Goal: Task Accomplishment & Management: Complete application form

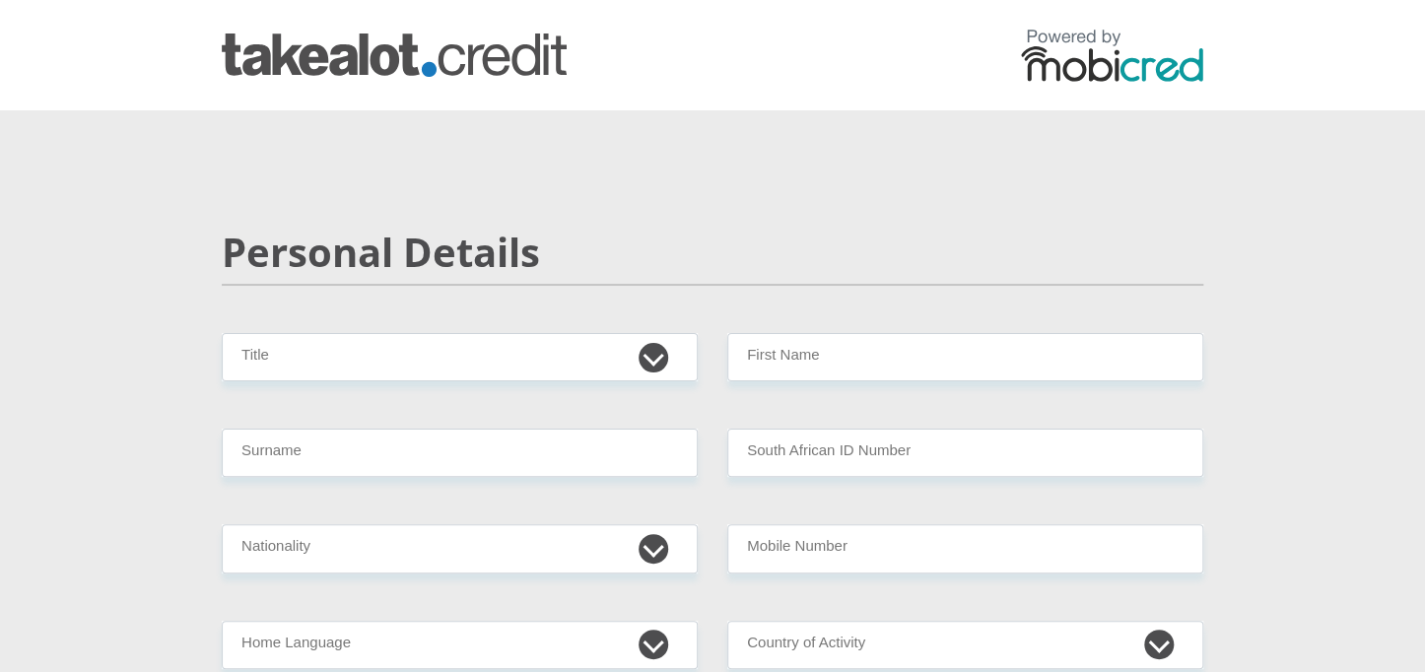
select select "Mr"
click at [222, 333] on select "Mr Ms Mrs Dr [PERSON_NAME]" at bounding box center [460, 357] width 476 height 48
click at [524, 468] on input "Surname" at bounding box center [460, 453] width 476 height 48
type input "Mphela"
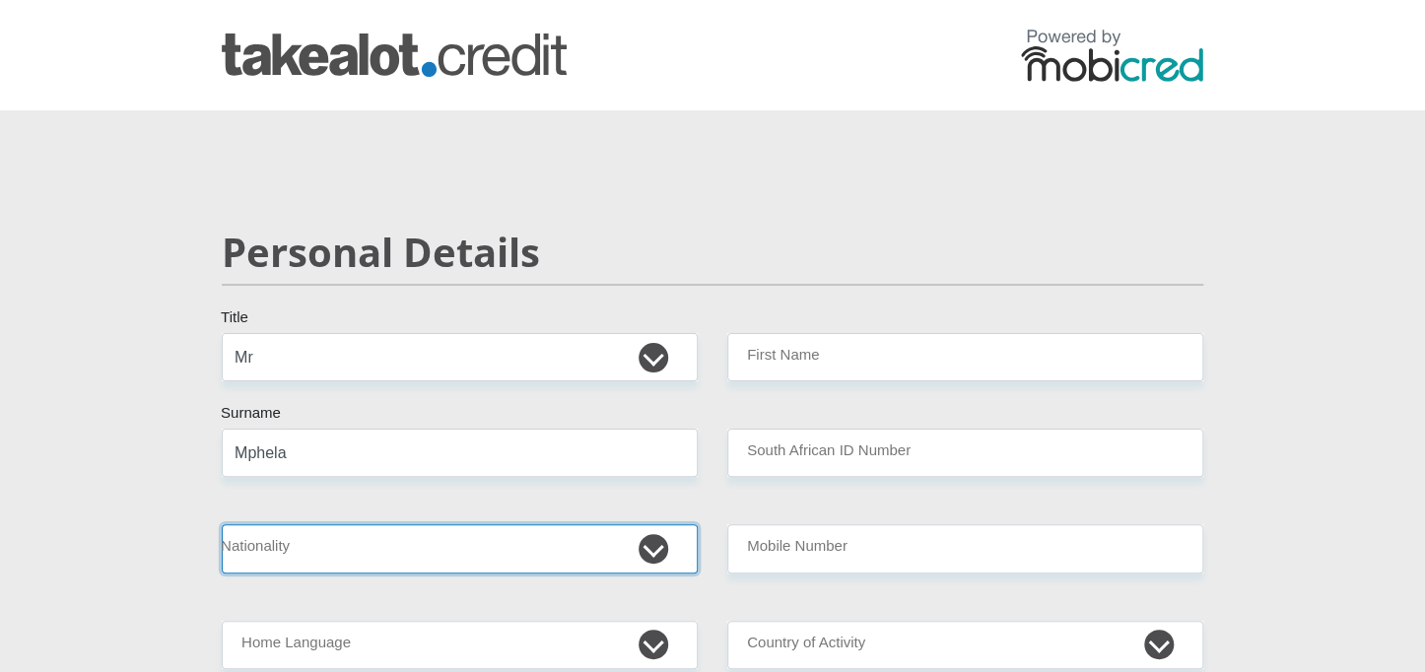
click at [440, 547] on select "[GEOGRAPHIC_DATA] [GEOGRAPHIC_DATA] [GEOGRAPHIC_DATA] [GEOGRAPHIC_DATA] [GEOGRA…" at bounding box center [460, 548] width 476 height 48
select select "ZAF"
click at [222, 524] on select "[GEOGRAPHIC_DATA] [GEOGRAPHIC_DATA] [GEOGRAPHIC_DATA] [GEOGRAPHIC_DATA] [GEOGRA…" at bounding box center [460, 548] width 476 height 48
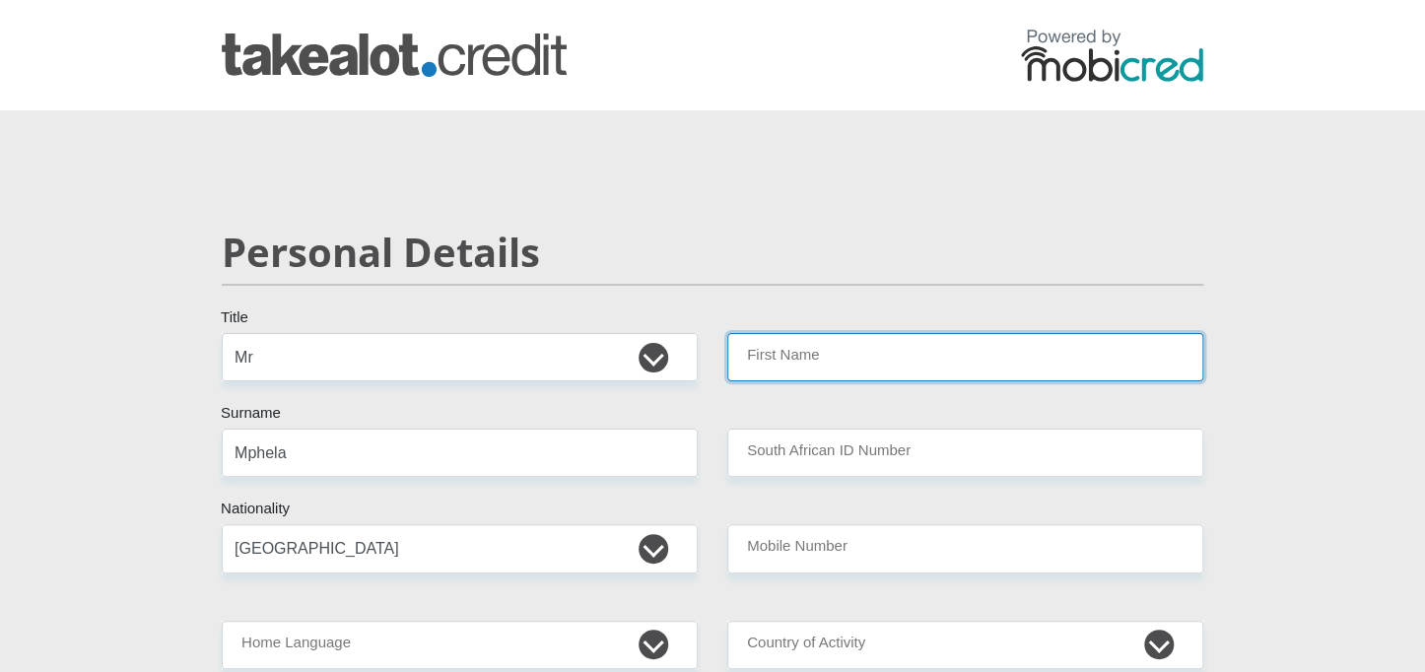
click at [781, 364] on input "First Name" at bounding box center [965, 357] width 476 height 48
type input "aobakwe"
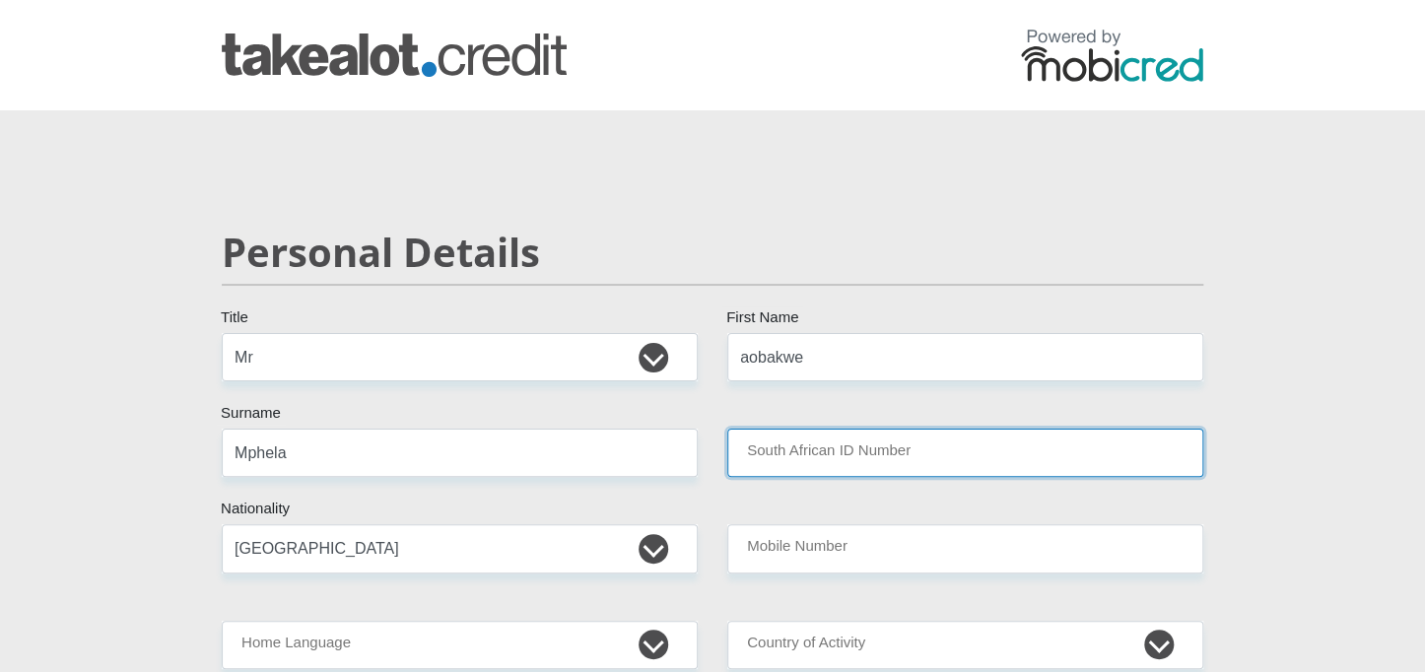
click at [840, 441] on input "South African ID Number" at bounding box center [965, 453] width 476 height 48
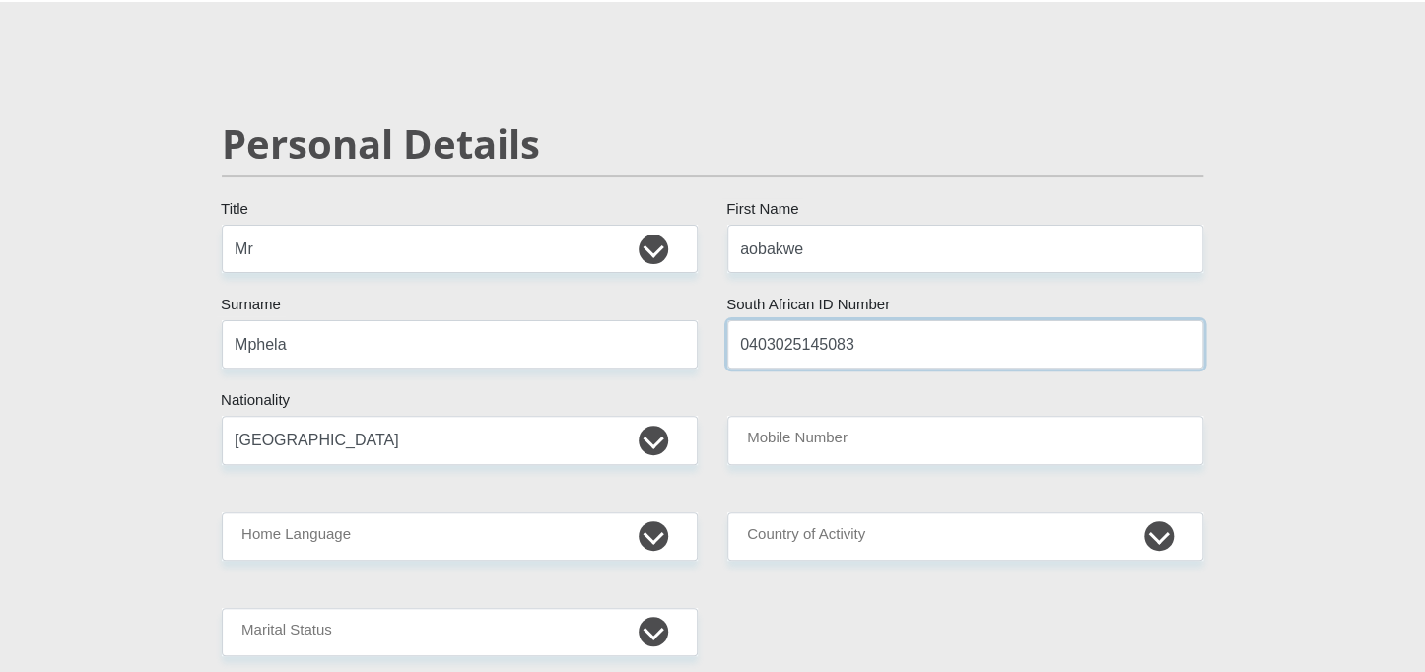
scroll to position [113, 0]
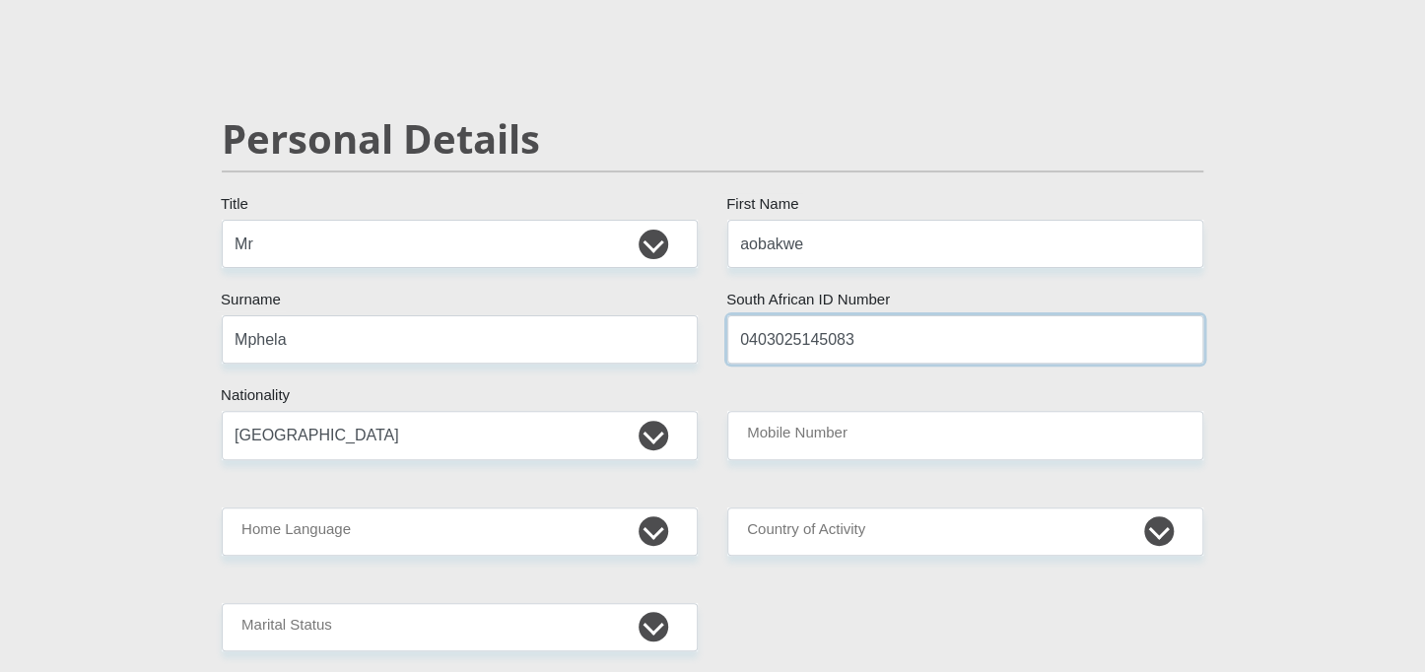
type input "0403025145083"
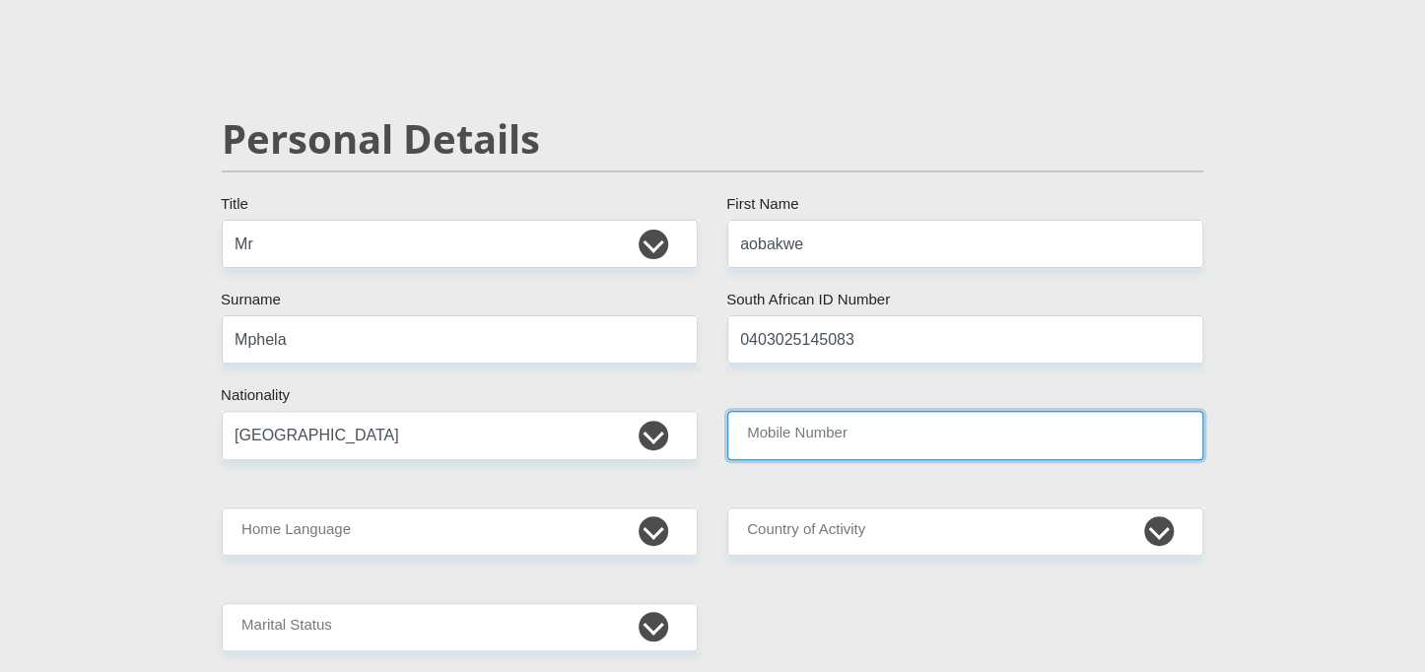
click at [840, 441] on input "Mobile Number" at bounding box center [965, 435] width 476 height 48
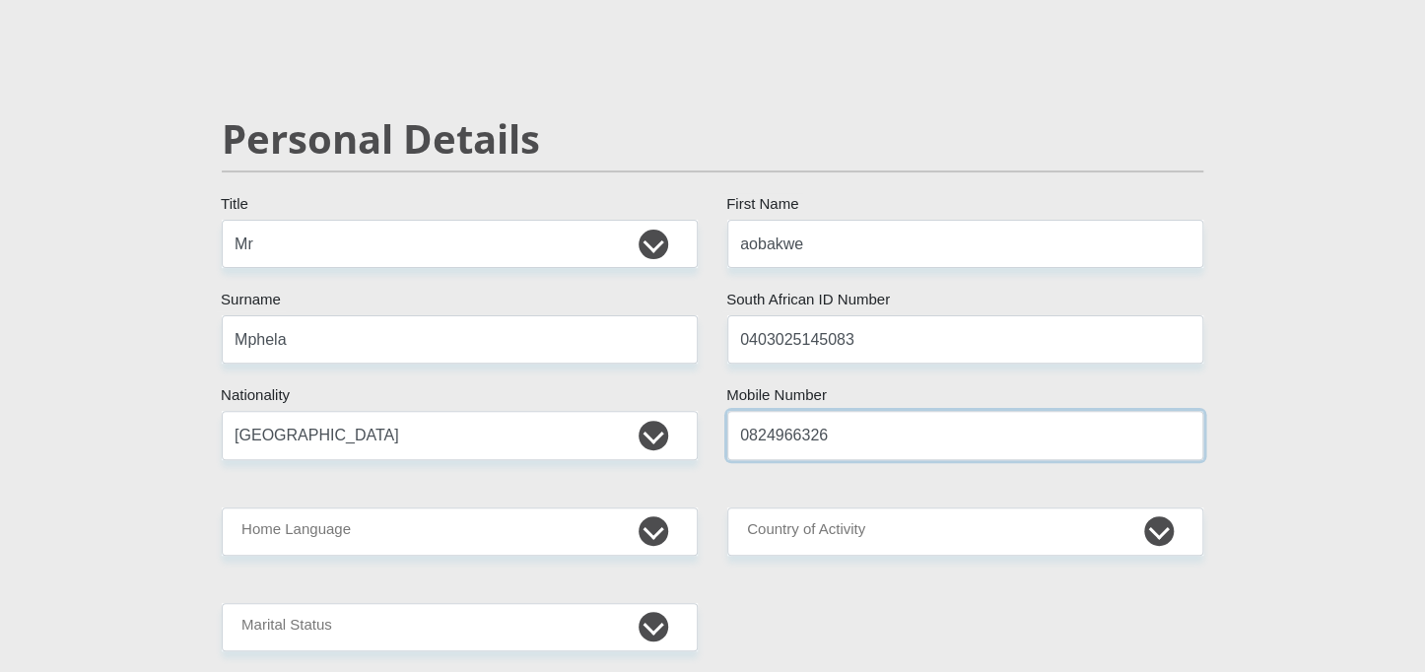
type input "0824966326"
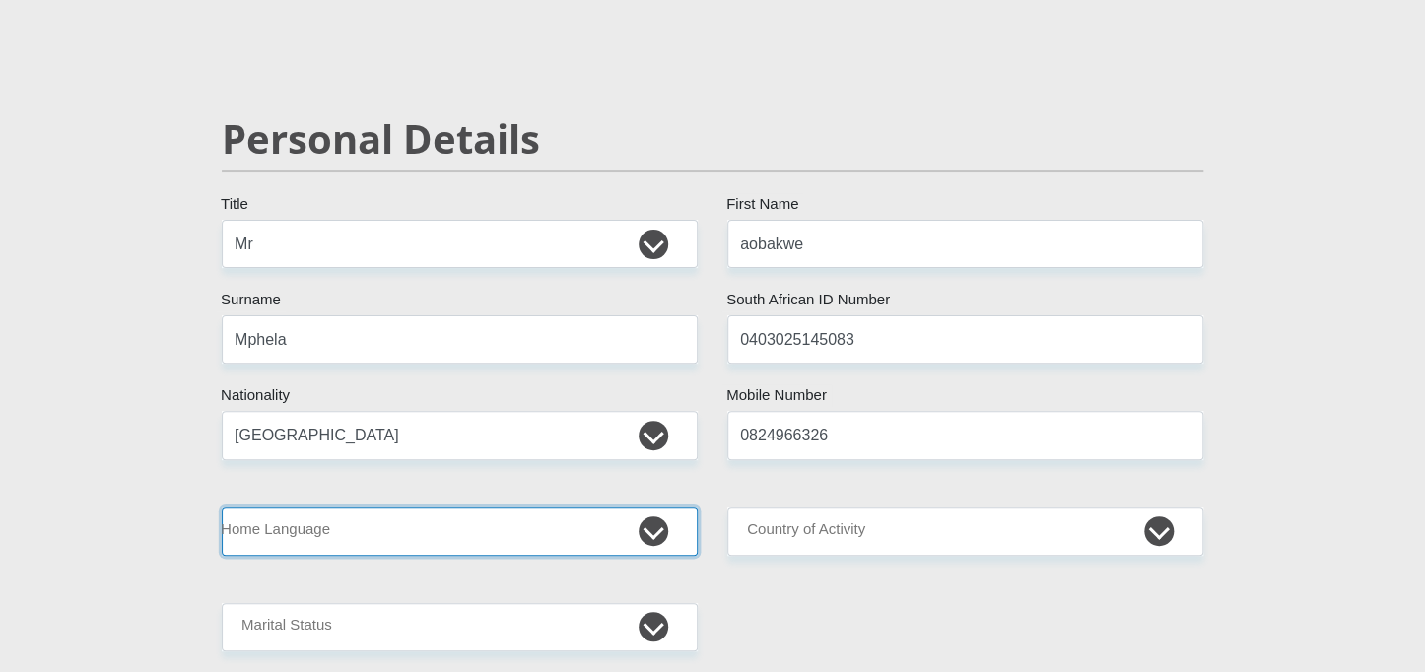
click at [646, 526] on select "Afrikaans English Sepedi South Ndebele Southern Sotho Swati Tsonga Tswana Venda…" at bounding box center [460, 532] width 476 height 48
select select "tsn"
click at [222, 508] on select "Afrikaans English Sepedi South Ndebele Southern Sotho Swati Tsonga Tswana Venda…" at bounding box center [460, 532] width 476 height 48
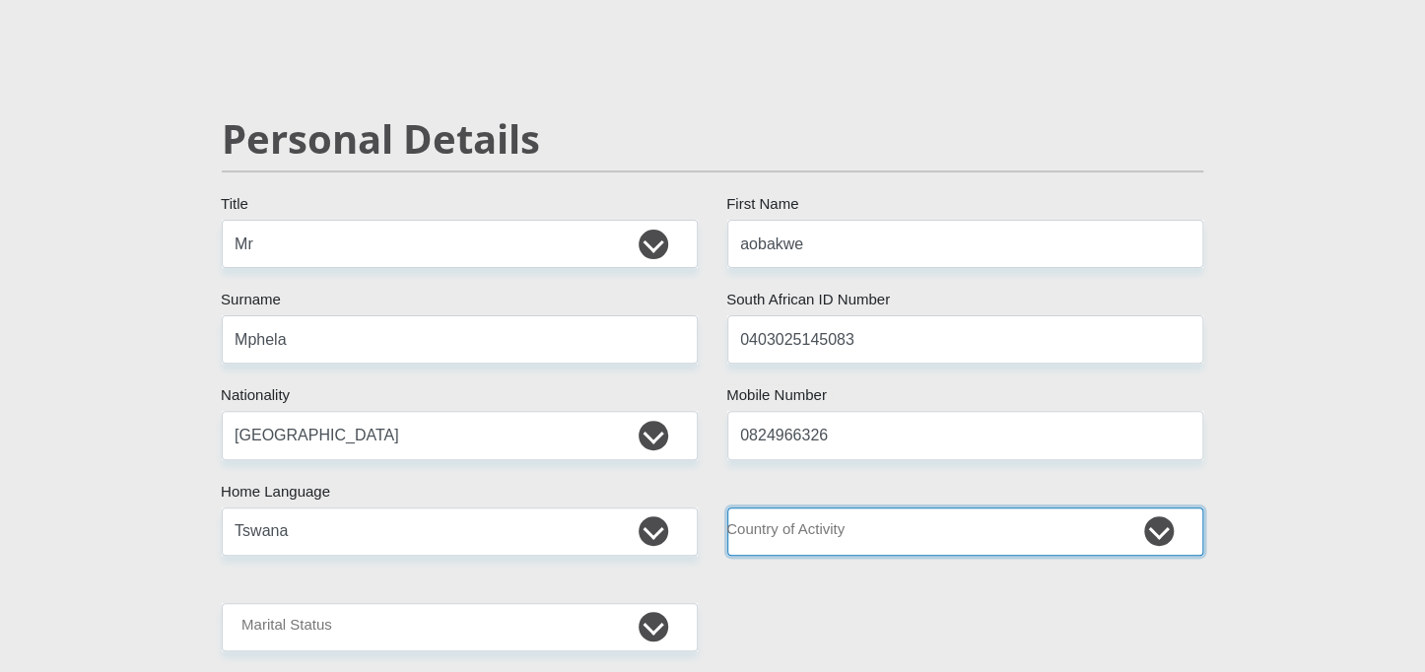
click at [822, 541] on select "[GEOGRAPHIC_DATA] [GEOGRAPHIC_DATA] [GEOGRAPHIC_DATA] [GEOGRAPHIC_DATA] [GEOGRA…" at bounding box center [965, 532] width 476 height 48
select select "ZAF"
click at [727, 508] on select "[GEOGRAPHIC_DATA] [GEOGRAPHIC_DATA] [GEOGRAPHIC_DATA] [GEOGRAPHIC_DATA] [GEOGRA…" at bounding box center [965, 532] width 476 height 48
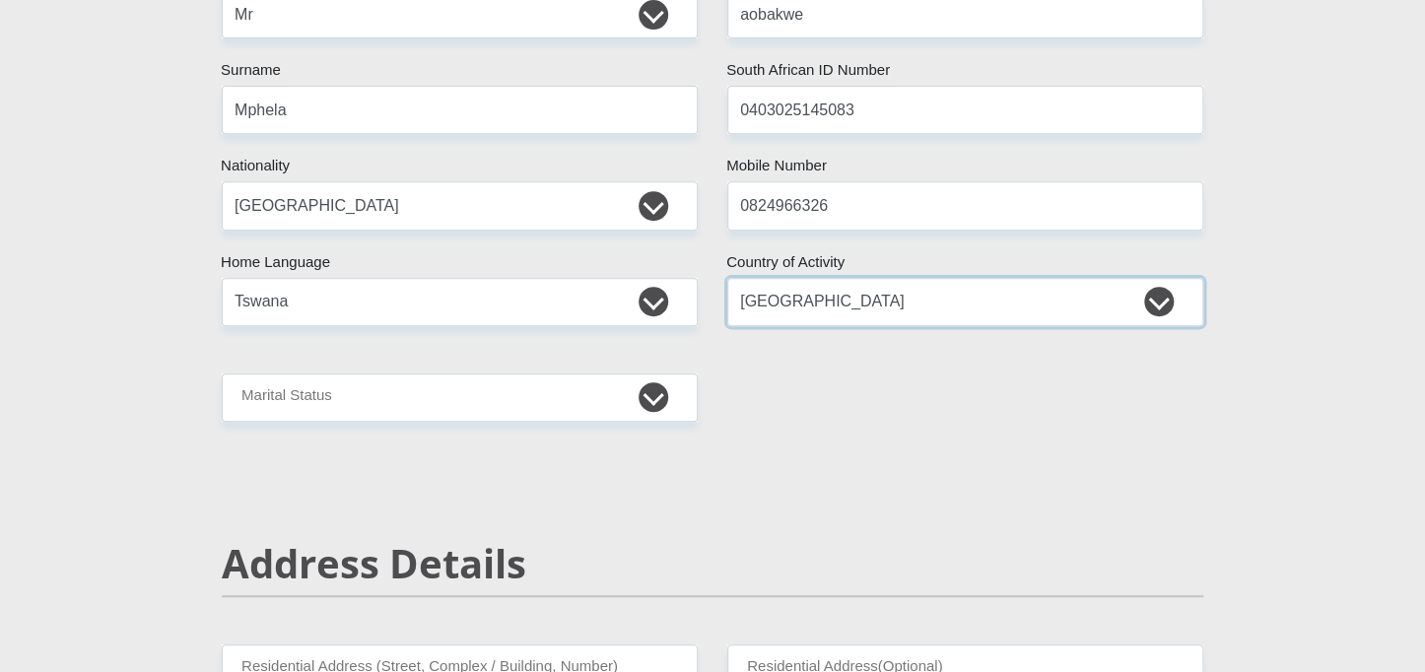
scroll to position [345, 0]
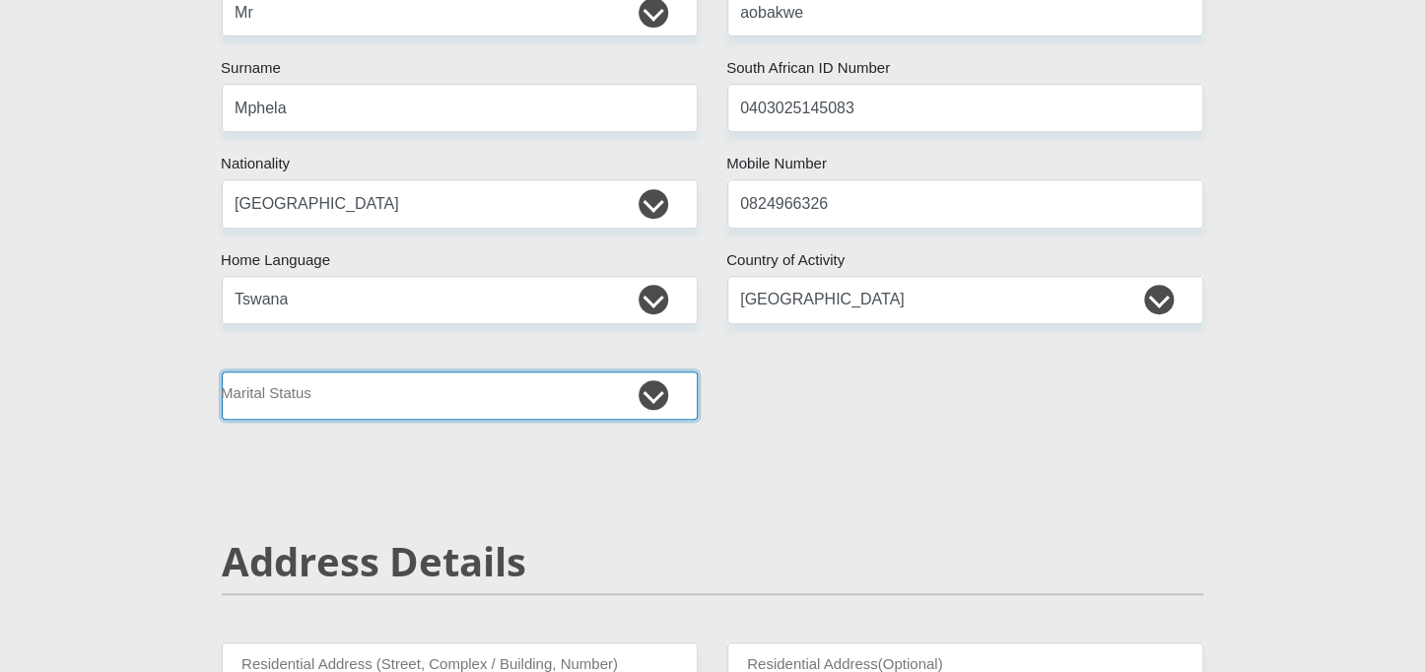
click at [650, 396] on select "Married ANC Single Divorced Widowed Married COP or Customary Law" at bounding box center [460, 396] width 476 height 48
select select "2"
click at [222, 372] on select "Married ANC Single Divorced Widowed Married COP or Customary Law" at bounding box center [460, 396] width 476 height 48
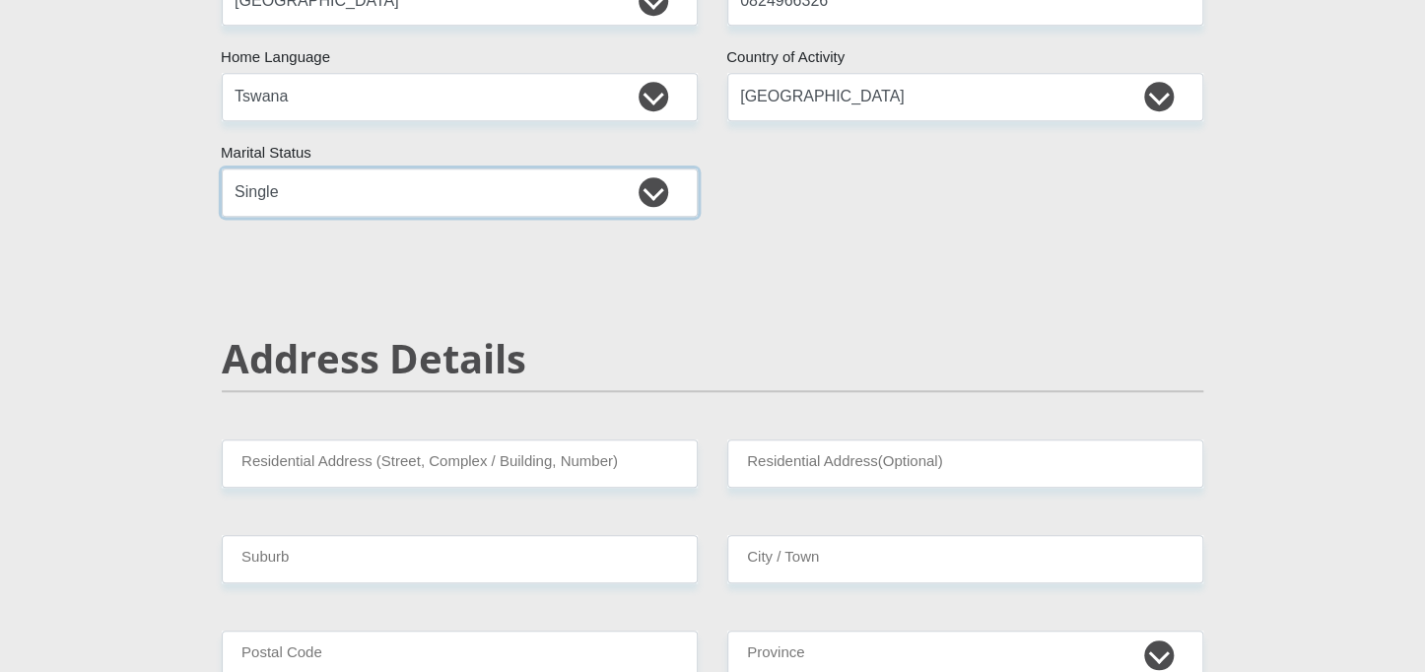
scroll to position [583, 0]
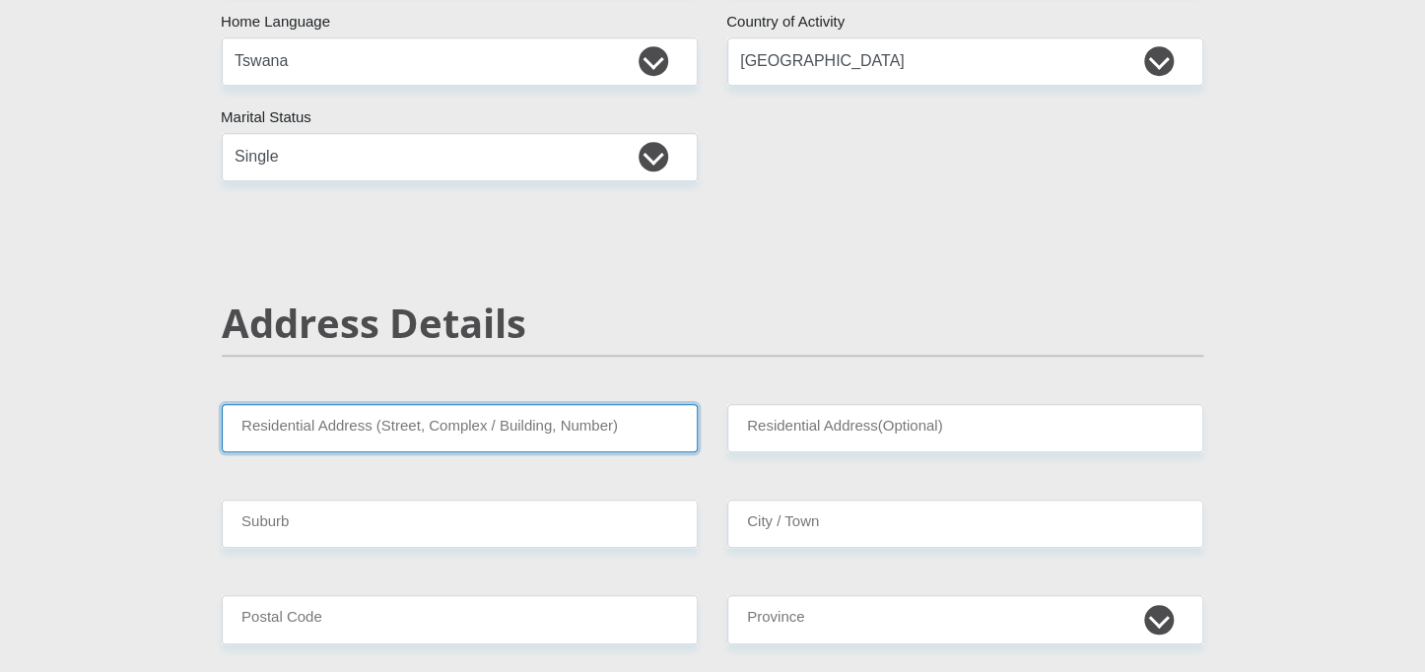
click at [643, 443] on input "Residential Address (Street, Complex / Building, Number)" at bounding box center [460, 428] width 476 height 48
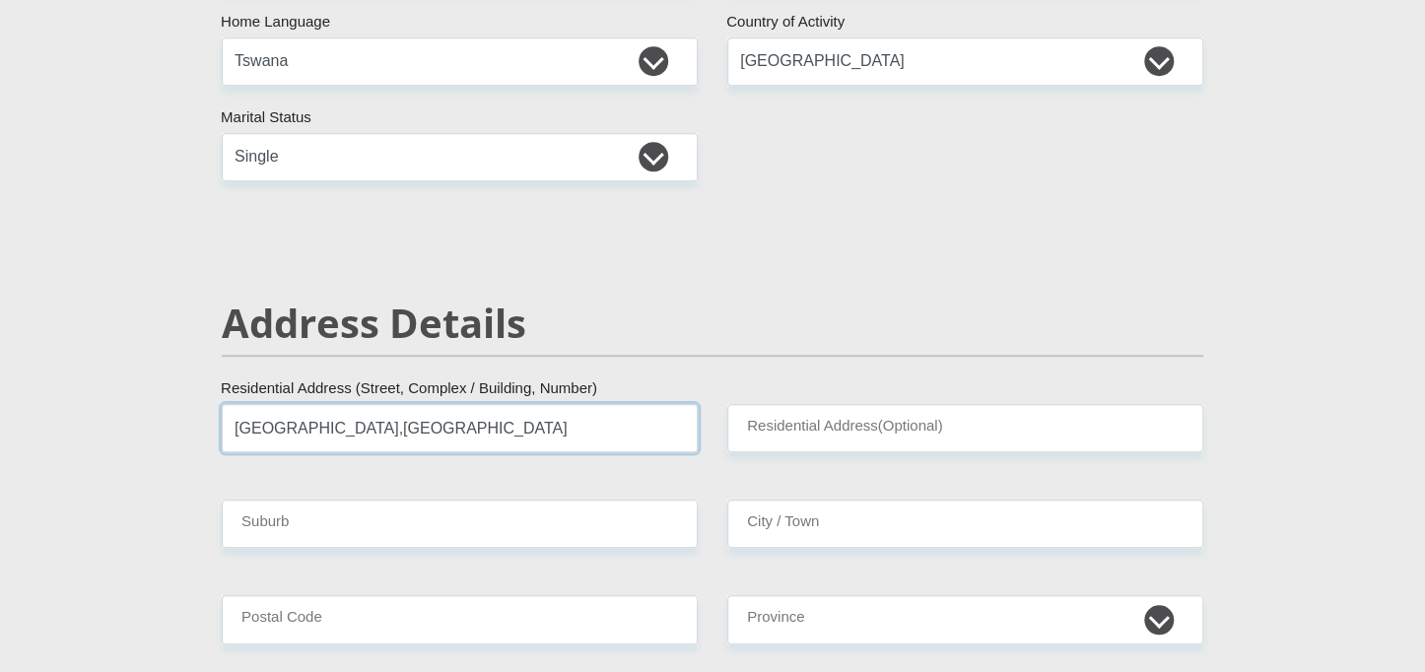
type input "[GEOGRAPHIC_DATA],[GEOGRAPHIC_DATA]"
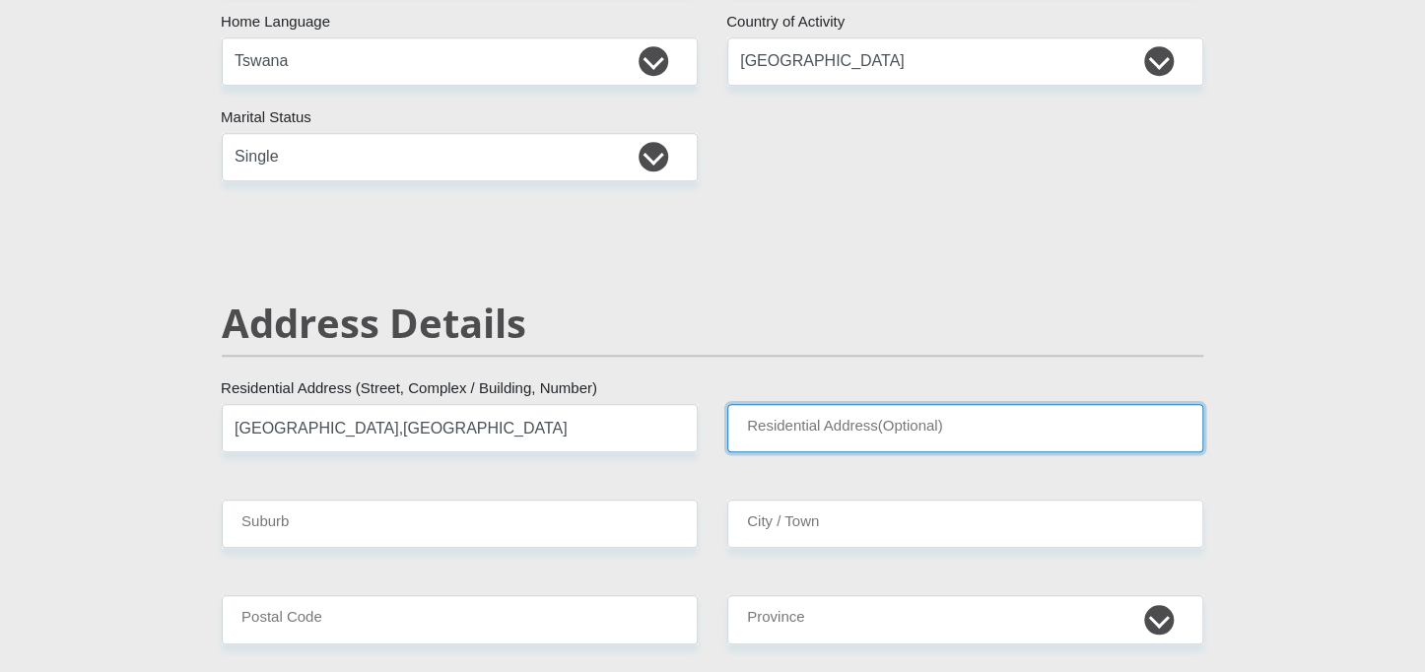
click at [796, 436] on input "Residential Address(Optional)" at bounding box center [965, 428] width 476 height 48
type input "ingloma"
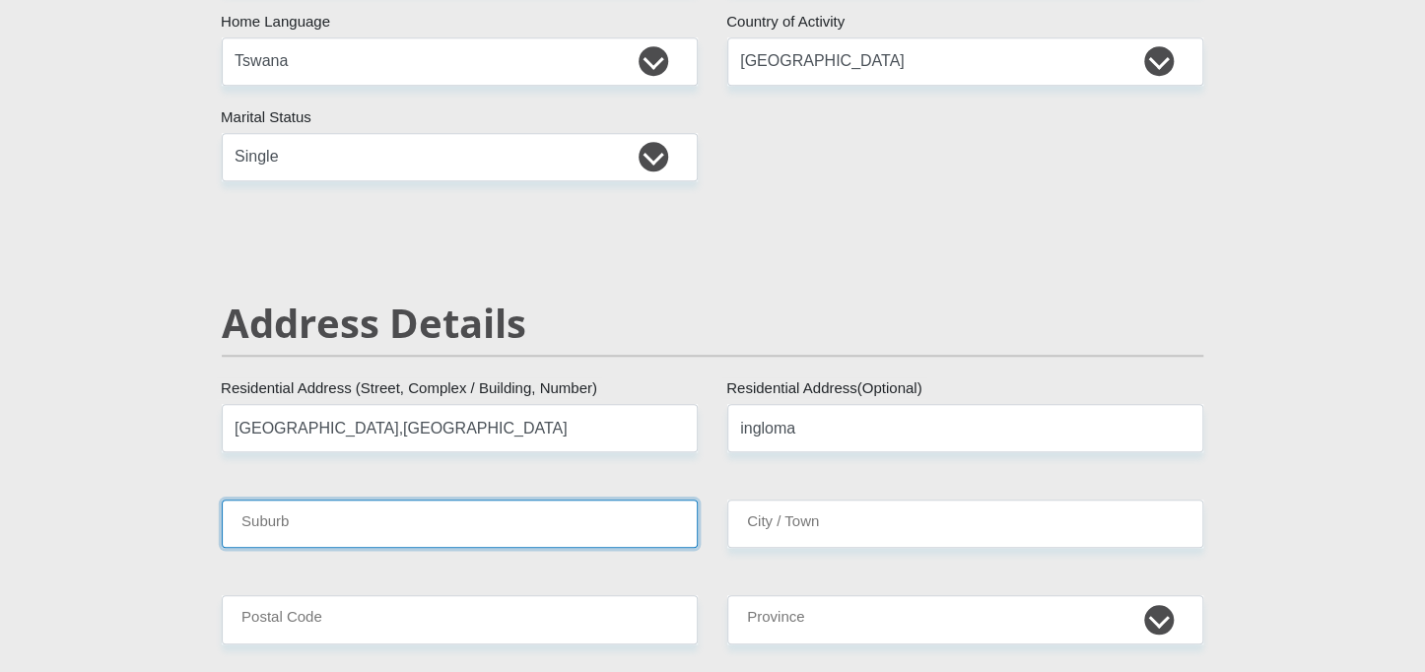
click at [636, 526] on input "Suburb" at bounding box center [460, 524] width 476 height 48
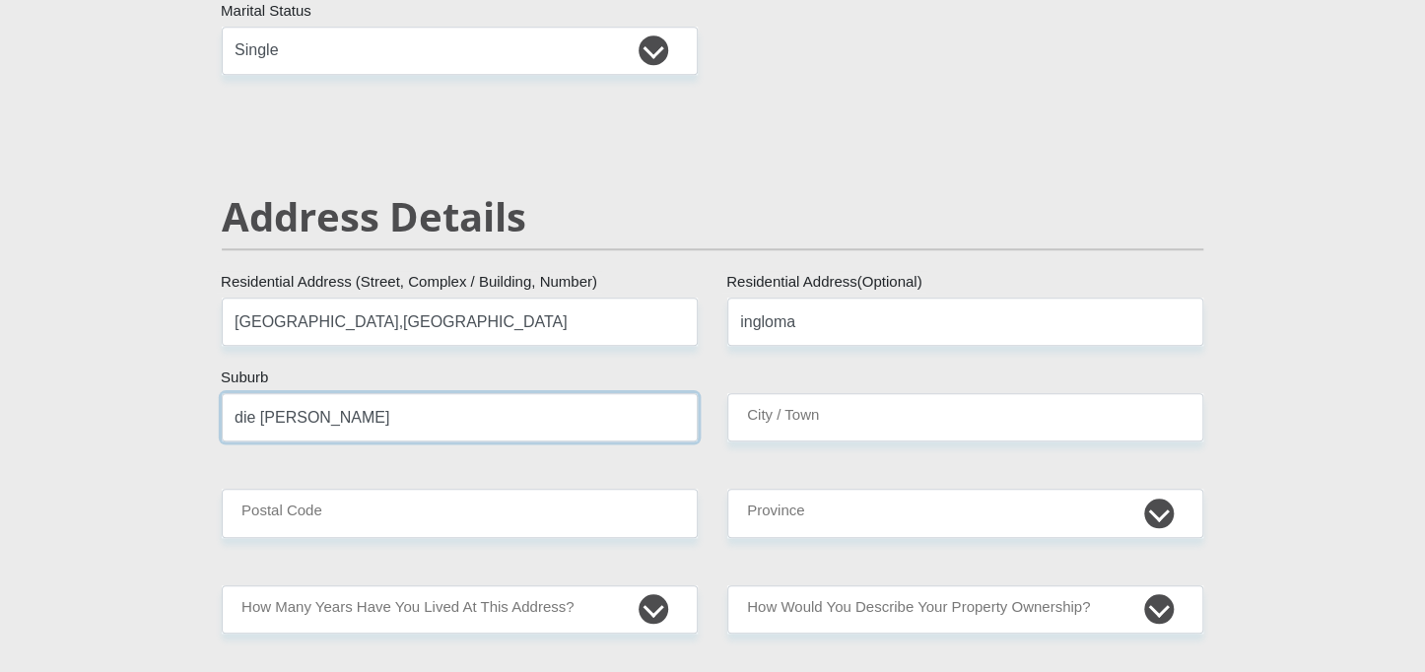
scroll to position [698, 0]
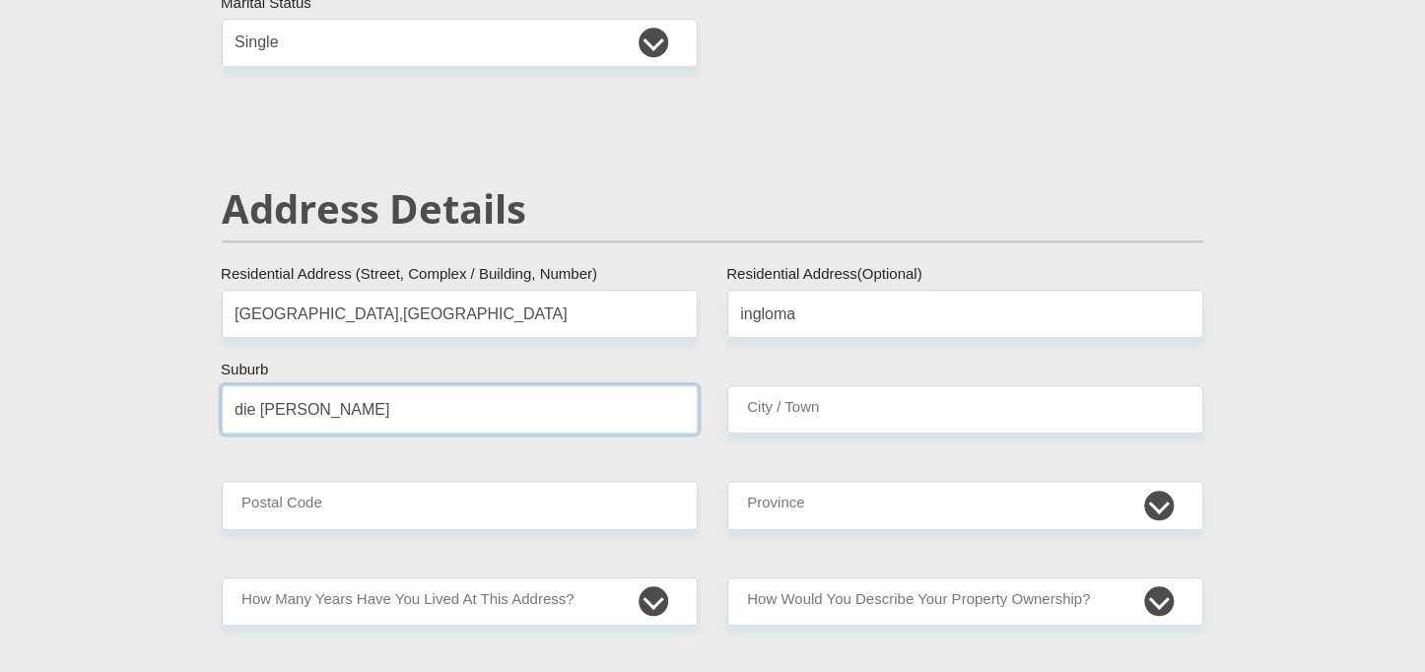
type input "die [PERSON_NAME]"
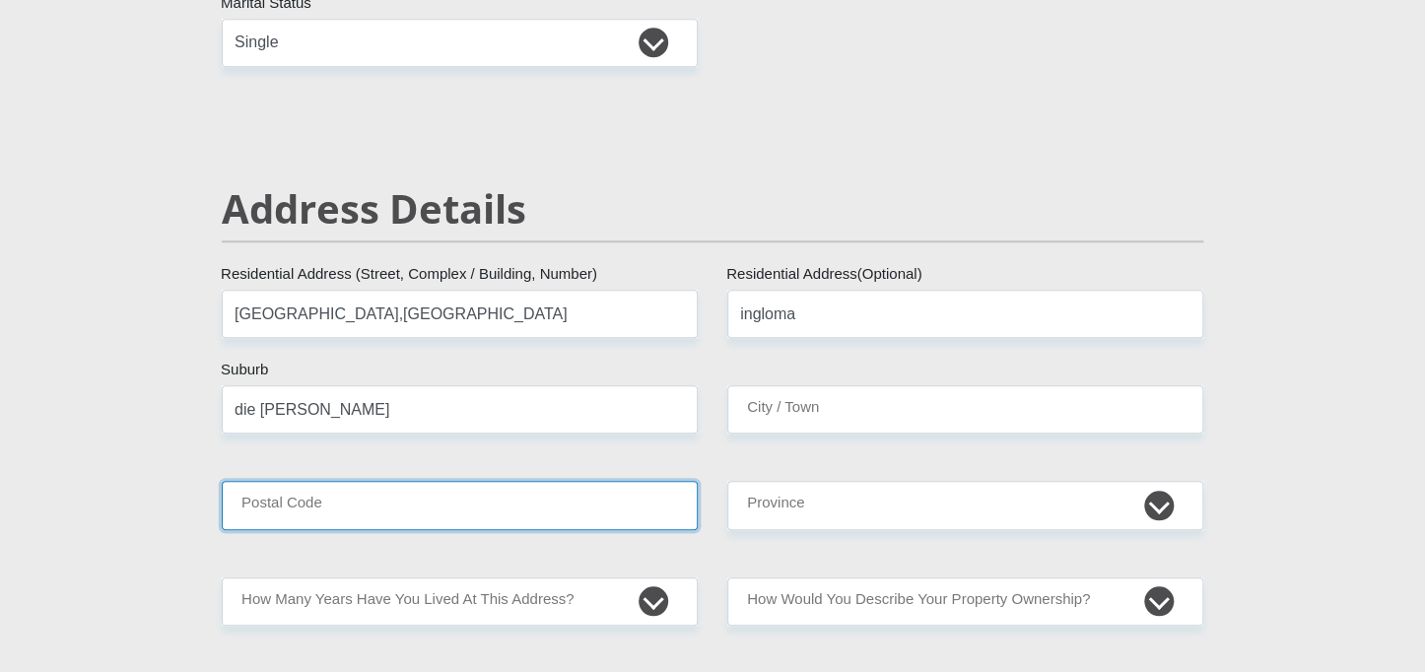
click at [633, 526] on input "Postal Code" at bounding box center [460, 505] width 476 height 48
type input "2520"
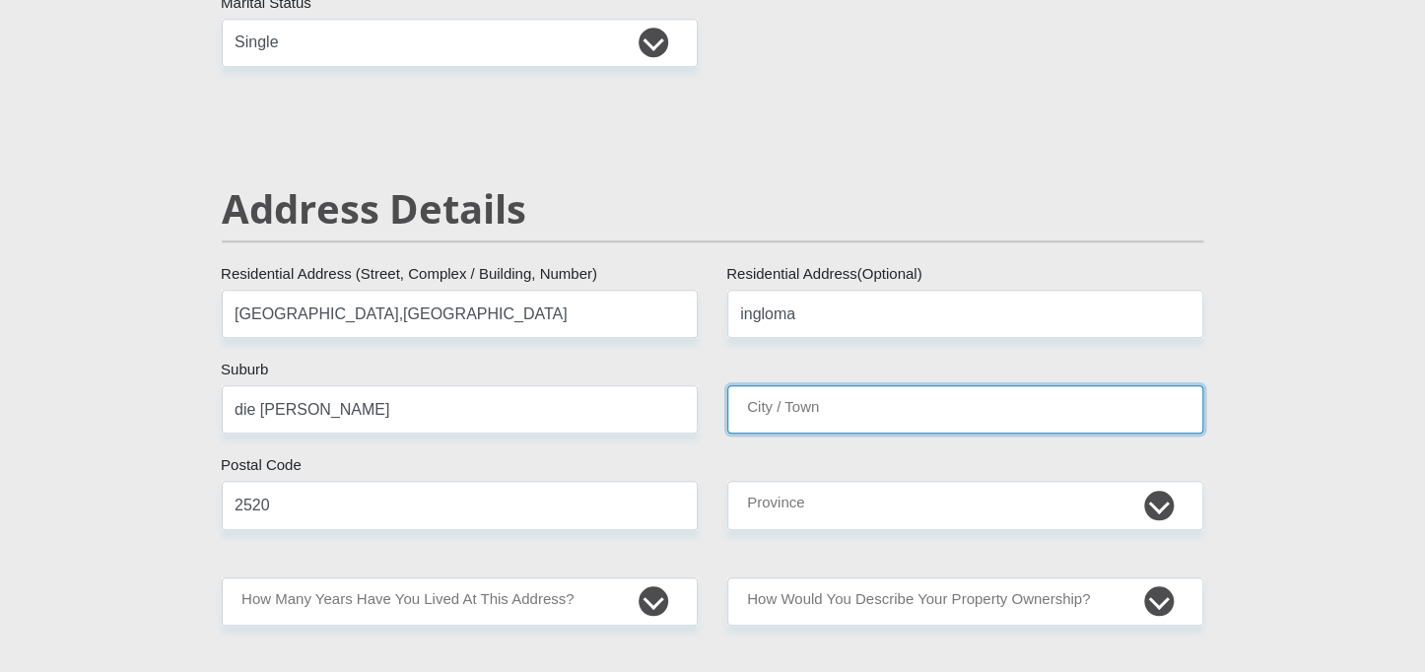
click at [819, 412] on input "City / Town" at bounding box center [965, 409] width 476 height 48
type input "[GEOGRAPHIC_DATA]"
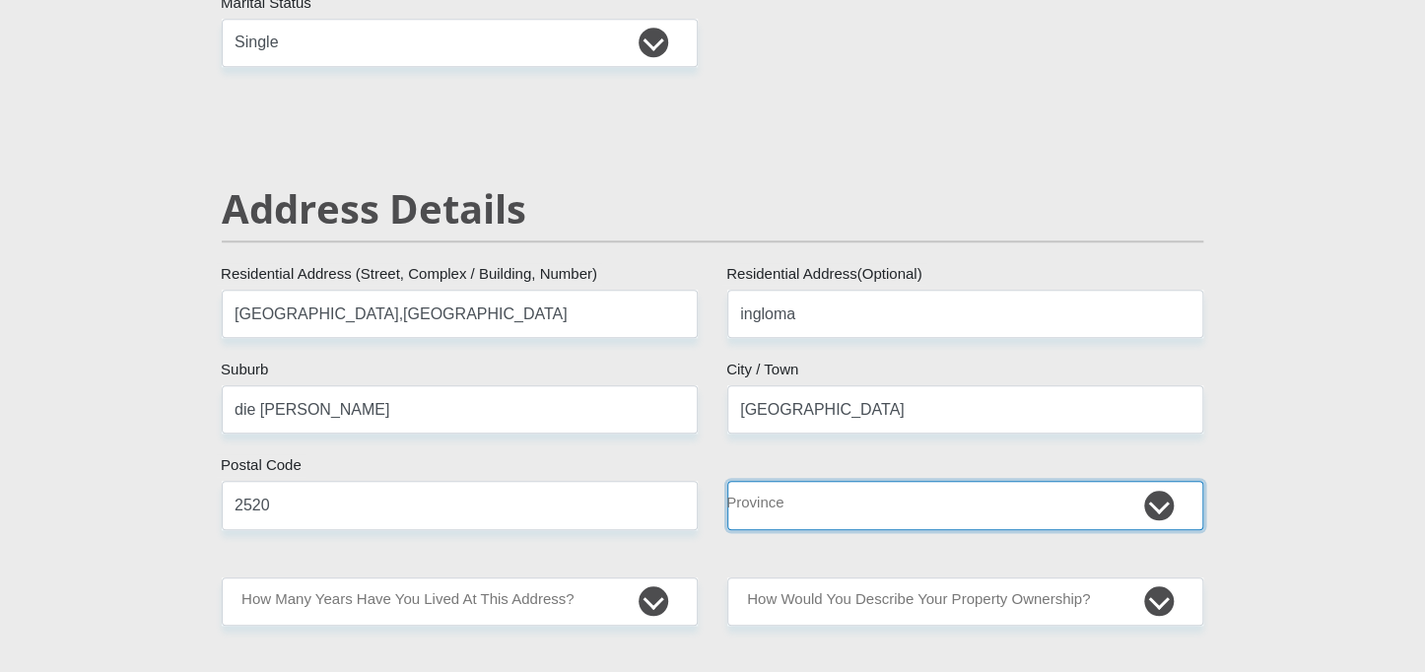
click at [825, 507] on select "Eastern Cape Free State [GEOGRAPHIC_DATA] [GEOGRAPHIC_DATA][DATE] [GEOGRAPHIC_D…" at bounding box center [965, 505] width 476 height 48
select select "[GEOGRAPHIC_DATA]"
click at [727, 481] on select "Eastern Cape Free State [GEOGRAPHIC_DATA] [GEOGRAPHIC_DATA][DATE] [GEOGRAPHIC_D…" at bounding box center [965, 505] width 476 height 48
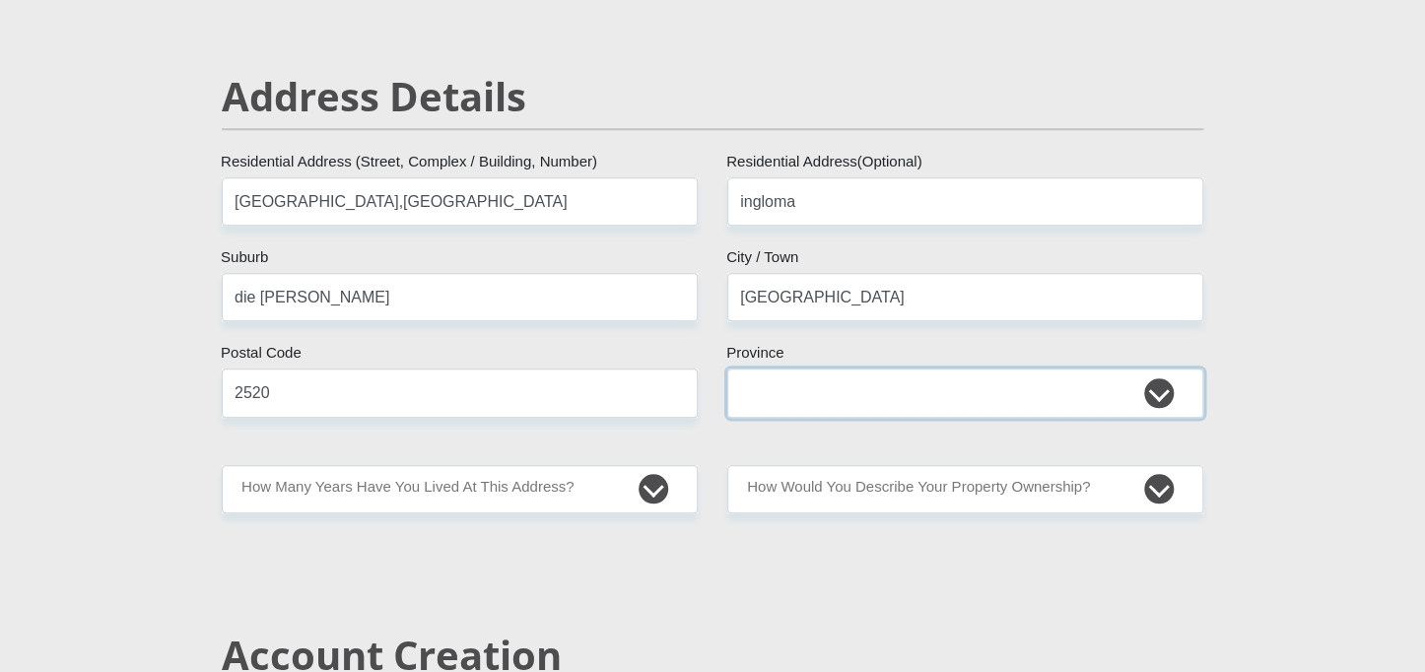
scroll to position [812, 0]
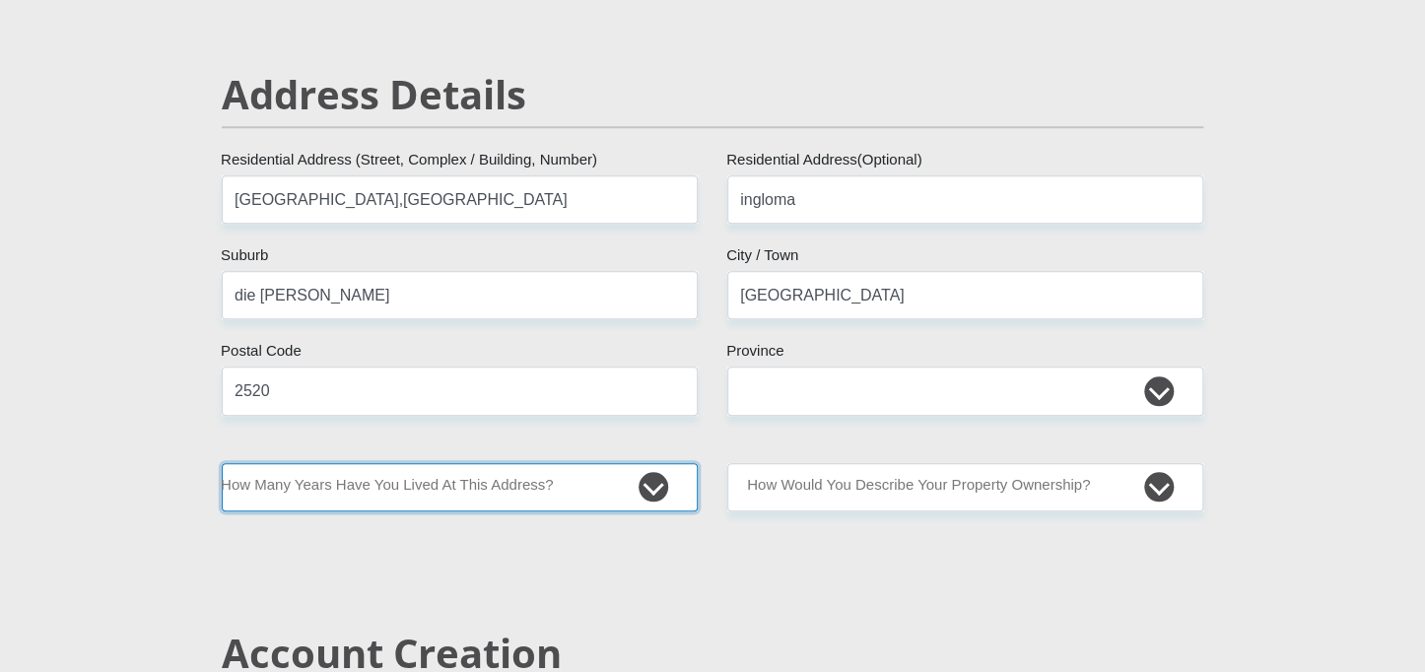
click at [648, 486] on select "less than 1 year 1-3 years 3-5 years 5+ years" at bounding box center [460, 487] width 476 height 48
select select "2"
click at [222, 463] on select "less than 1 year 1-3 years 3-5 years 5+ years" at bounding box center [460, 487] width 476 height 48
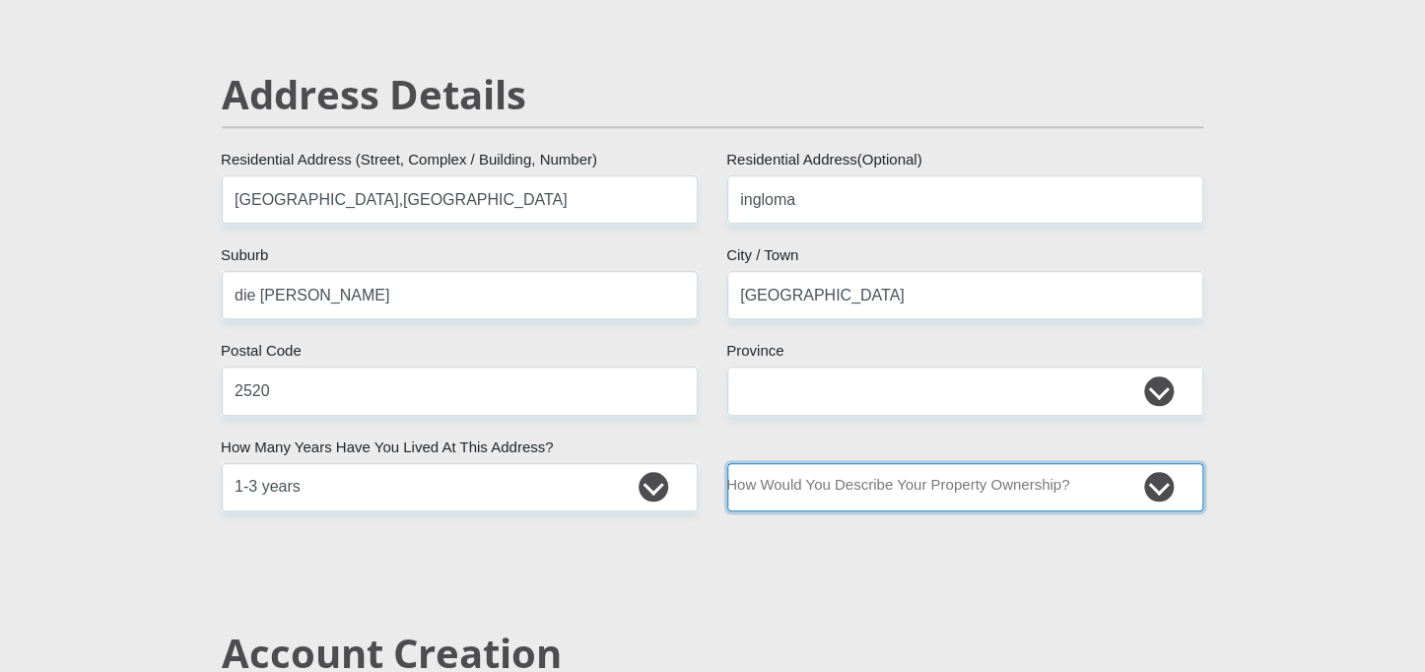
click at [876, 490] on select "Owned Rented Family Owned Company Dwelling" at bounding box center [965, 487] width 476 height 48
select select "Rented"
click at [727, 463] on select "Owned Rented Family Owned Company Dwelling" at bounding box center [965, 487] width 476 height 48
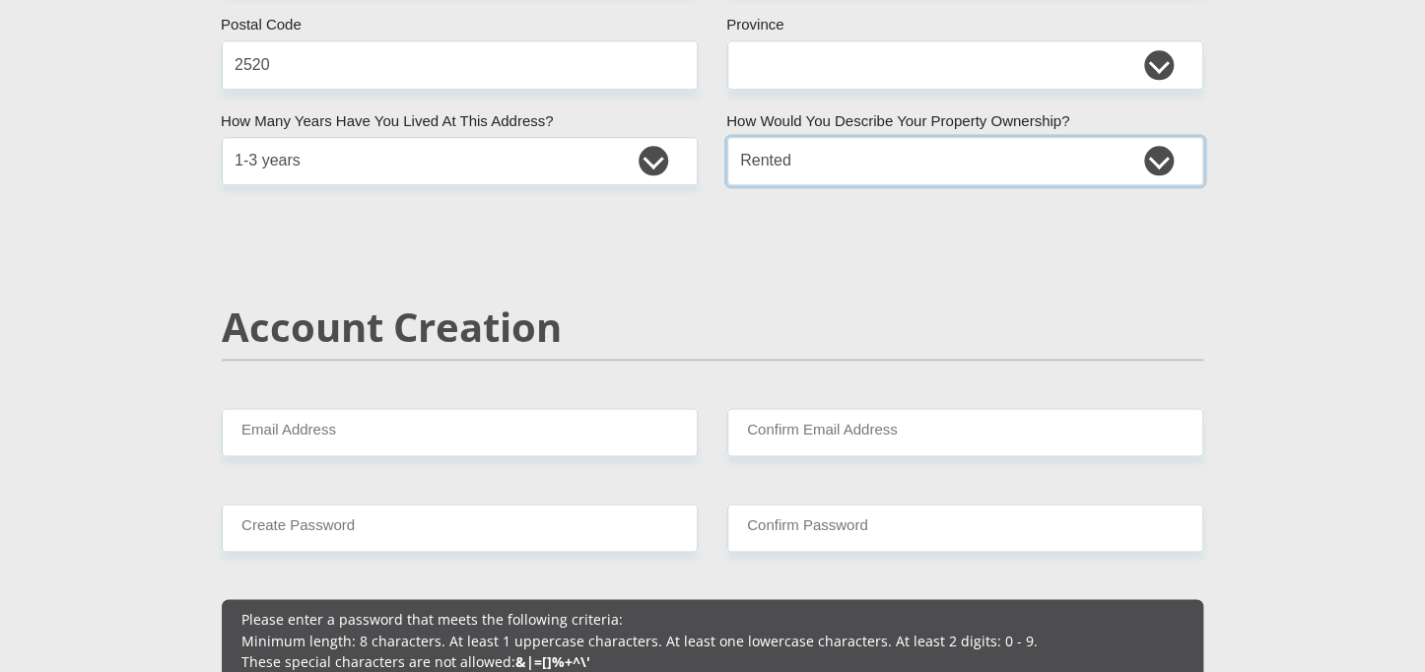
scroll to position [1183, 0]
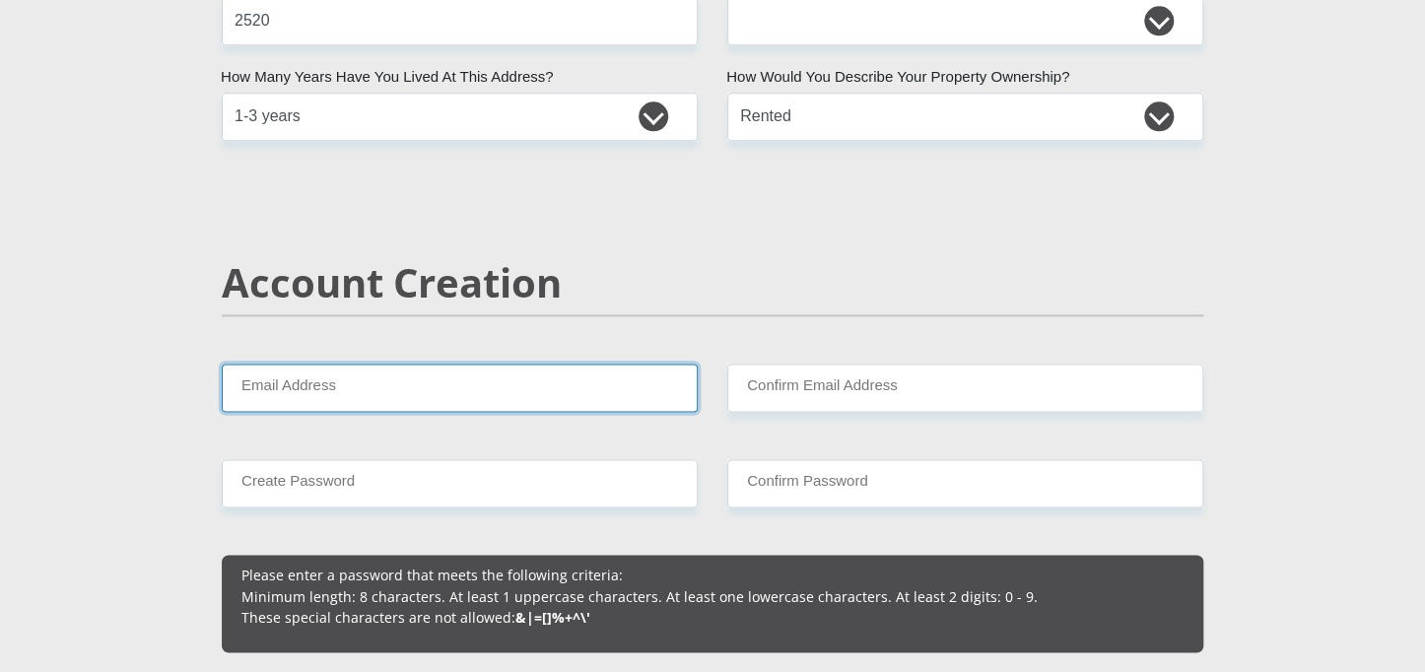
click at [648, 382] on input "Email Address" at bounding box center [460, 388] width 476 height 48
type input "[EMAIL_ADDRESS][DOMAIN_NAME]"
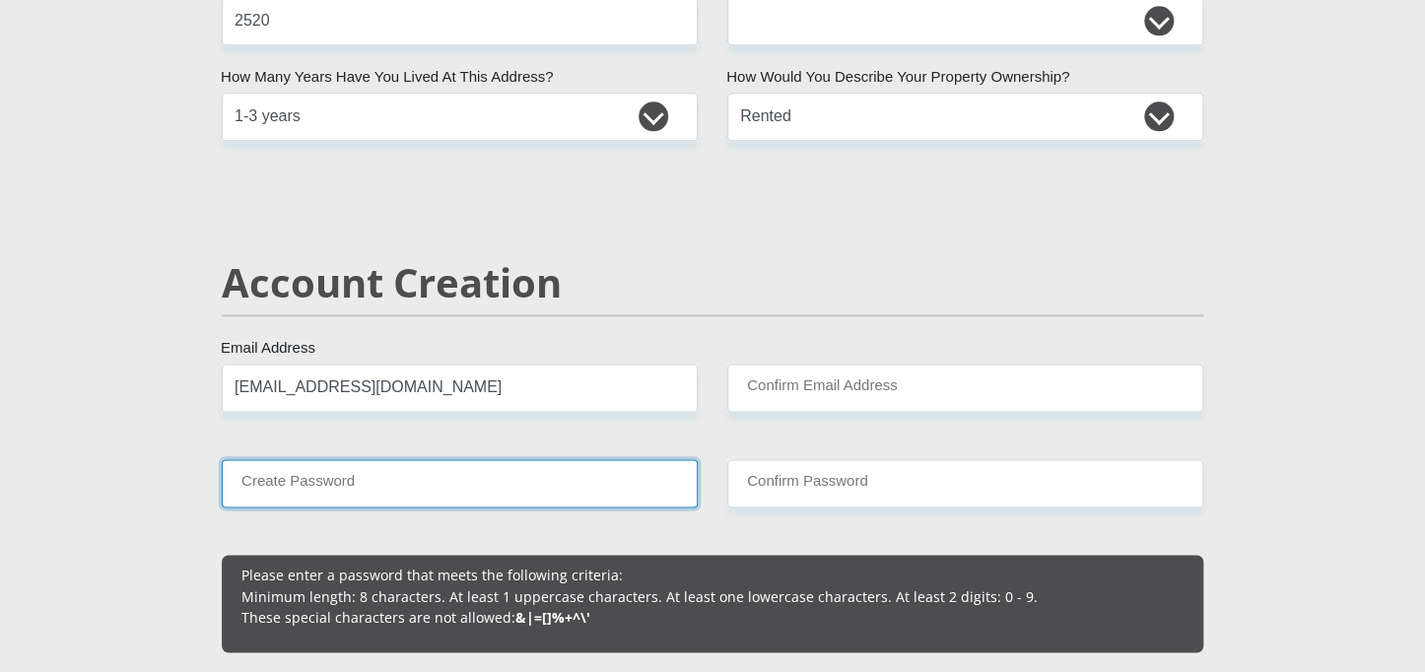
click at [546, 477] on input "Create Password" at bounding box center [460, 483] width 476 height 48
type input "Aobakwe@20"
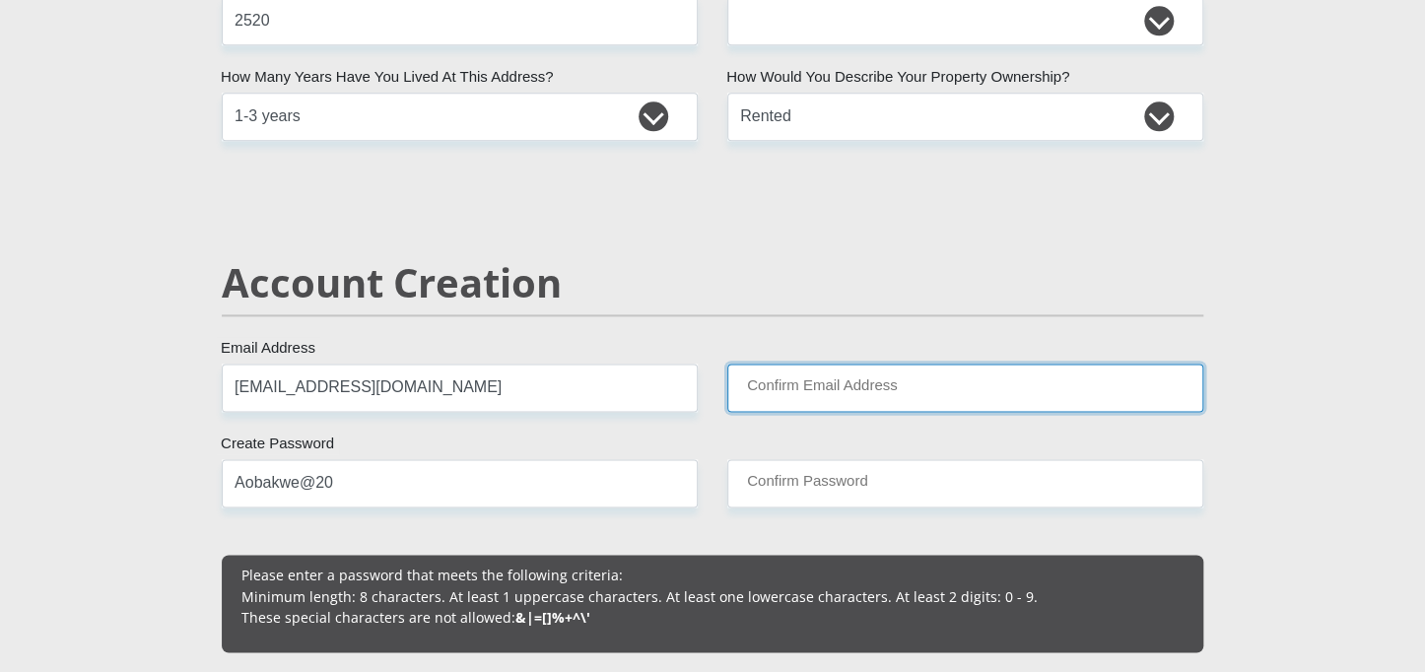
click at [816, 384] on input "Confirm Email Address" at bounding box center [965, 388] width 476 height 48
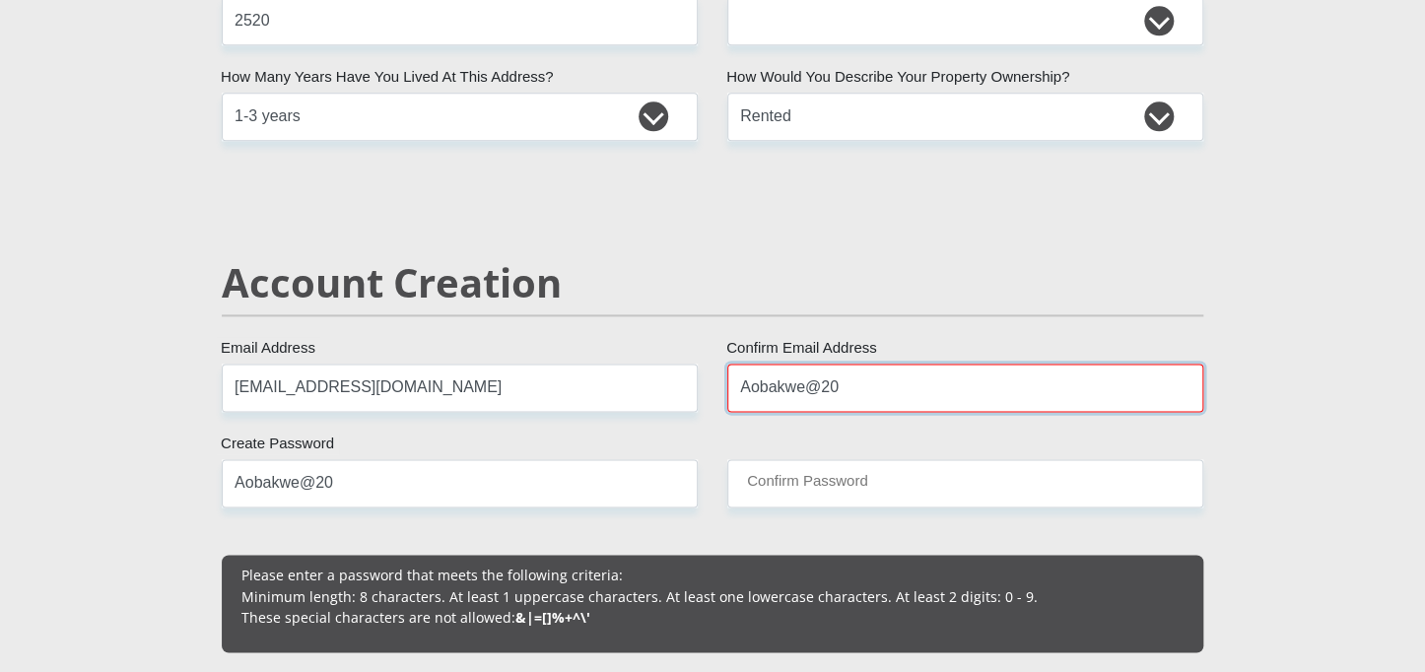
type input "Aobakwe@20"
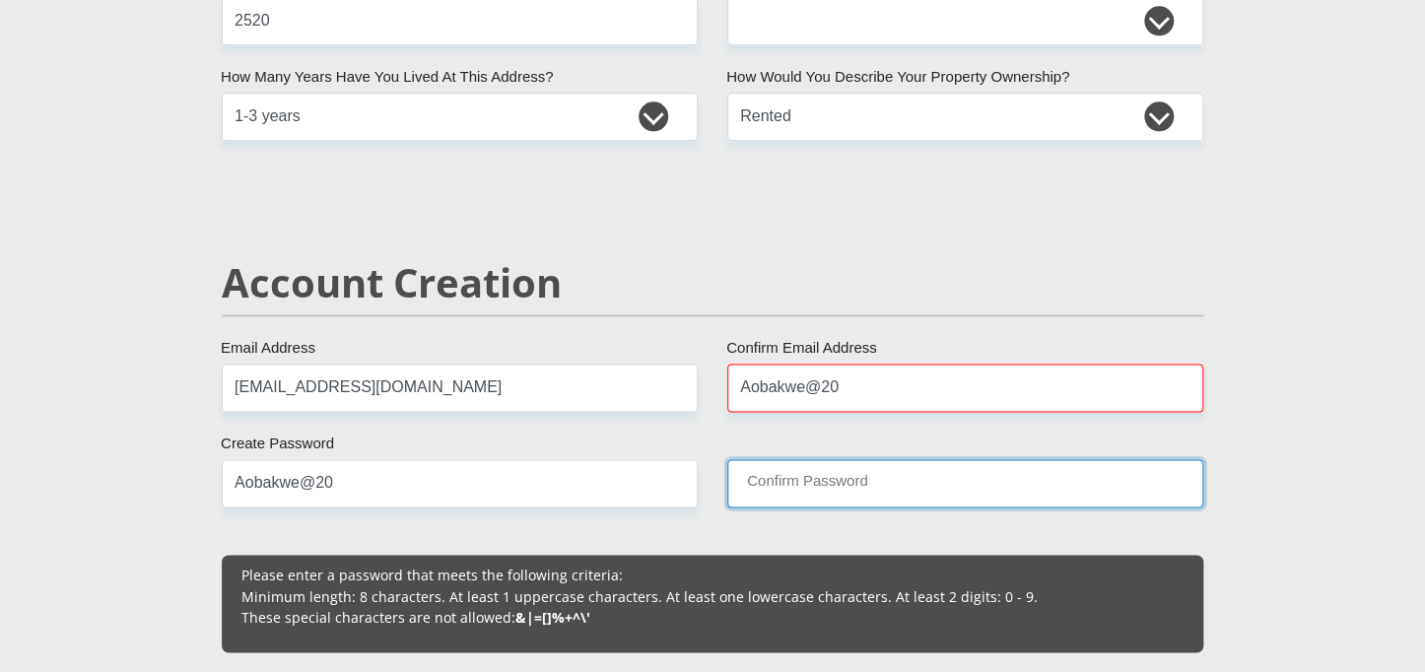
click at [812, 490] on input "Confirm Password" at bounding box center [965, 483] width 476 height 48
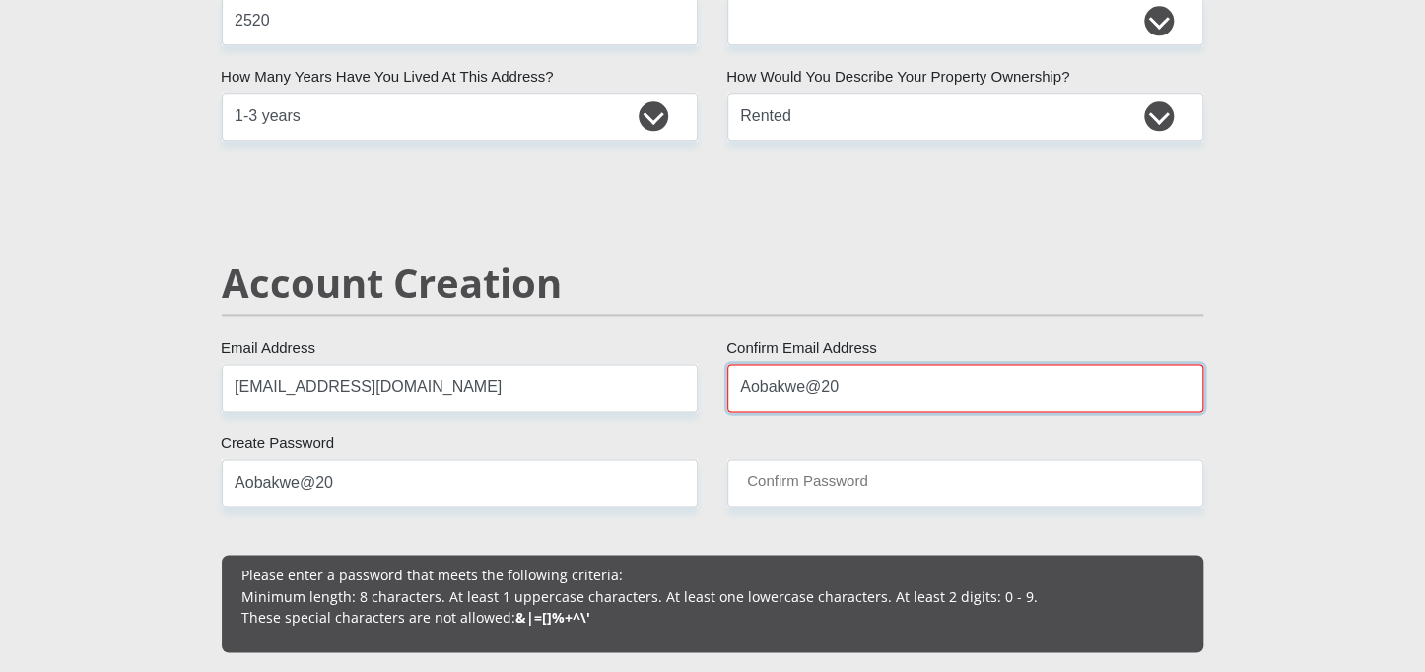
drag, startPoint x: 843, startPoint y: 378, endPoint x: 740, endPoint y: 384, distance: 102.7
click at [740, 384] on input "Aobakwe@20" at bounding box center [965, 388] width 476 height 48
drag, startPoint x: 741, startPoint y: 384, endPoint x: 840, endPoint y: 388, distance: 98.6
click at [840, 388] on input "Aobakwe@20" at bounding box center [965, 388] width 476 height 48
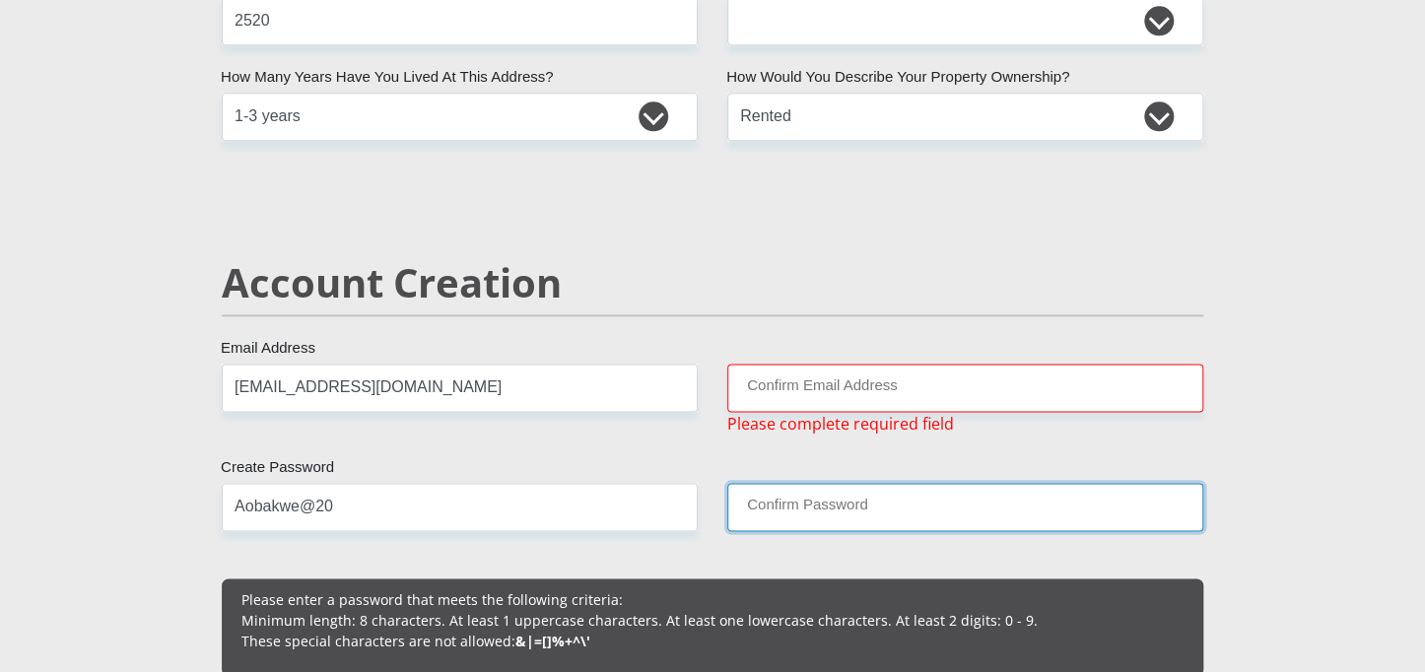
click at [840, 505] on input "Confirm Password" at bounding box center [965, 507] width 476 height 48
paste input "Aobakwe@20"
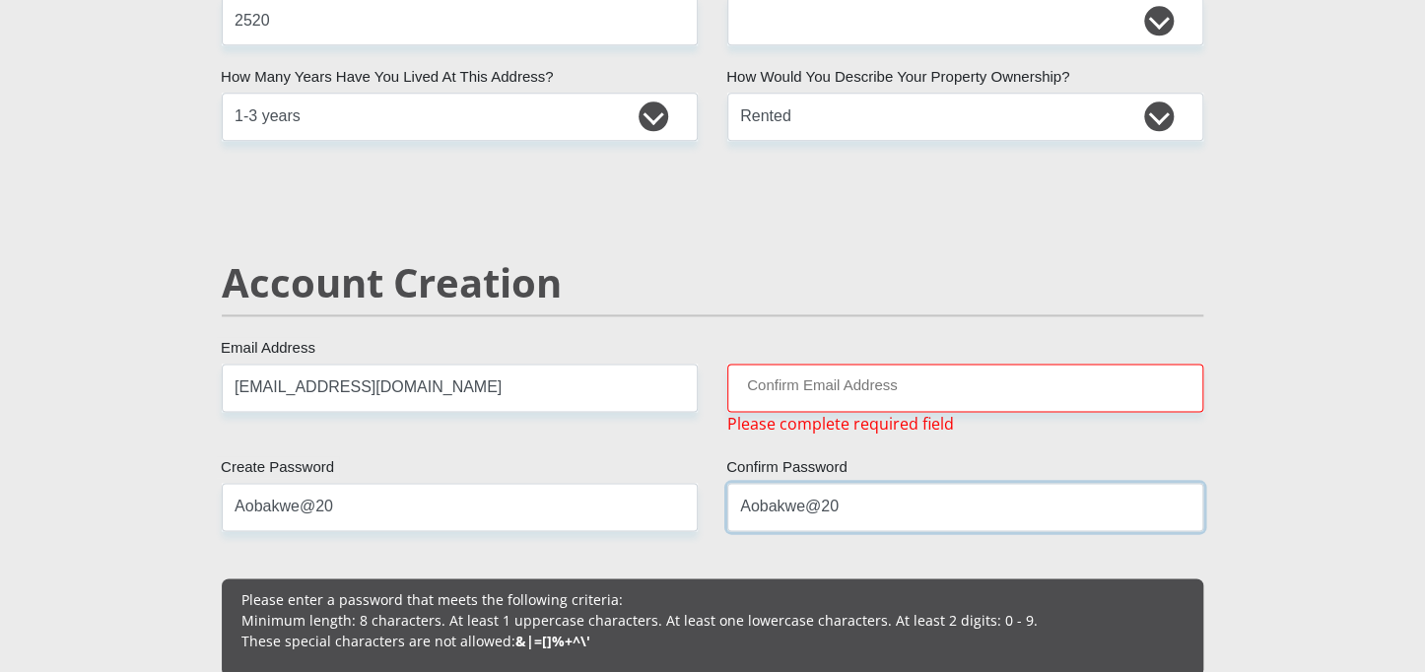
type input "Aobakwe@20"
drag, startPoint x: 493, startPoint y: 384, endPoint x: 233, endPoint y: 378, distance: 260.2
click at [233, 378] on input "[EMAIL_ADDRESS][DOMAIN_NAME]" at bounding box center [460, 388] width 476 height 48
click at [814, 376] on input "Confirm Email Address" at bounding box center [965, 388] width 476 height 48
paste input "[EMAIL_ADDRESS][DOMAIN_NAME]"
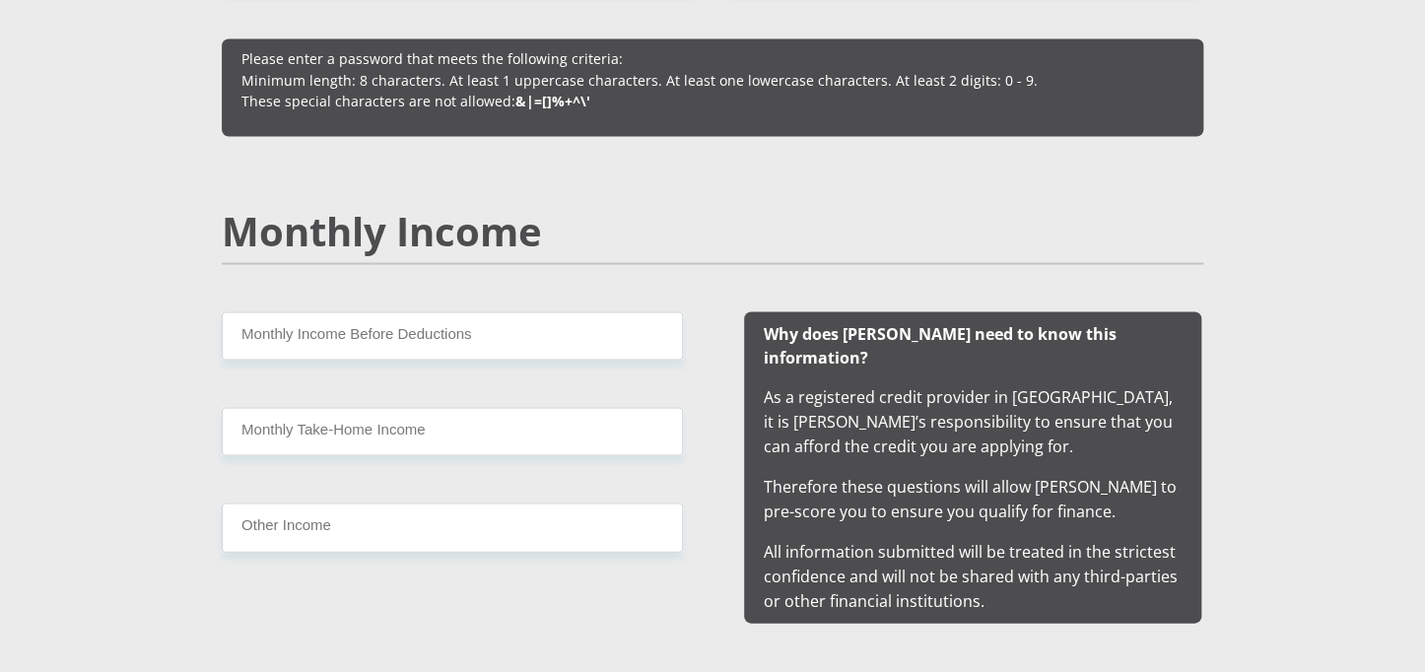
scroll to position [1703, 0]
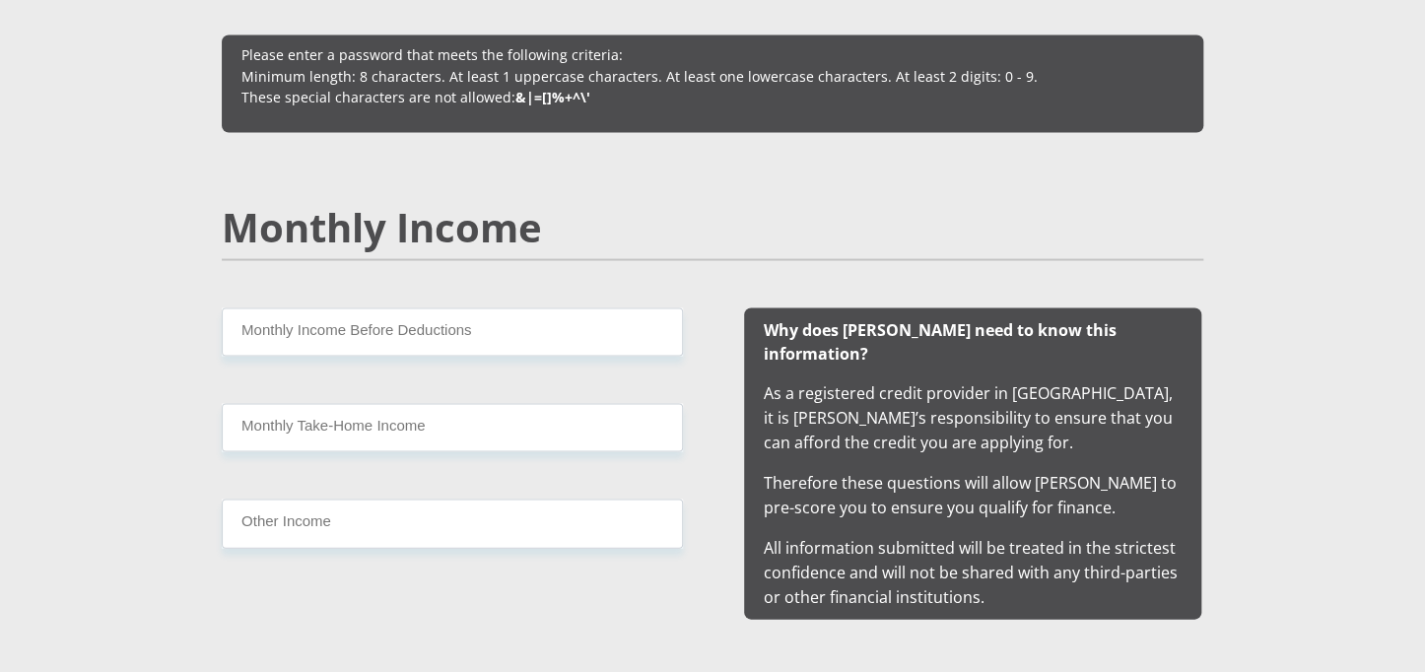
type input "[EMAIL_ADDRESS][DOMAIN_NAME]"
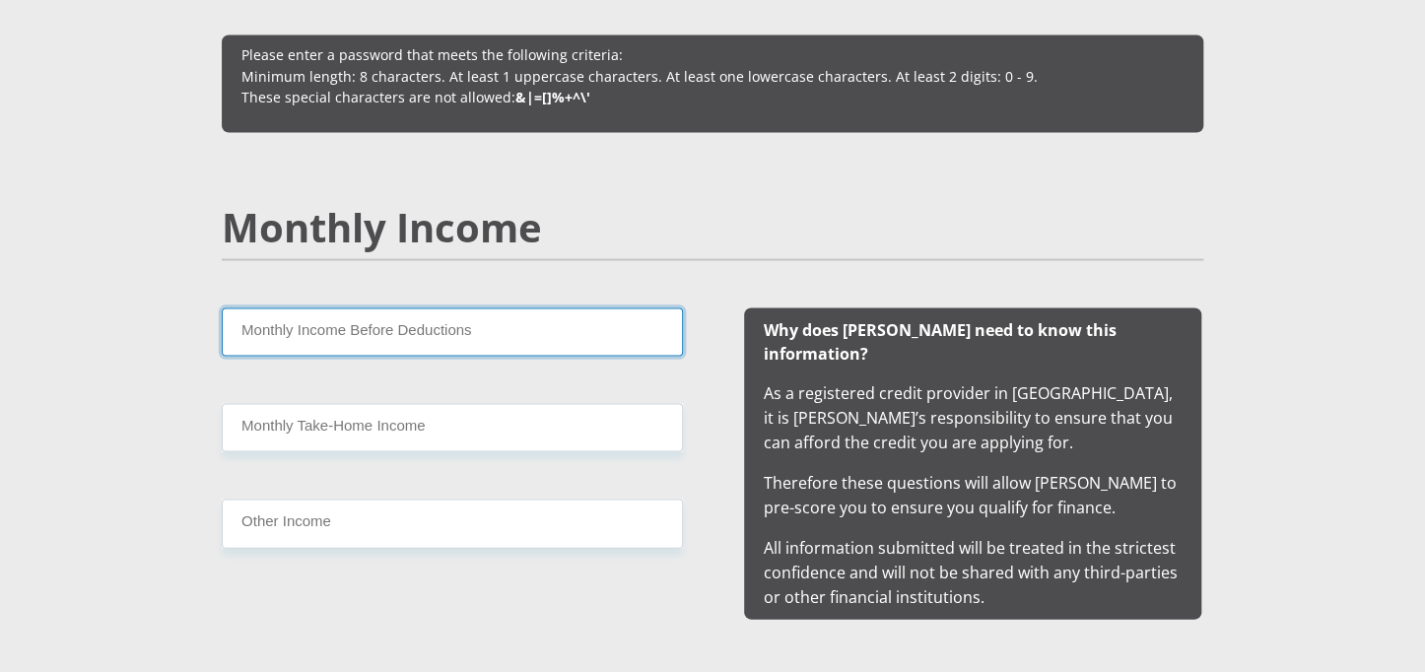
click at [576, 315] on input "Monthly Income Before Deductions" at bounding box center [452, 331] width 461 height 48
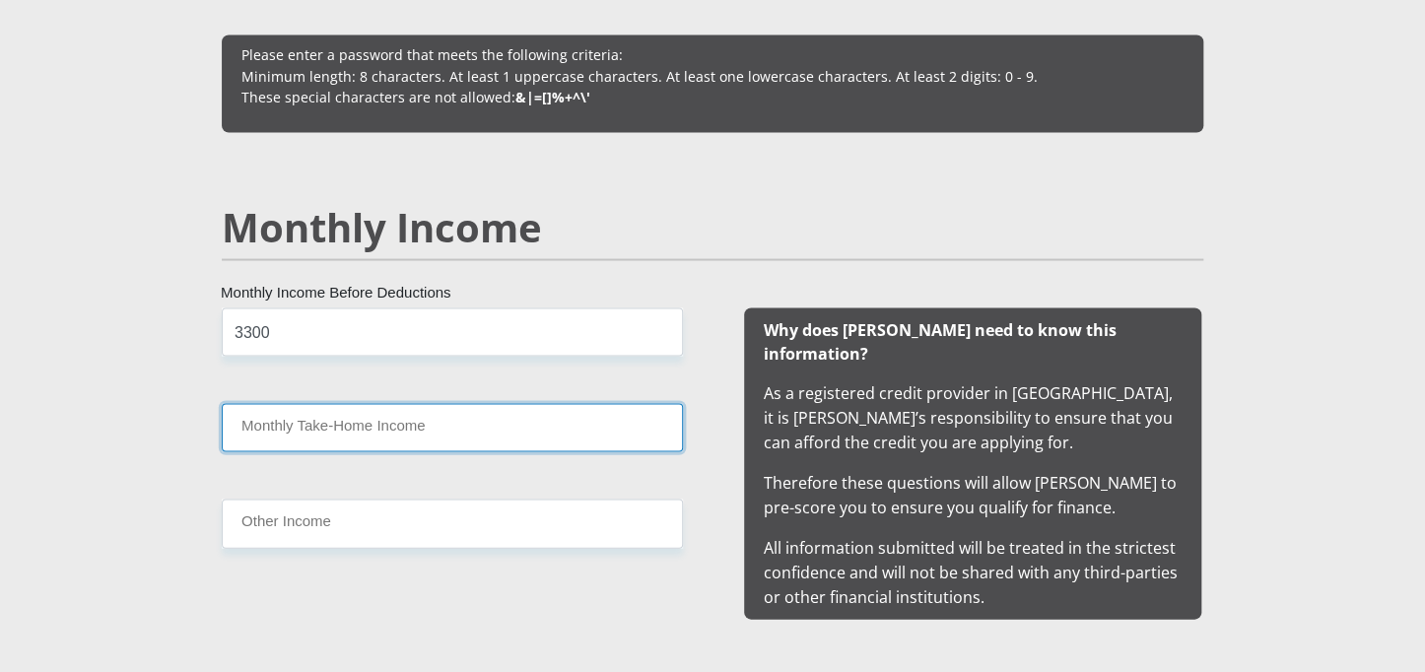
click at [505, 439] on input "Monthly Take-Home Income" at bounding box center [452, 427] width 461 height 48
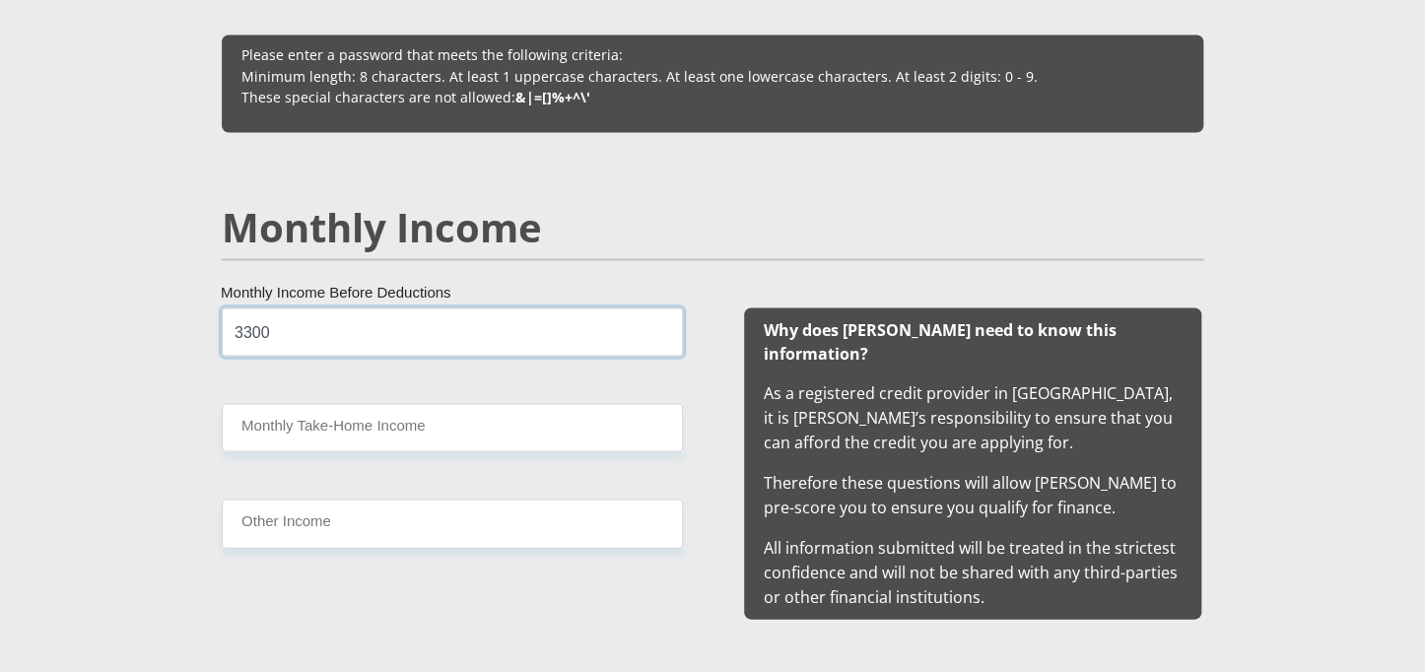
click at [494, 343] on input "3300" at bounding box center [452, 331] width 461 height 48
type input "3"
type input "5000"
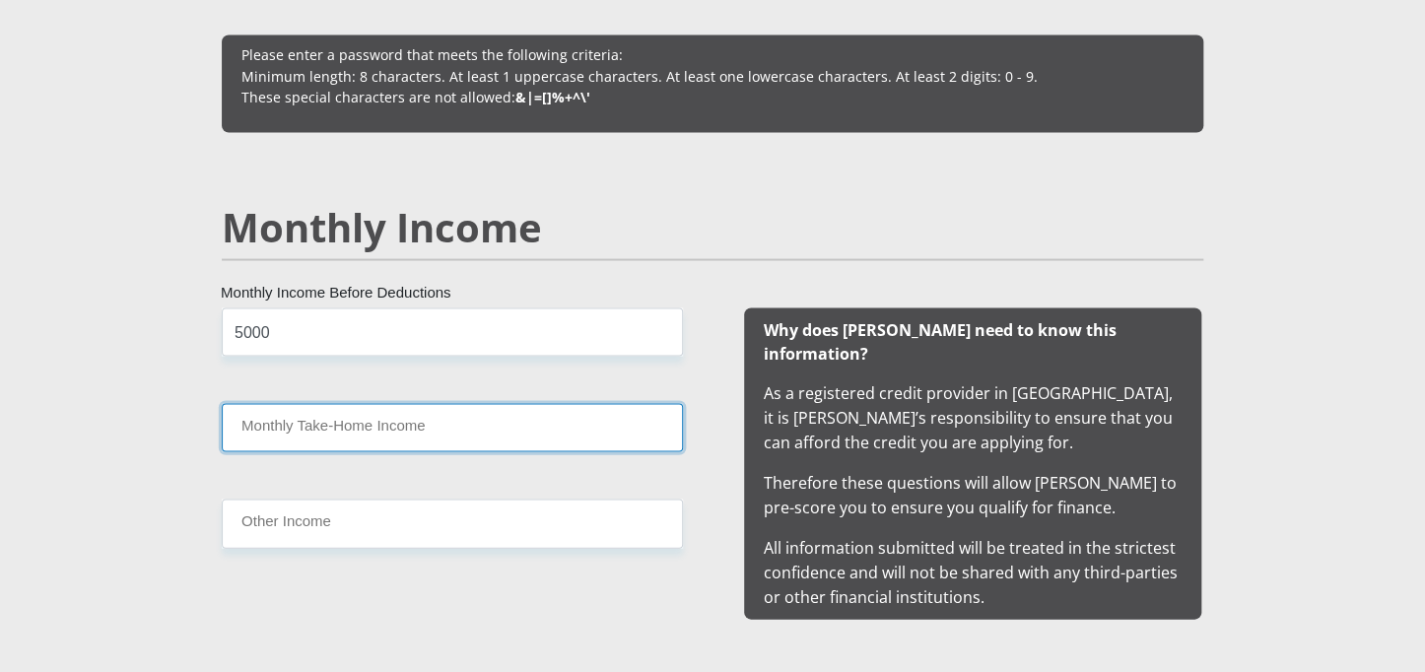
click at [439, 421] on input "Monthly Take-Home Income" at bounding box center [452, 427] width 461 height 48
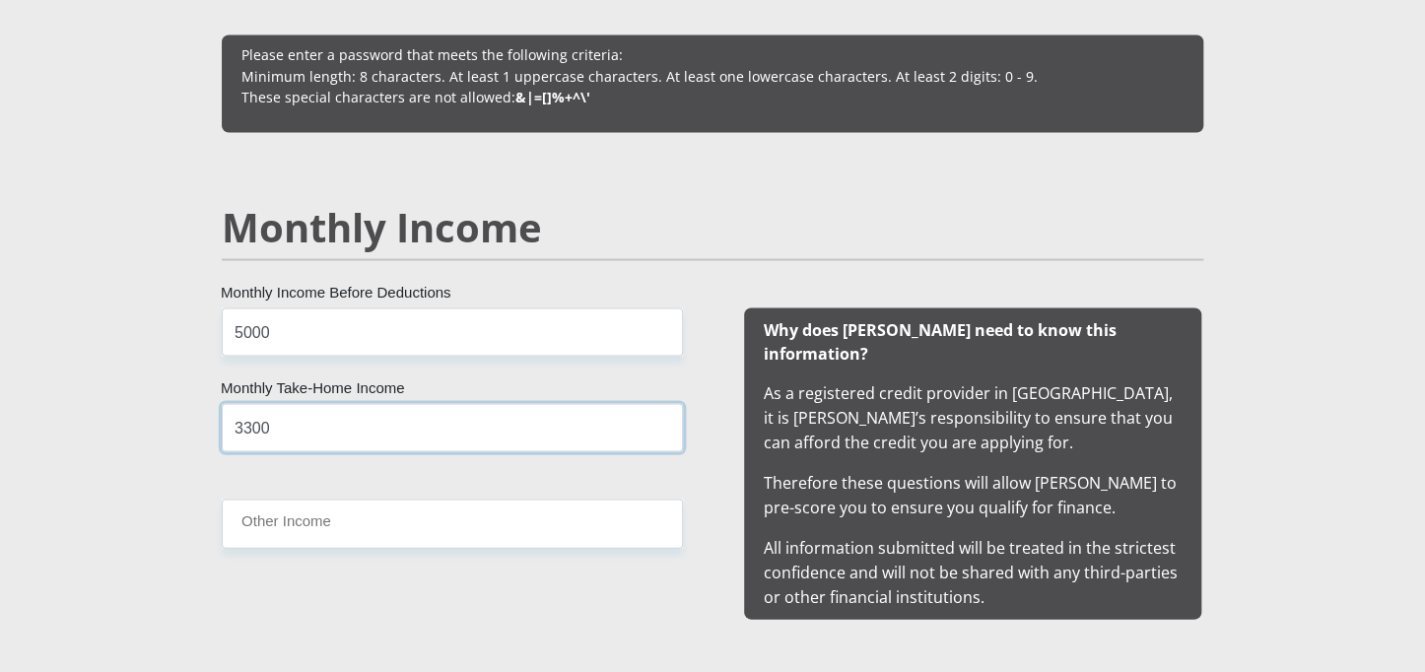
type input "3300"
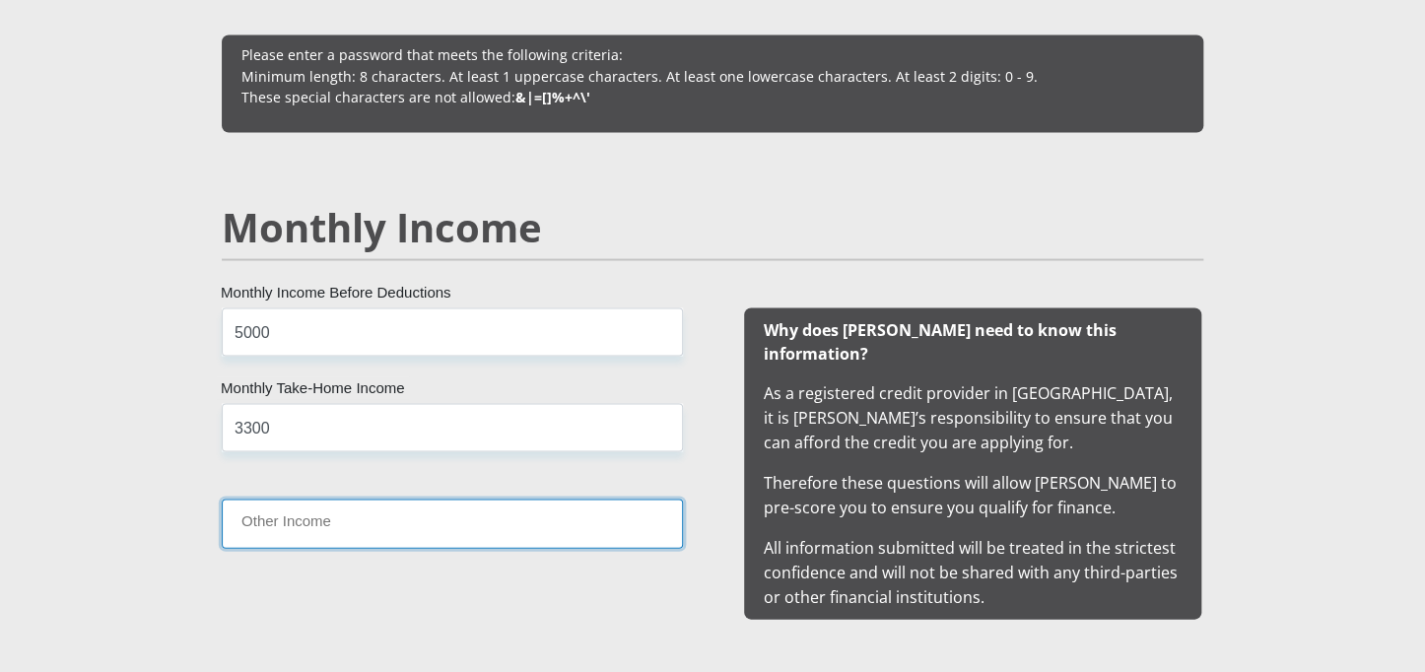
click at [382, 528] on input "Other Income" at bounding box center [452, 523] width 461 height 48
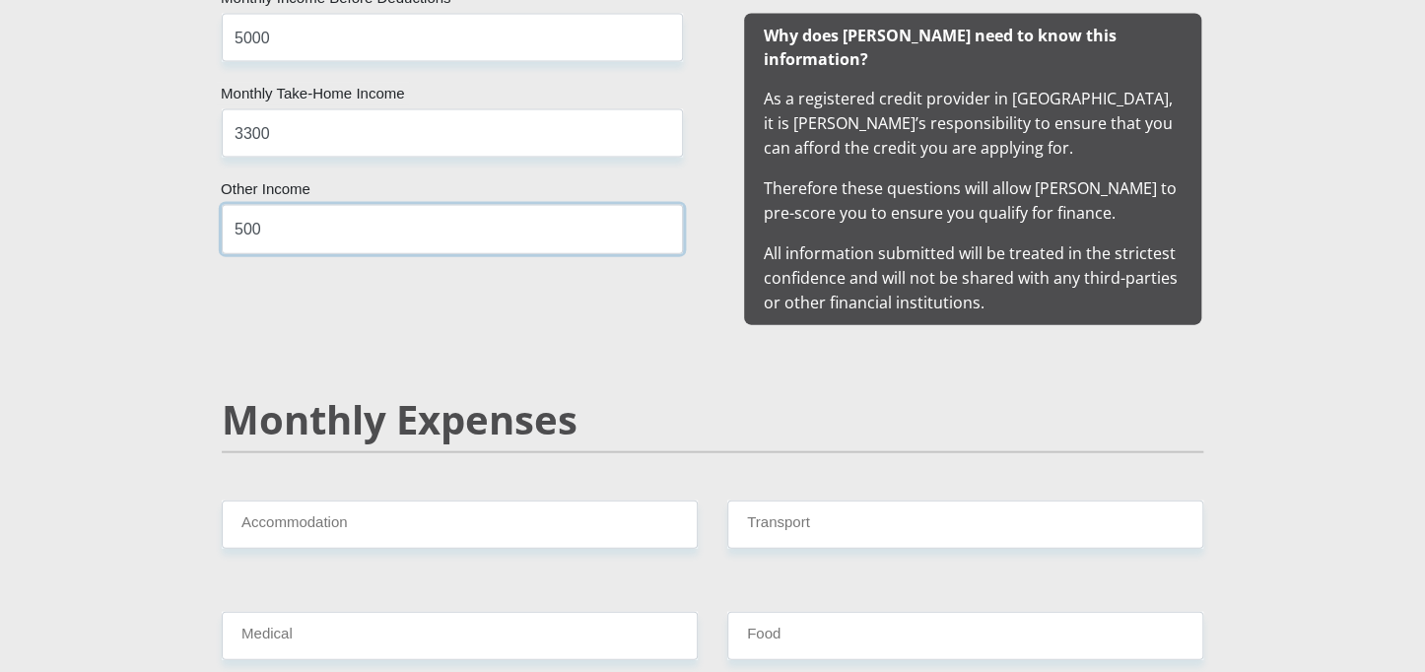
scroll to position [1998, 0]
type input "500"
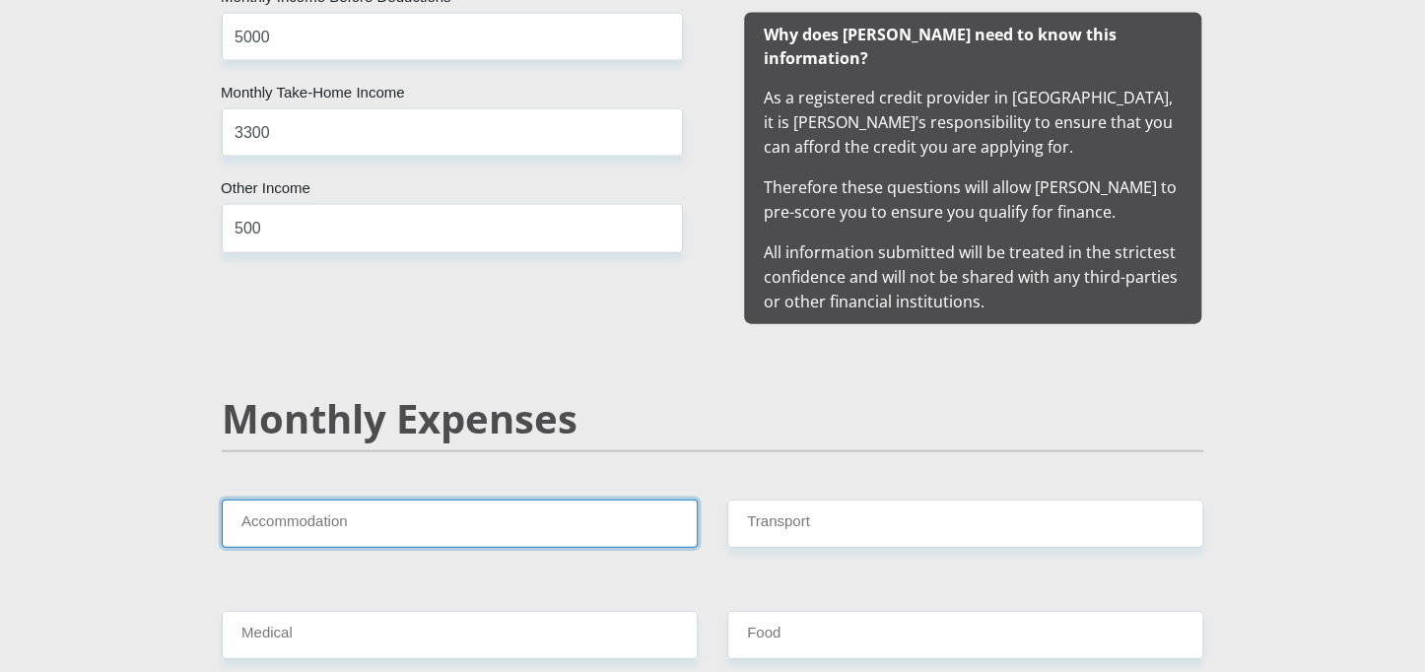
click at [406, 500] on input "Accommodation" at bounding box center [460, 524] width 476 height 48
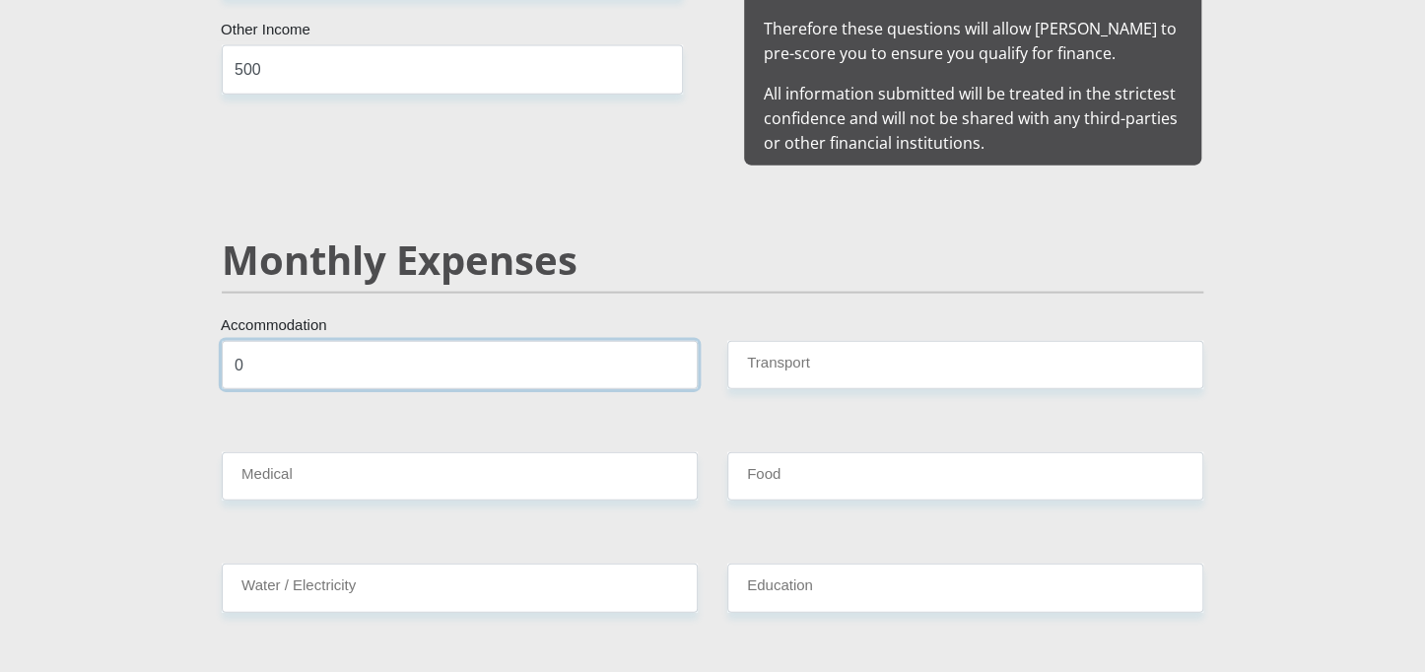
scroll to position [2168, 0]
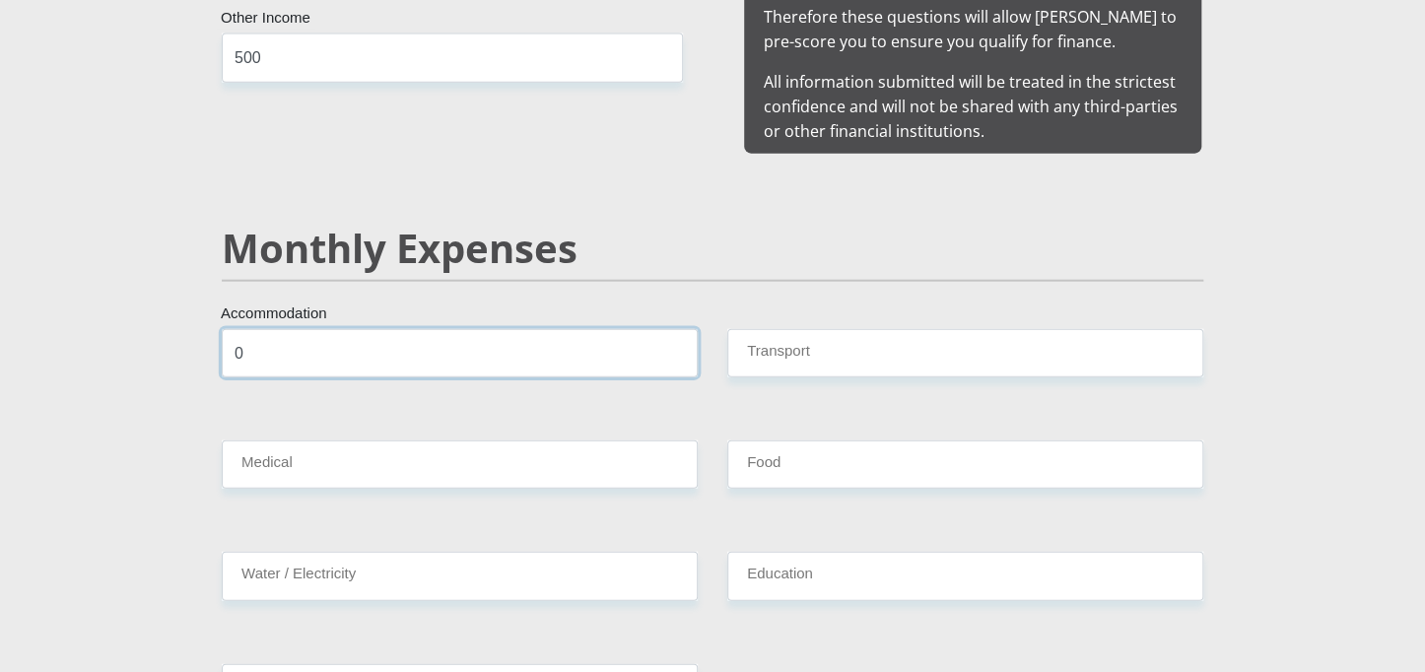
type input "0"
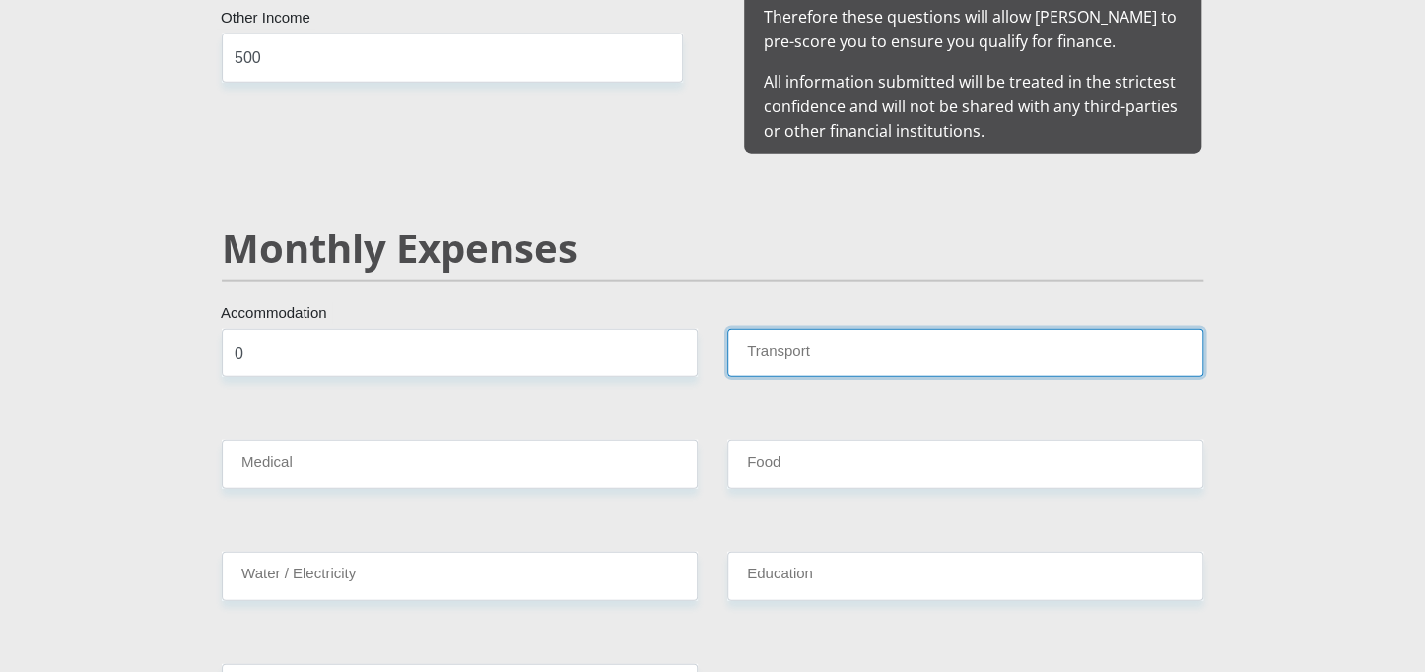
click at [760, 335] on input "Transport" at bounding box center [965, 353] width 476 height 48
type input "0"
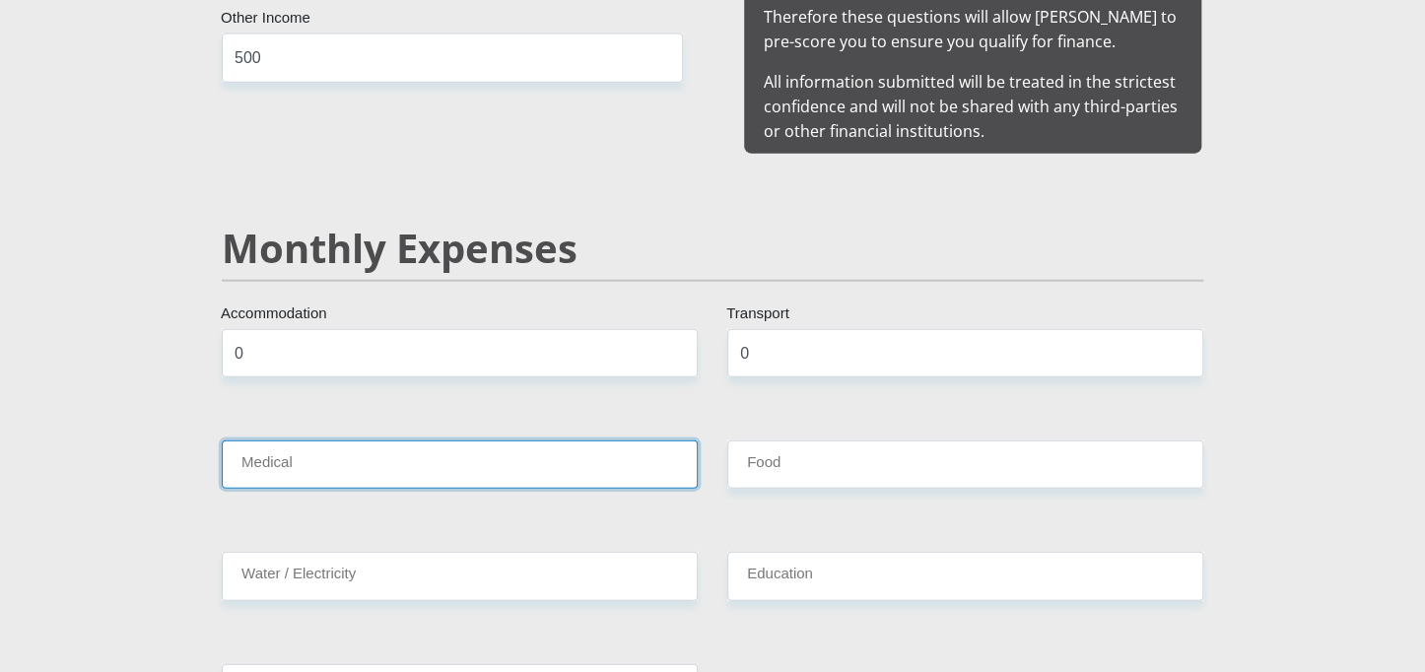
click at [540, 443] on input "Medical" at bounding box center [460, 465] width 476 height 48
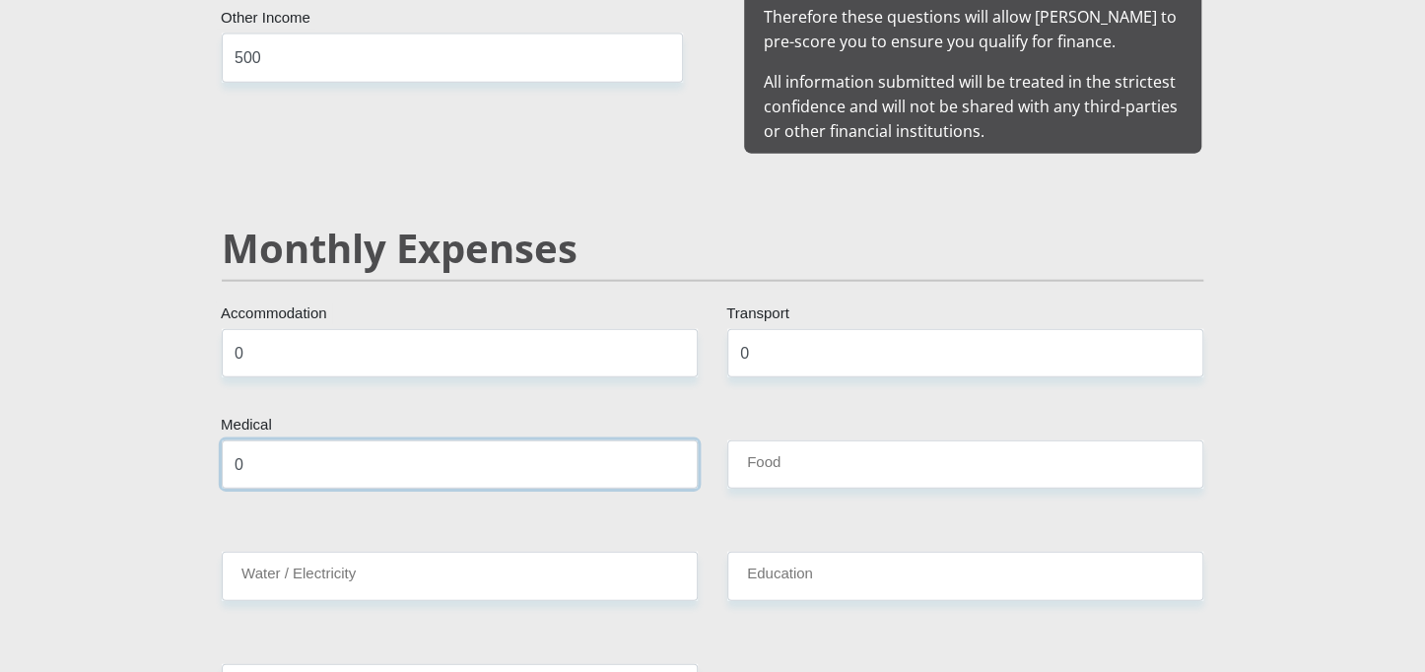
type input "0"
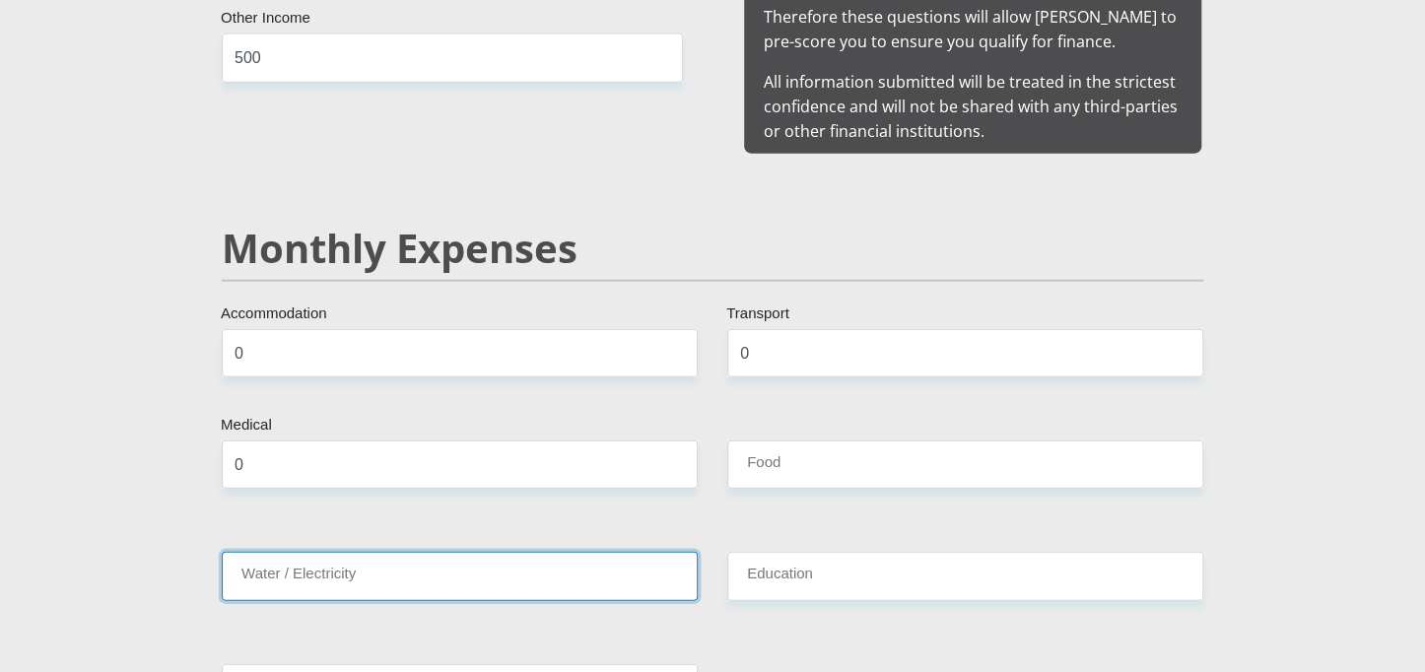
click at [421, 552] on input "Water / Electricity" at bounding box center [460, 576] width 476 height 48
type input "200"
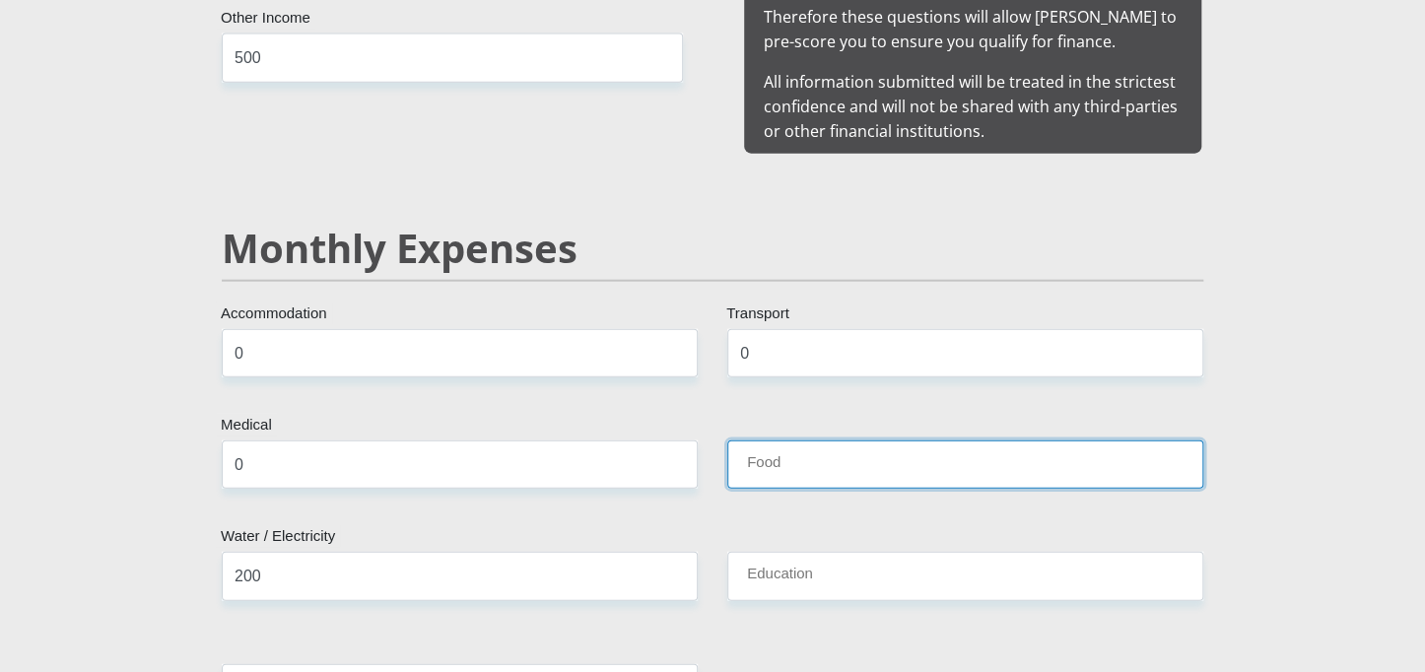
click at [757, 445] on input "Food" at bounding box center [965, 465] width 476 height 48
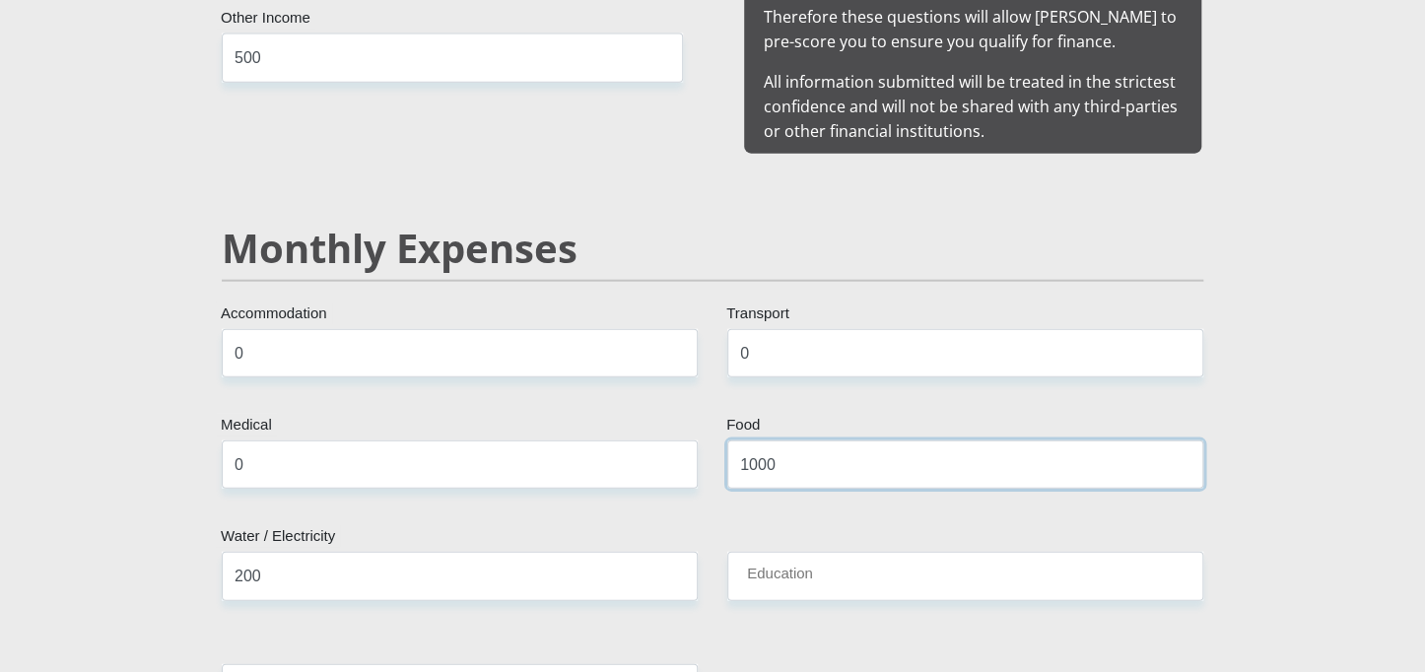
type input "1000"
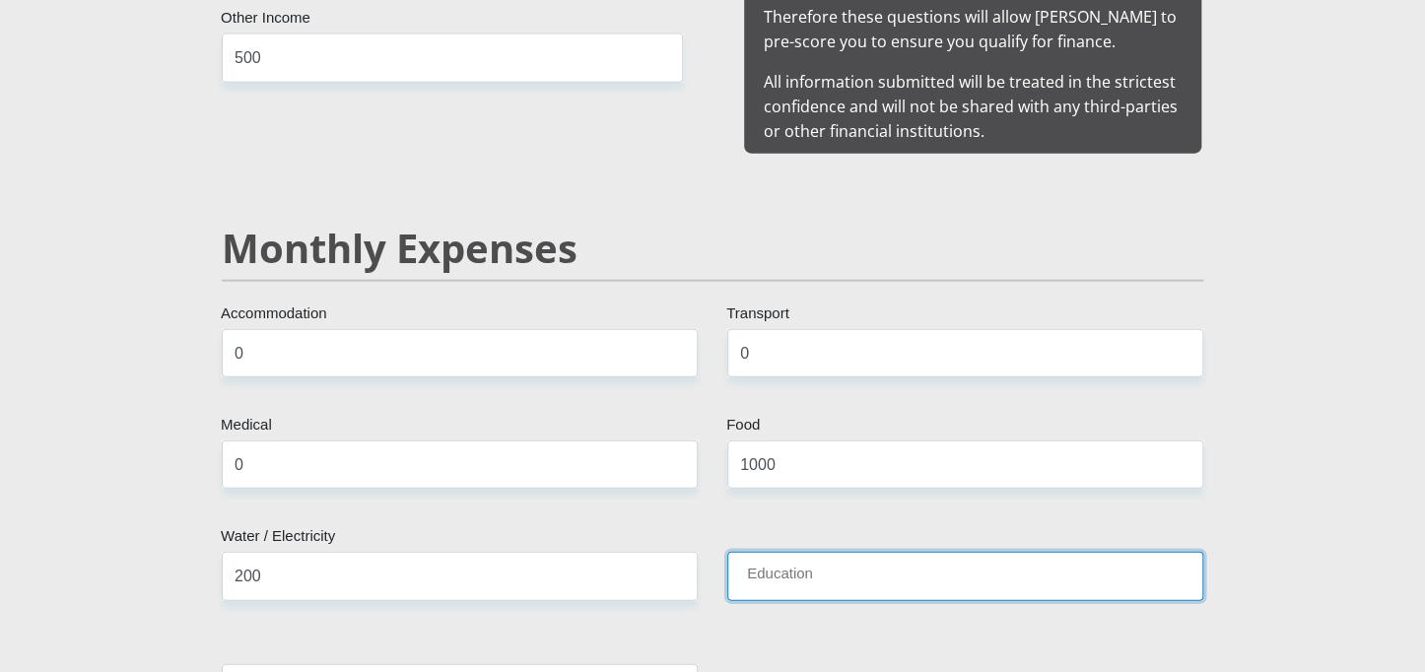
click at [789, 552] on input "Education" at bounding box center [965, 576] width 476 height 48
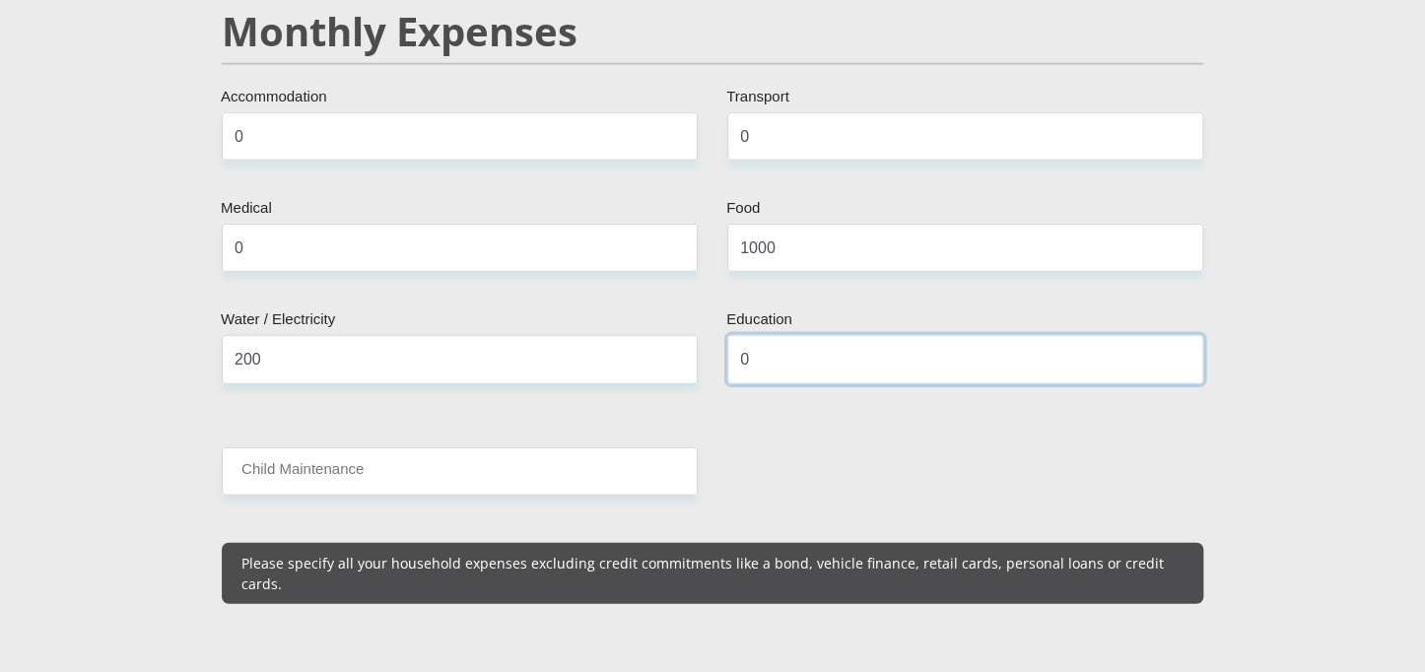
scroll to position [2387, 0]
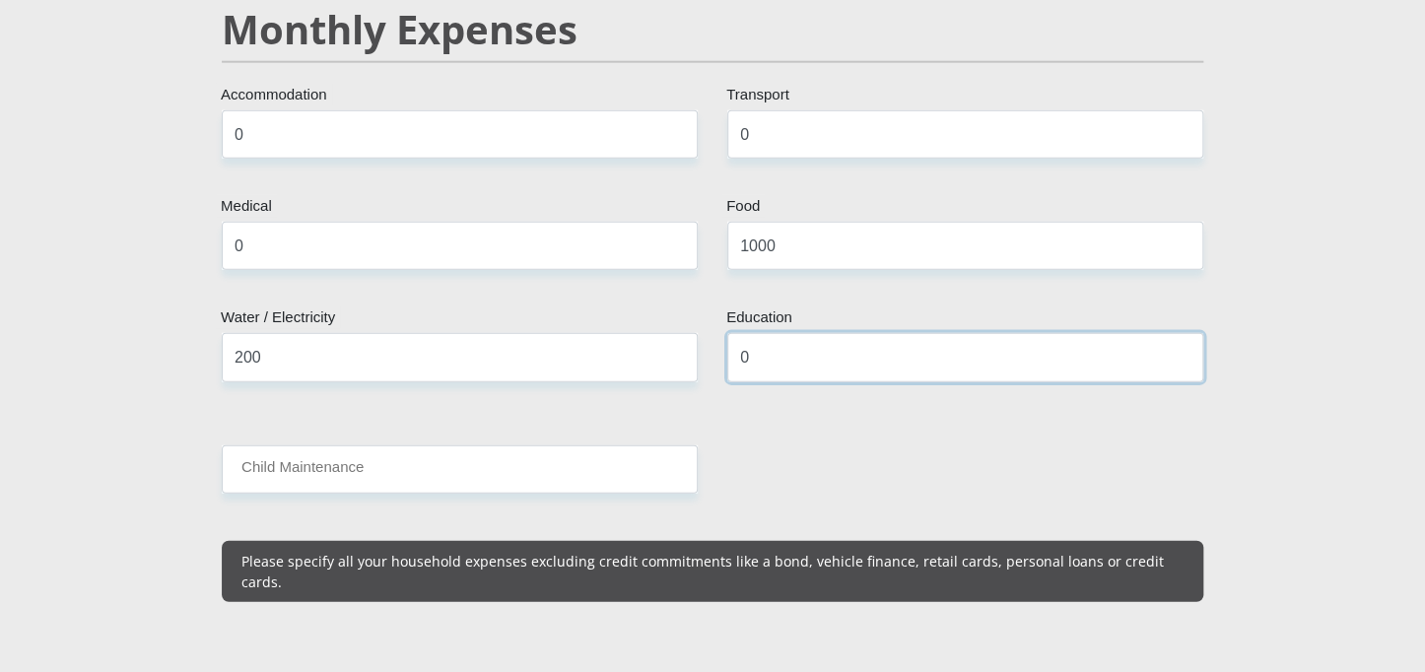
type input "0"
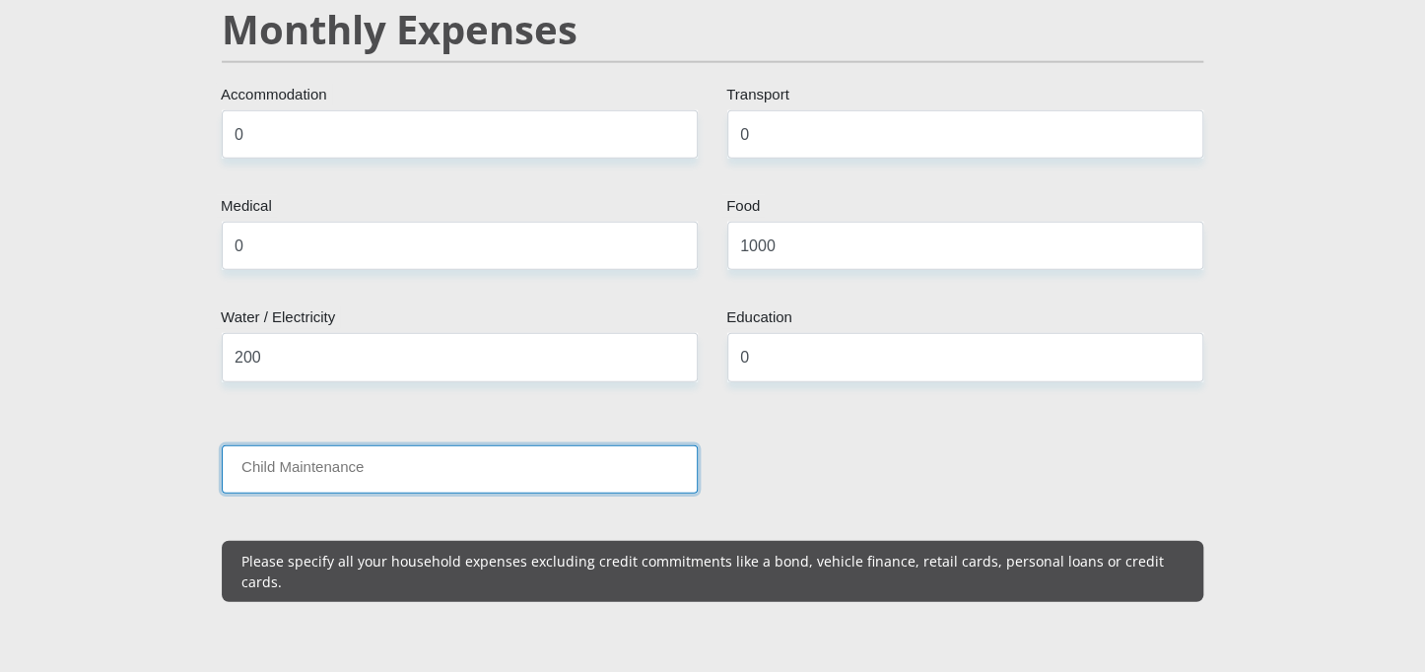
click at [536, 448] on input "Child Maintenance" at bounding box center [460, 469] width 476 height 48
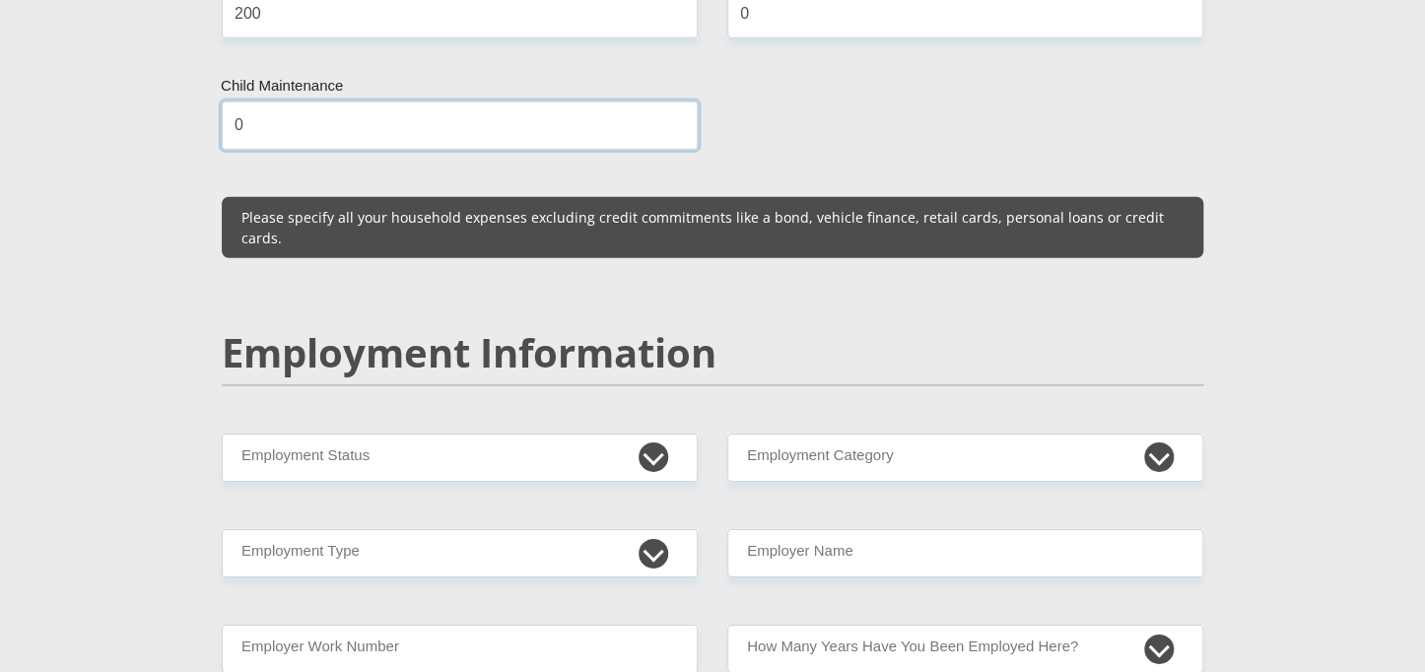
scroll to position [2732, 0]
type input "0"
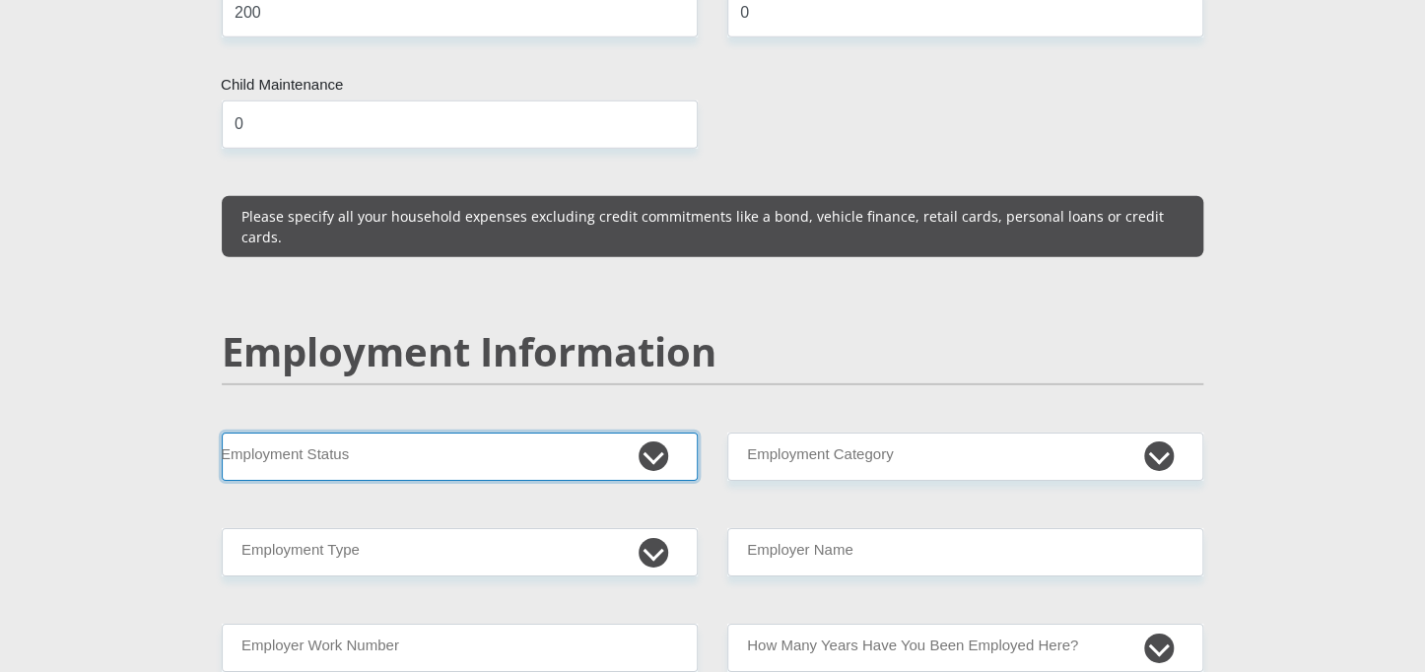
click at [550, 433] on select "Permanent/Full-time Part-time/Casual [DEMOGRAPHIC_DATA] Worker Self-Employed Ho…" at bounding box center [460, 457] width 476 height 48
select select "7"
click at [222, 433] on select "Permanent/Full-time Part-time/Casual [DEMOGRAPHIC_DATA] Worker Self-Employed Ho…" at bounding box center [460, 457] width 476 height 48
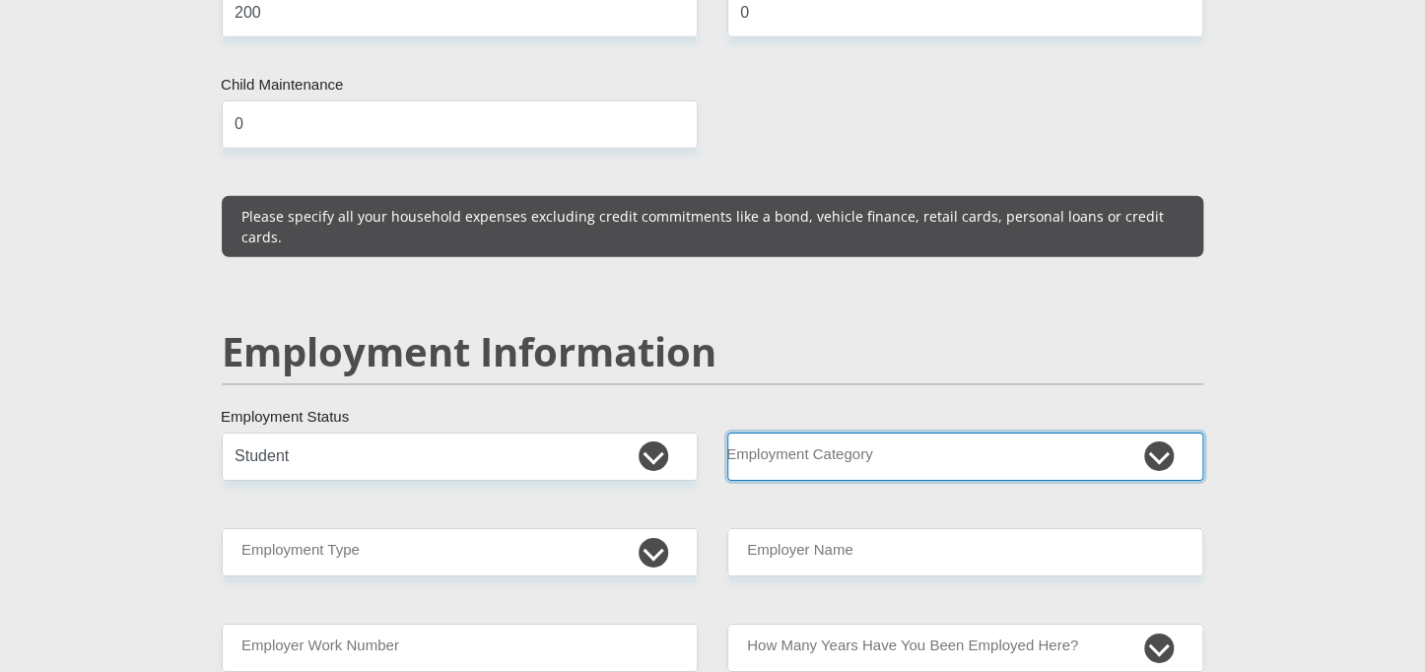
click at [795, 433] on select "AGRICULTURE ALCOHOL & TOBACCO CONSTRUCTION MATERIALS METALLURGY EQUIPMENT FOR R…" at bounding box center [965, 457] width 476 height 48
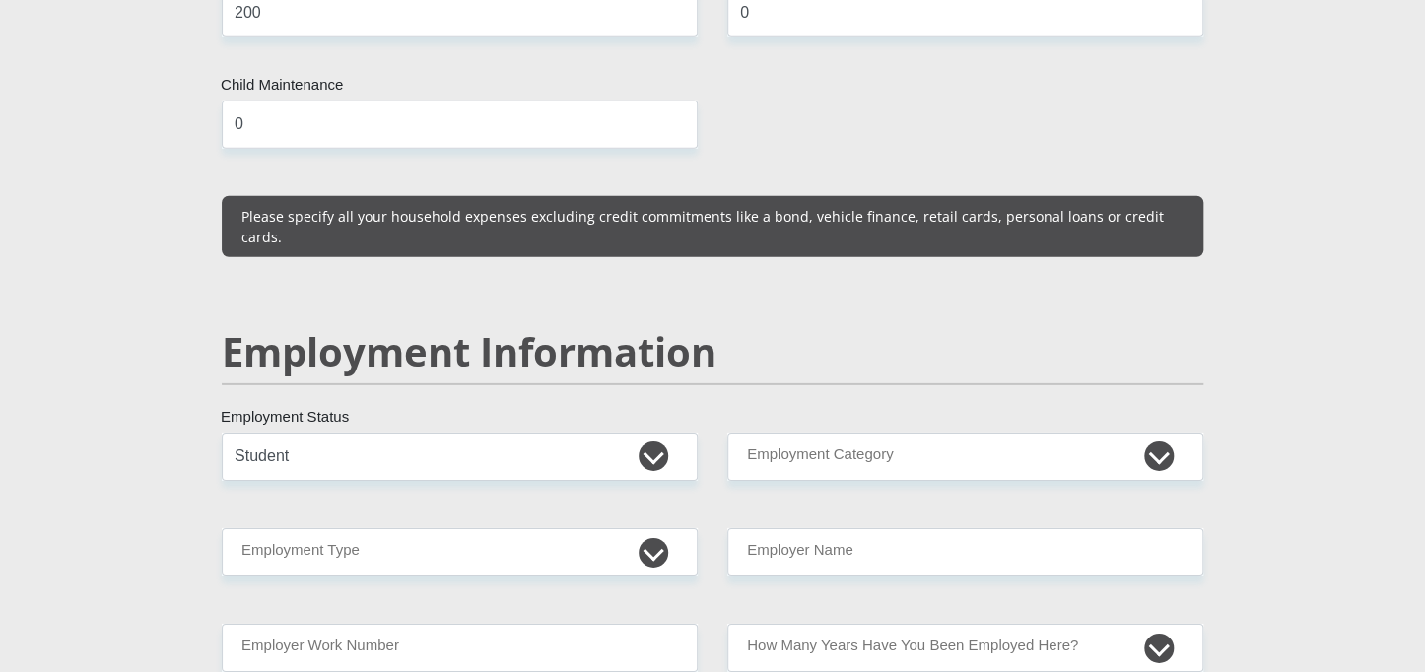
click at [611, 459] on div "Mr Ms Mrs Dr [PERSON_NAME] Title aobakwe First Name Mphela Surname 040302514508…" at bounding box center [712, 411] width 1011 height 5621
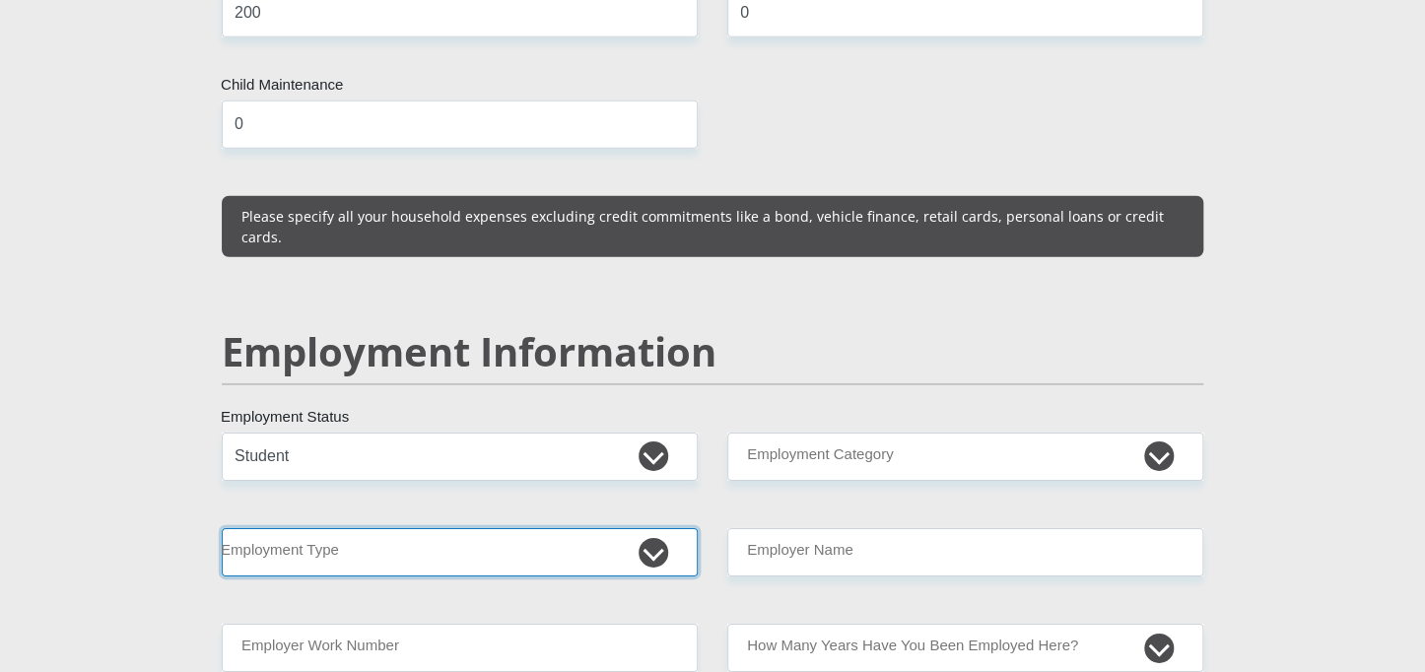
click at [661, 528] on select "College/Lecturer Craft Seller Creative Driver Executive Farmer Forces - Non Com…" at bounding box center [460, 552] width 476 height 48
select select "Student"
click at [222, 528] on select "College/Lecturer Craft Seller Creative Driver Executive Farmer Forces - Non Com…" at bounding box center [460, 552] width 476 height 48
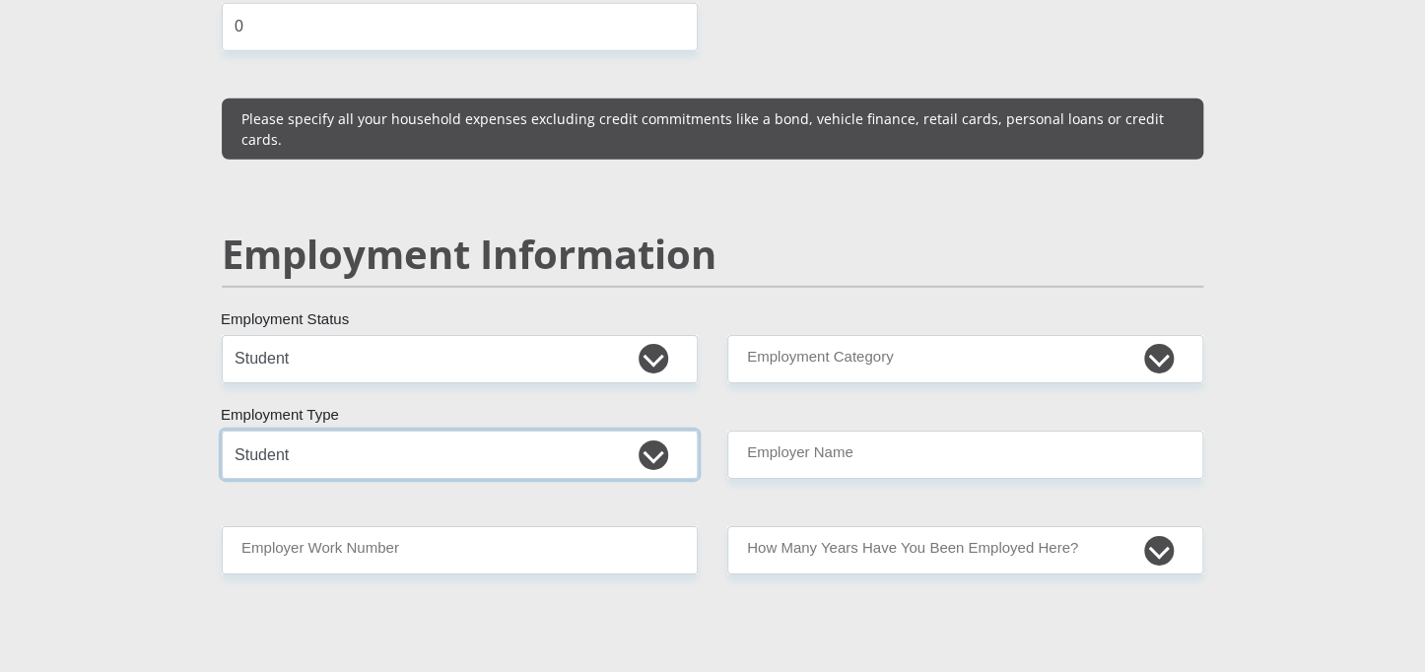
scroll to position [2830, 0]
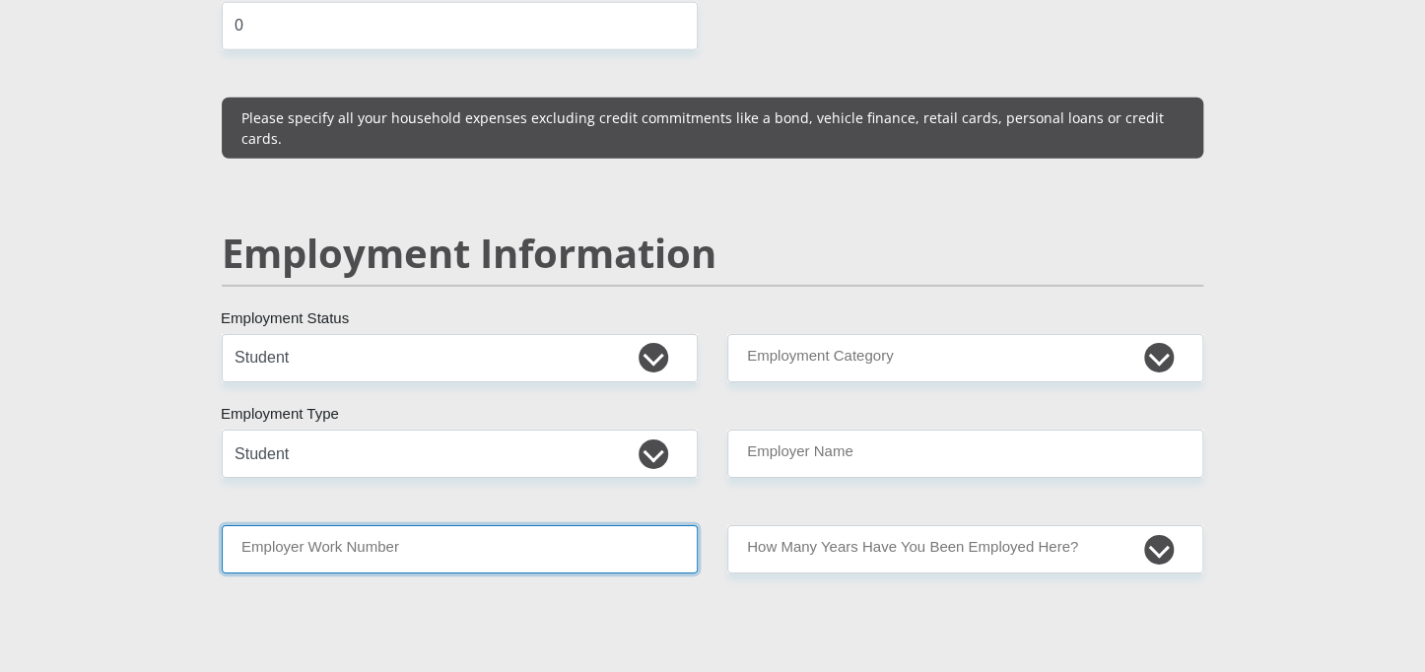
click at [415, 525] on input "Employer Work Number" at bounding box center [460, 549] width 476 height 48
type input "2"
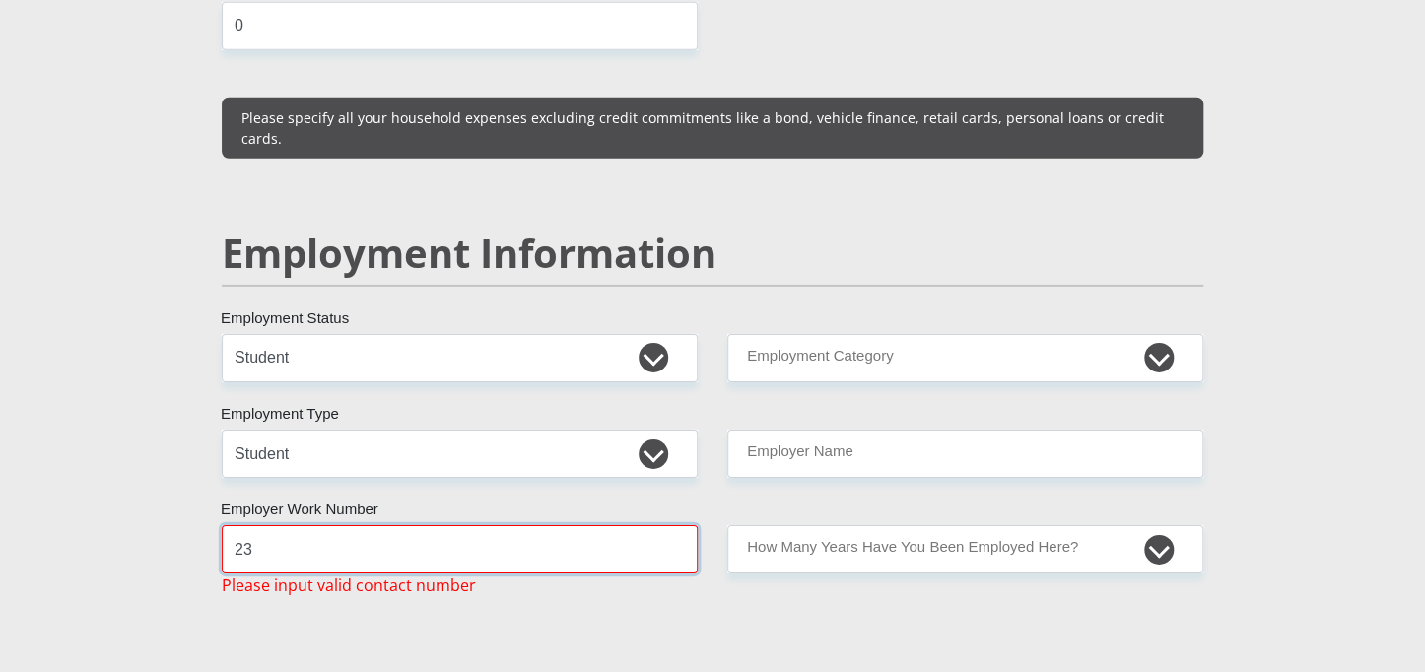
type input "2"
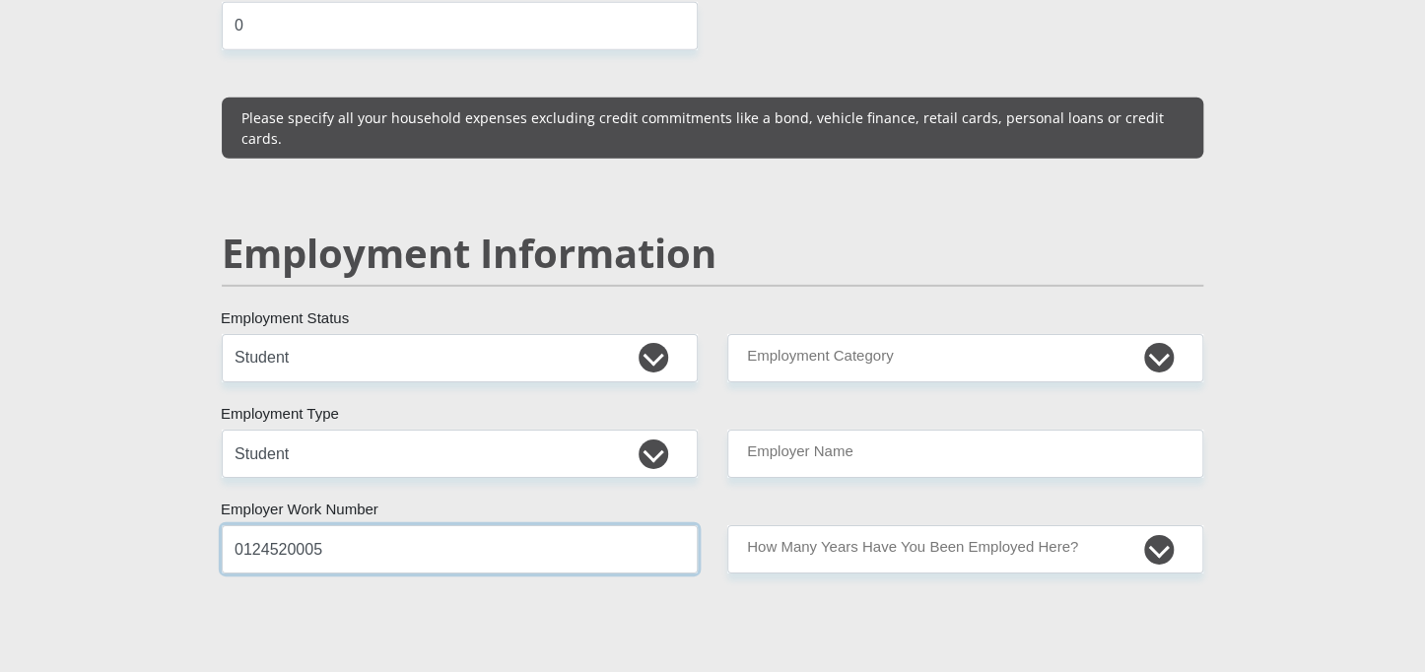
type input "0124520005"
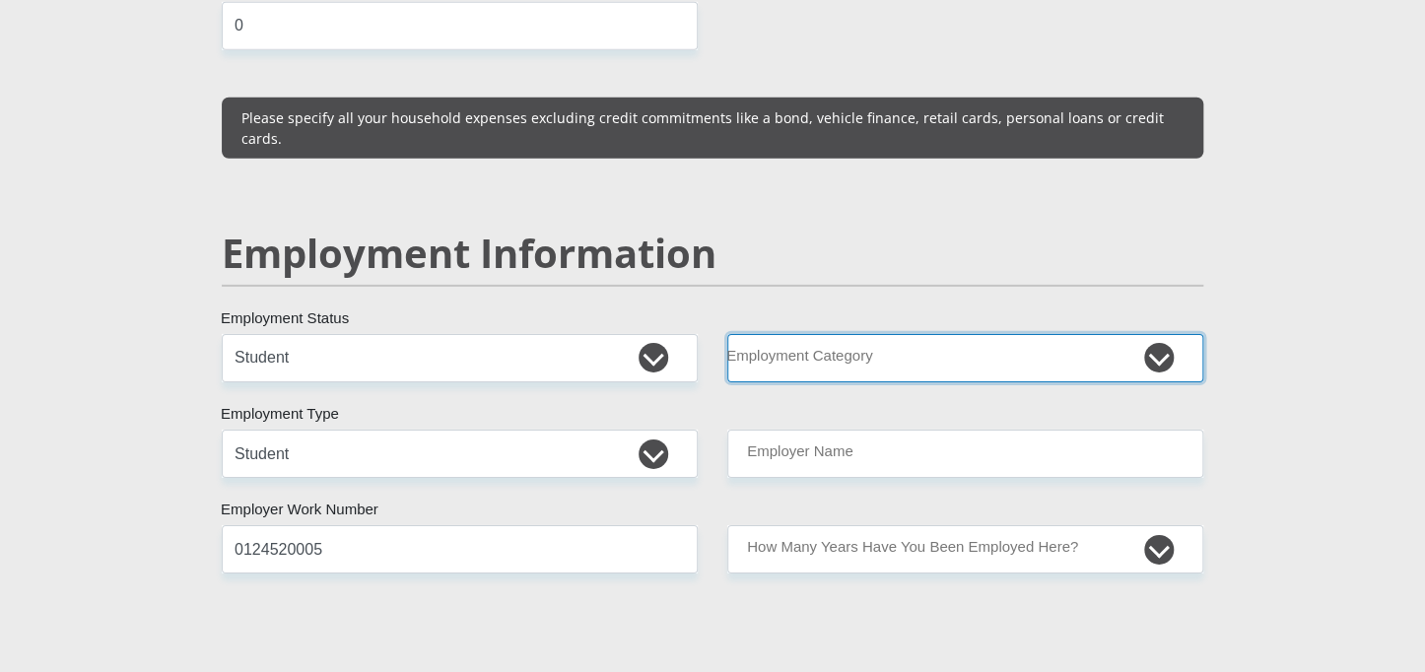
click at [781, 334] on select "AGRICULTURE ALCOHOL & TOBACCO CONSTRUCTION MATERIALS METALLURGY EQUIPMENT FOR R…" at bounding box center [965, 358] width 476 height 48
select select "71"
click at [727, 334] on select "AGRICULTURE ALCOHOL & TOBACCO CONSTRUCTION MATERIALS METALLURGY EQUIPMENT FOR R…" at bounding box center [965, 358] width 476 height 48
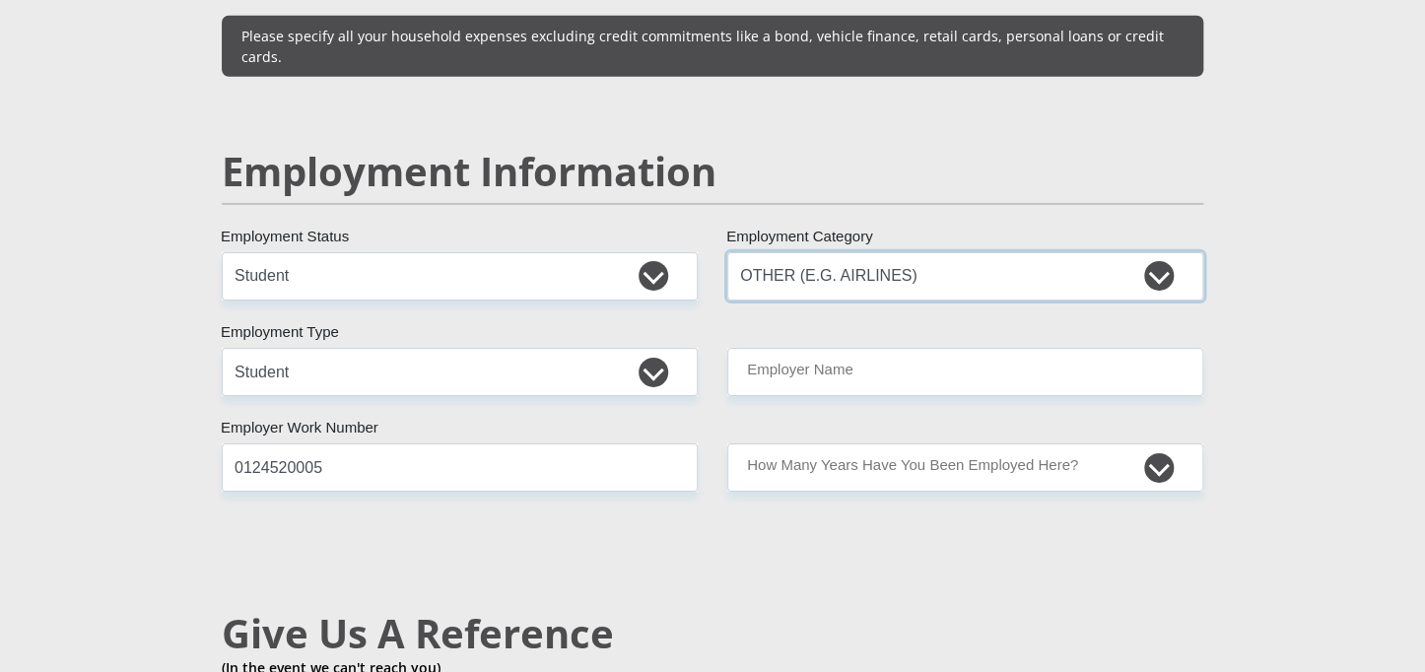
scroll to position [2915, 0]
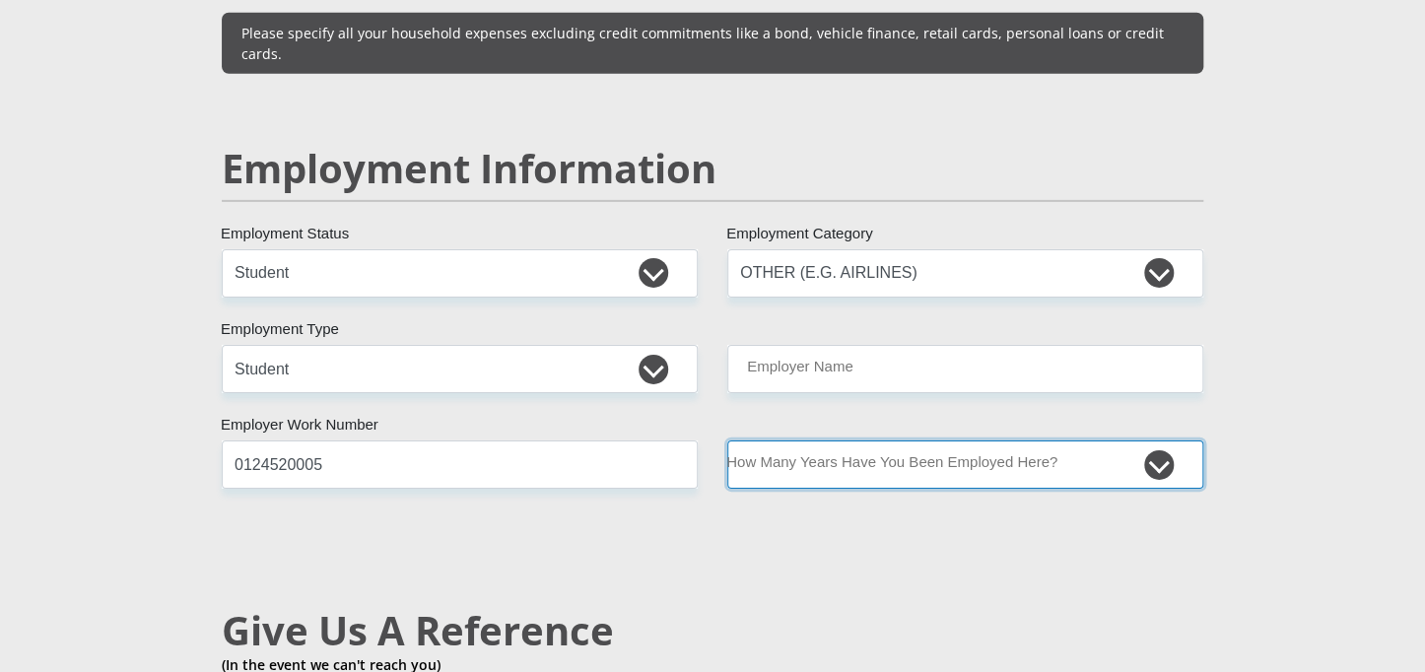
click at [881, 441] on select "less than 1 year 1-3 years 3-5 years 5+ years" at bounding box center [965, 465] width 476 height 48
select select "24"
click at [727, 441] on select "less than 1 year 1-3 years 3-5 years 5+ years" at bounding box center [965, 465] width 476 height 48
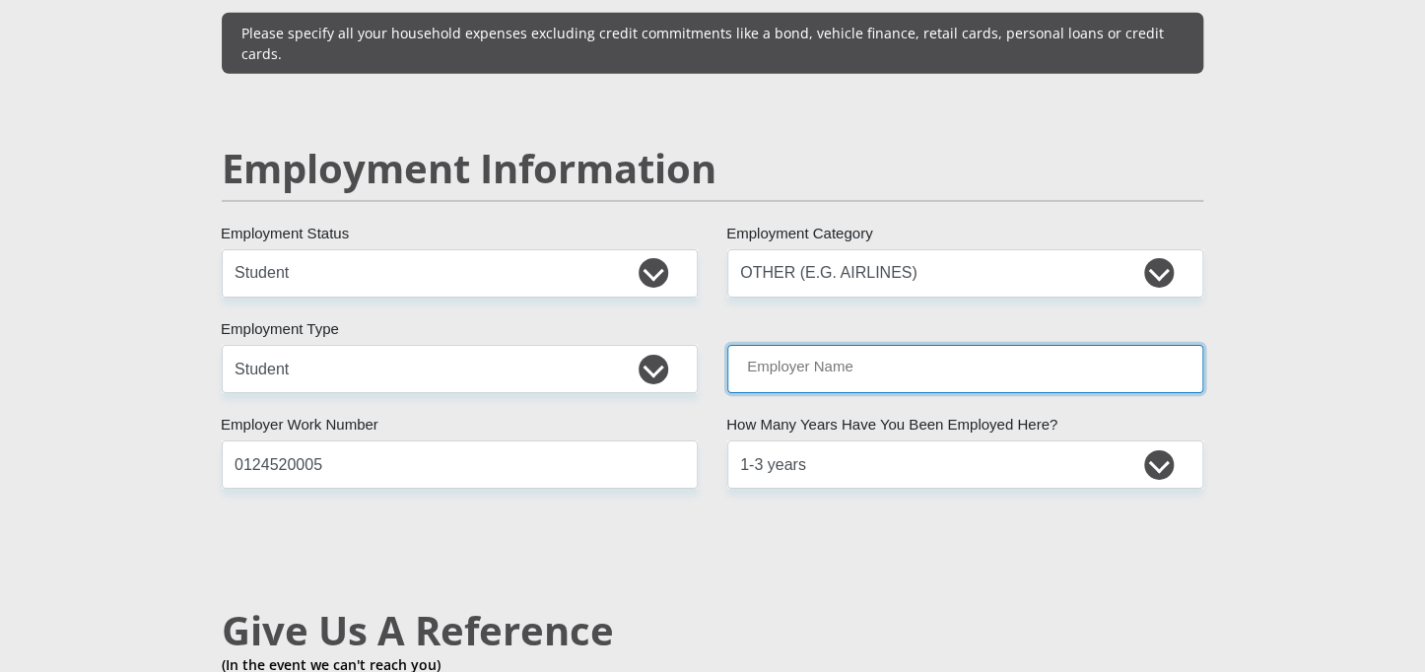
click at [879, 345] on input "Employer Name" at bounding box center [965, 369] width 476 height 48
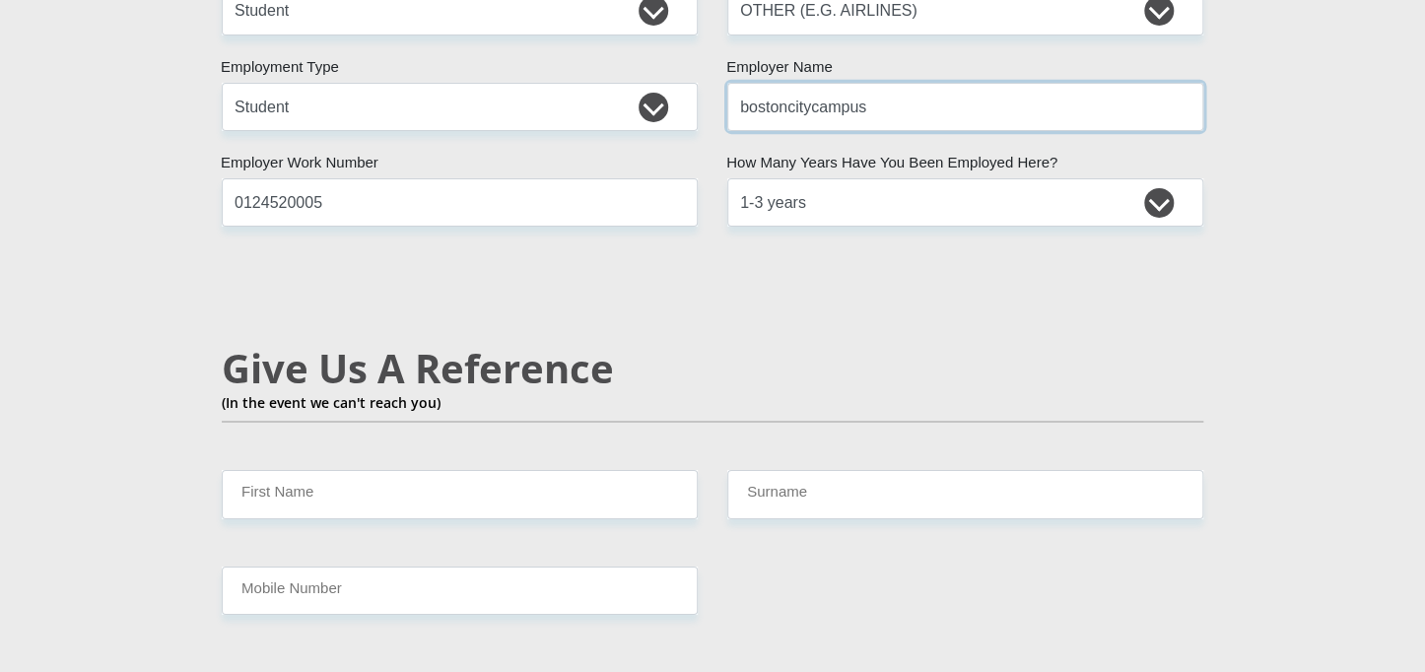
scroll to position [3179, 0]
type input "bostoncitycampus"
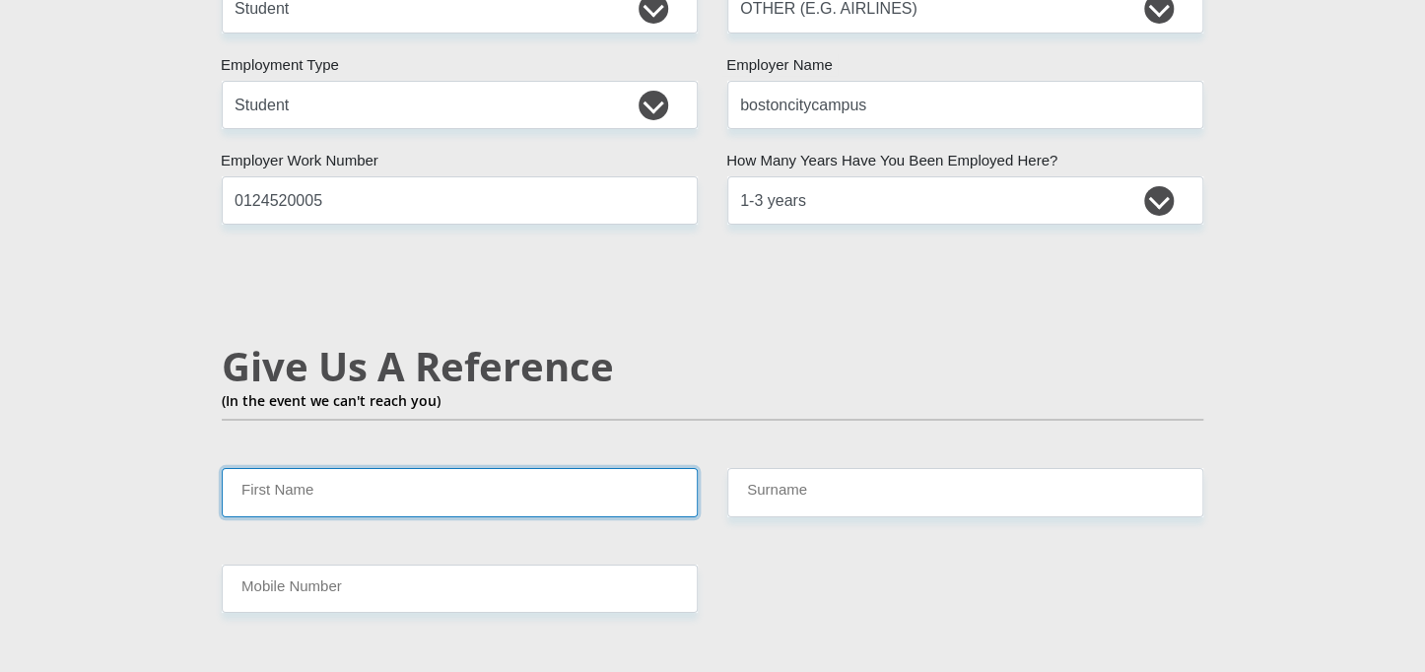
click at [625, 468] on input "First Name" at bounding box center [460, 492] width 476 height 48
type input "soul"
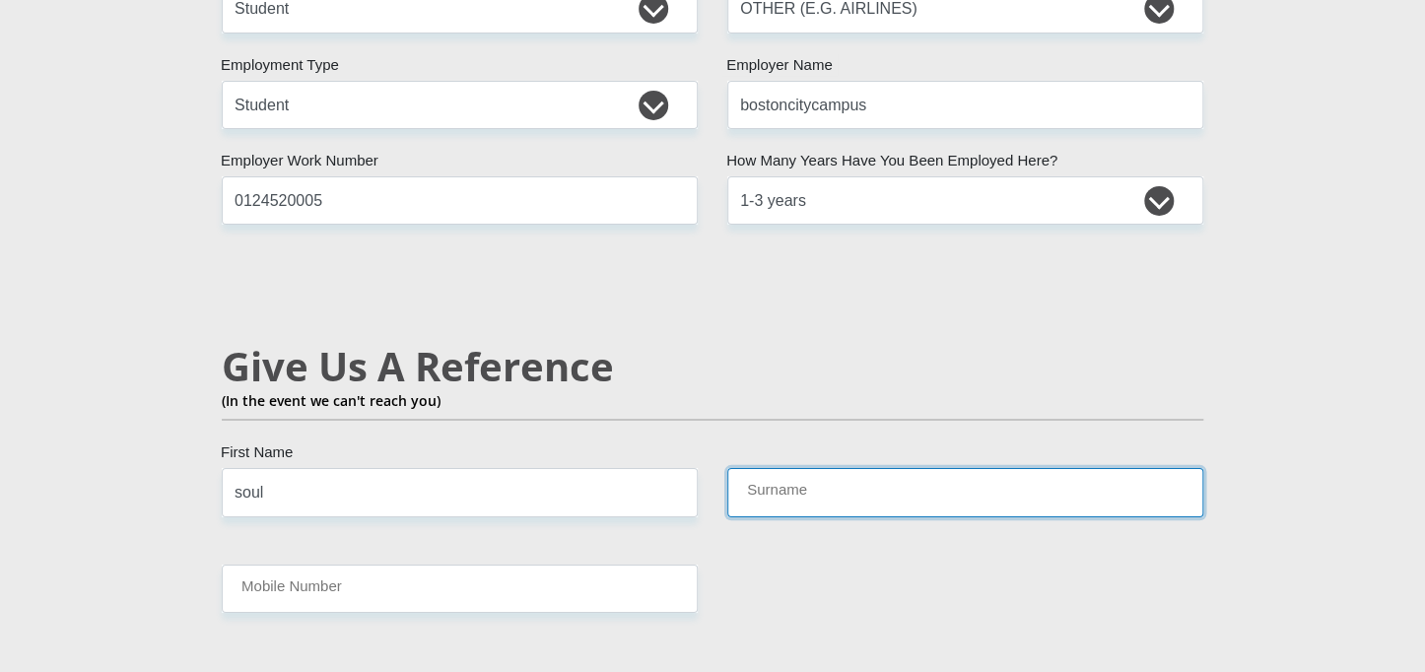
click at [796, 468] on input "Surname" at bounding box center [965, 492] width 476 height 48
type input "mphela"
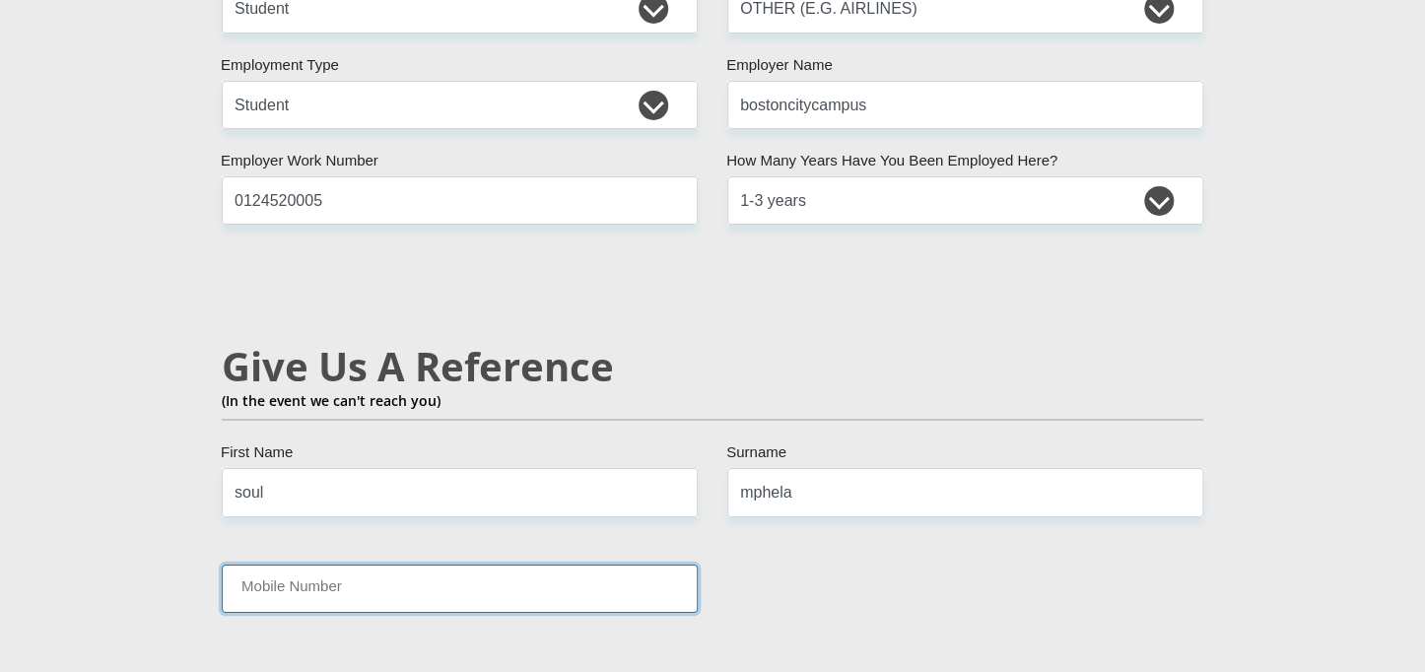
click at [532, 565] on input "Mobile Number" at bounding box center [460, 589] width 476 height 48
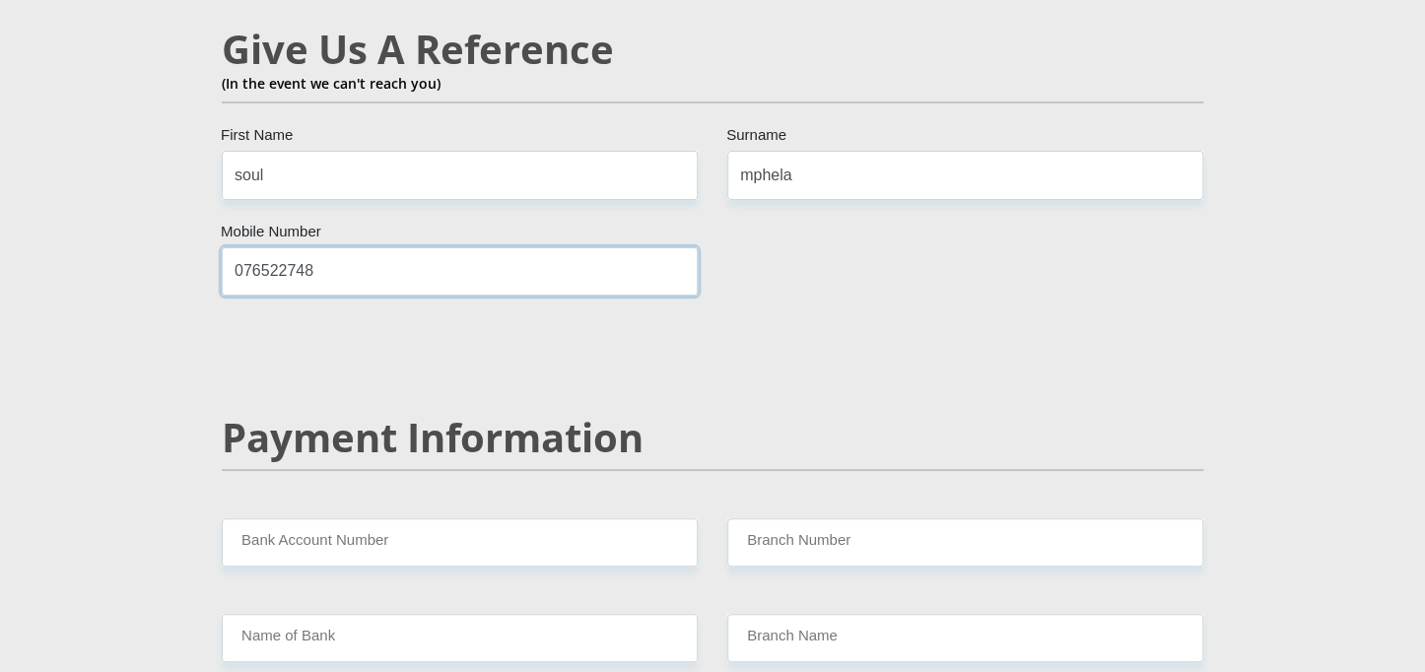
scroll to position [3507, 0]
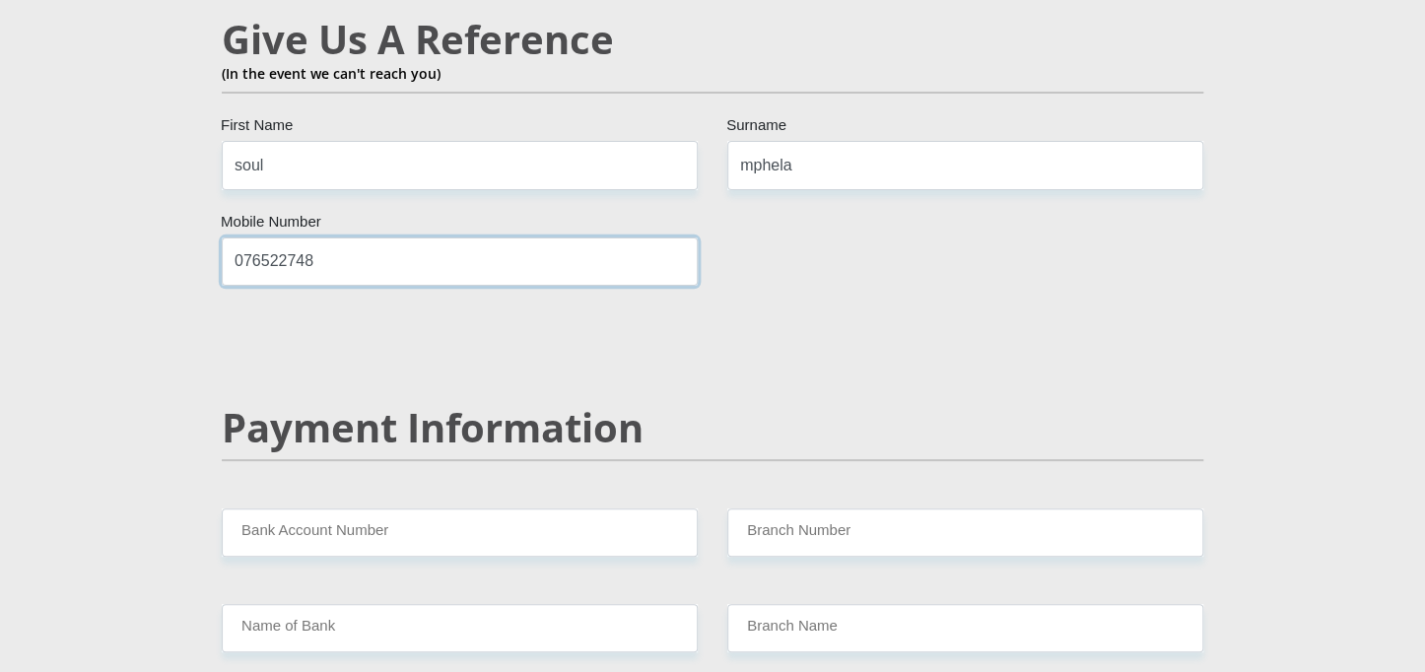
type input "076522748"
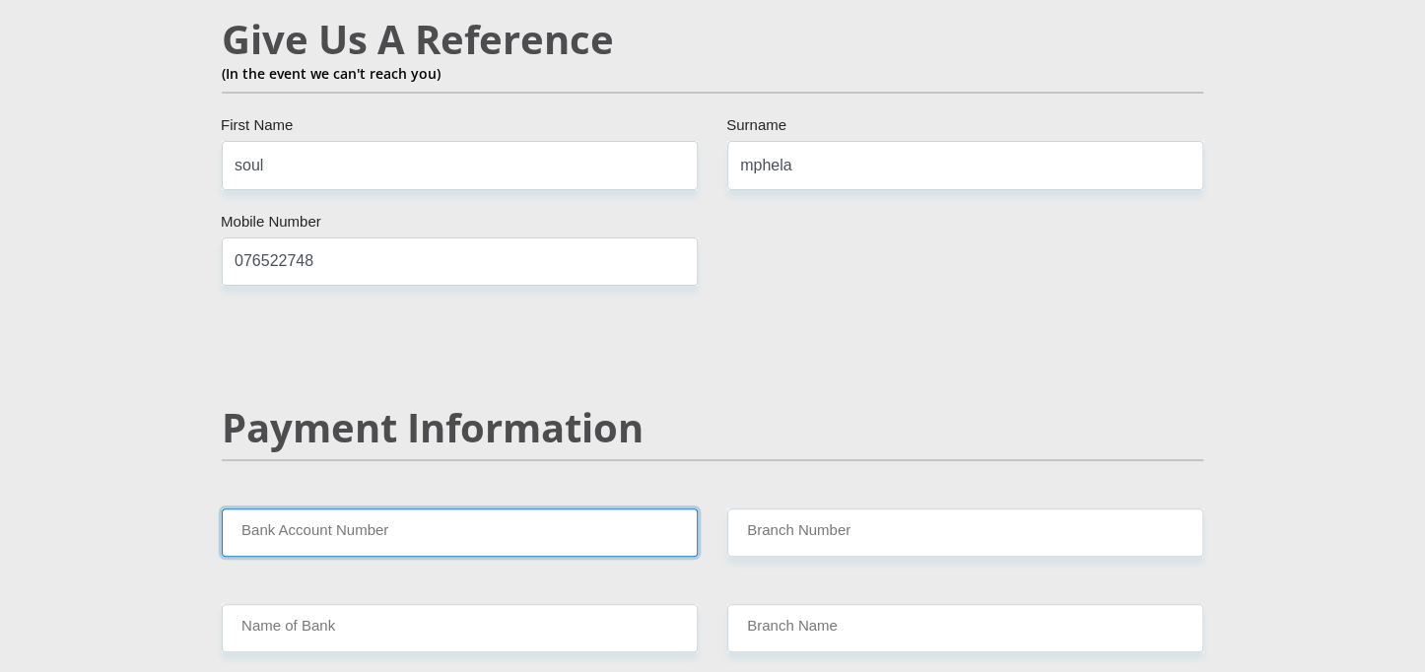
click at [543, 509] on input "Bank Account Number" at bounding box center [460, 533] width 476 height 48
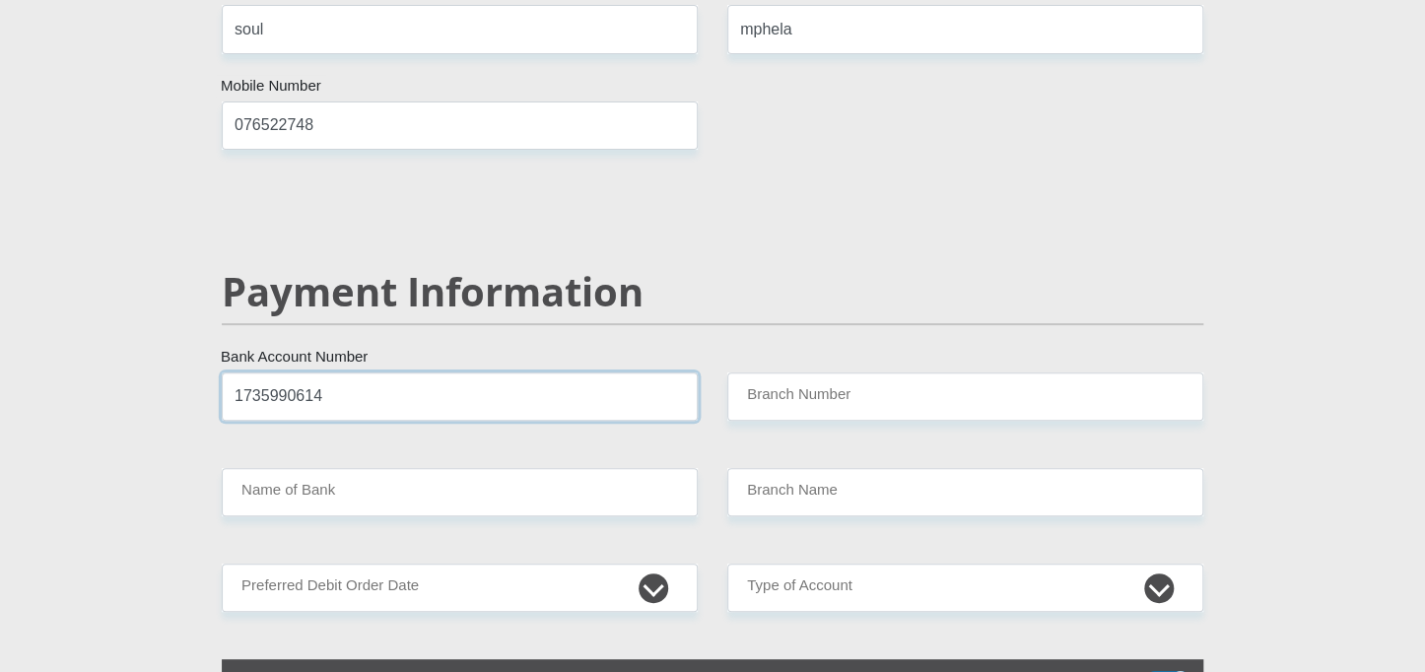
scroll to position [3644, 0]
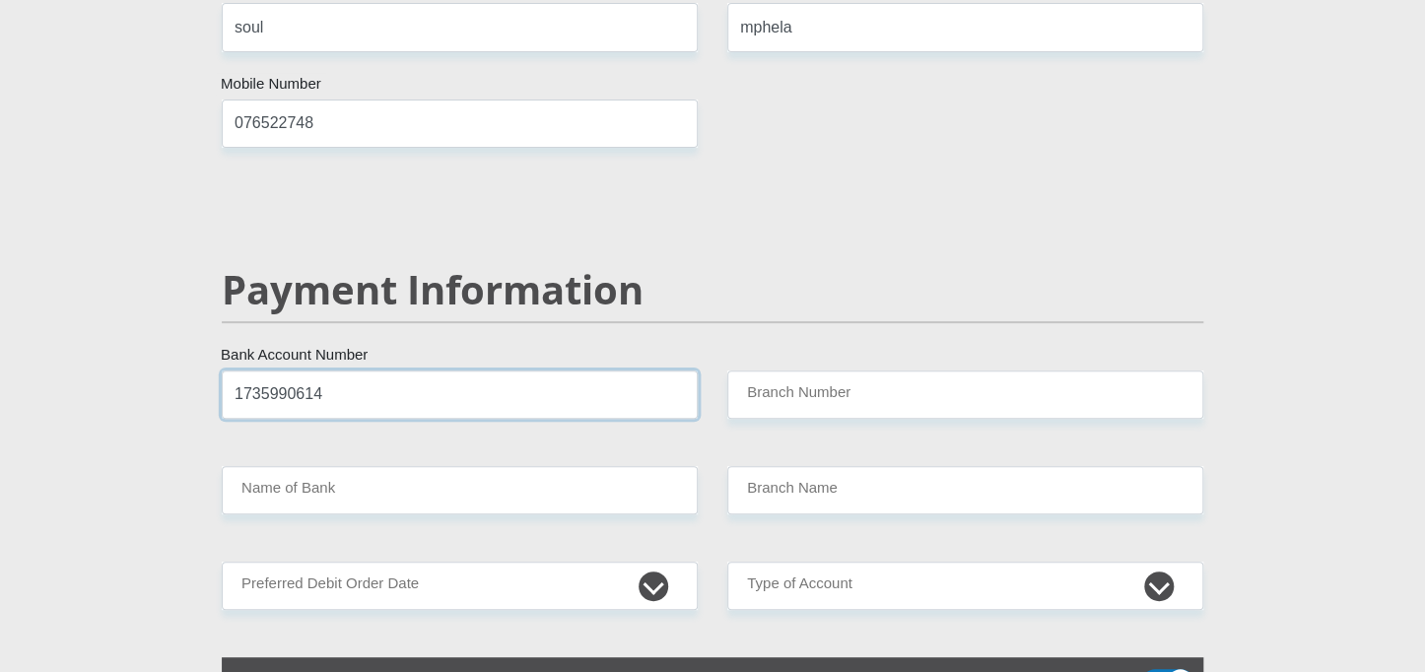
type input "1735990614"
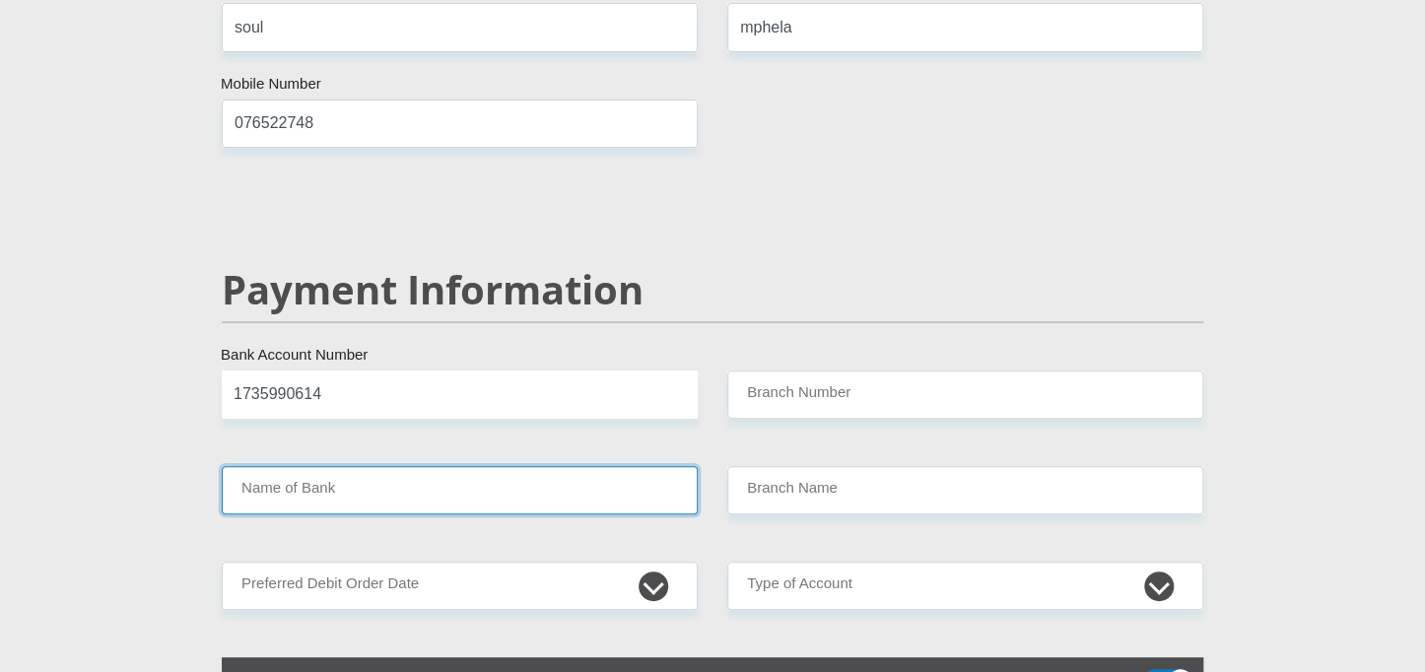
click at [543, 466] on input "Name of Bank" at bounding box center [460, 490] width 476 height 48
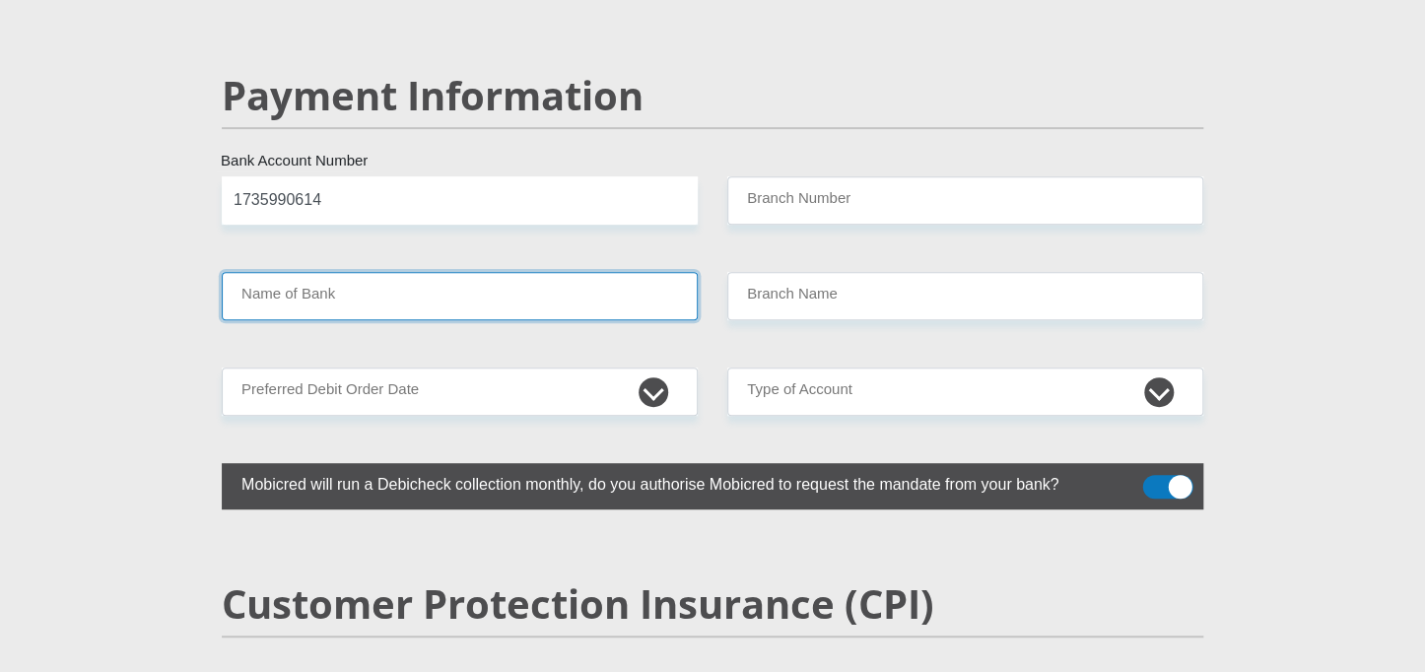
scroll to position [3840, 0]
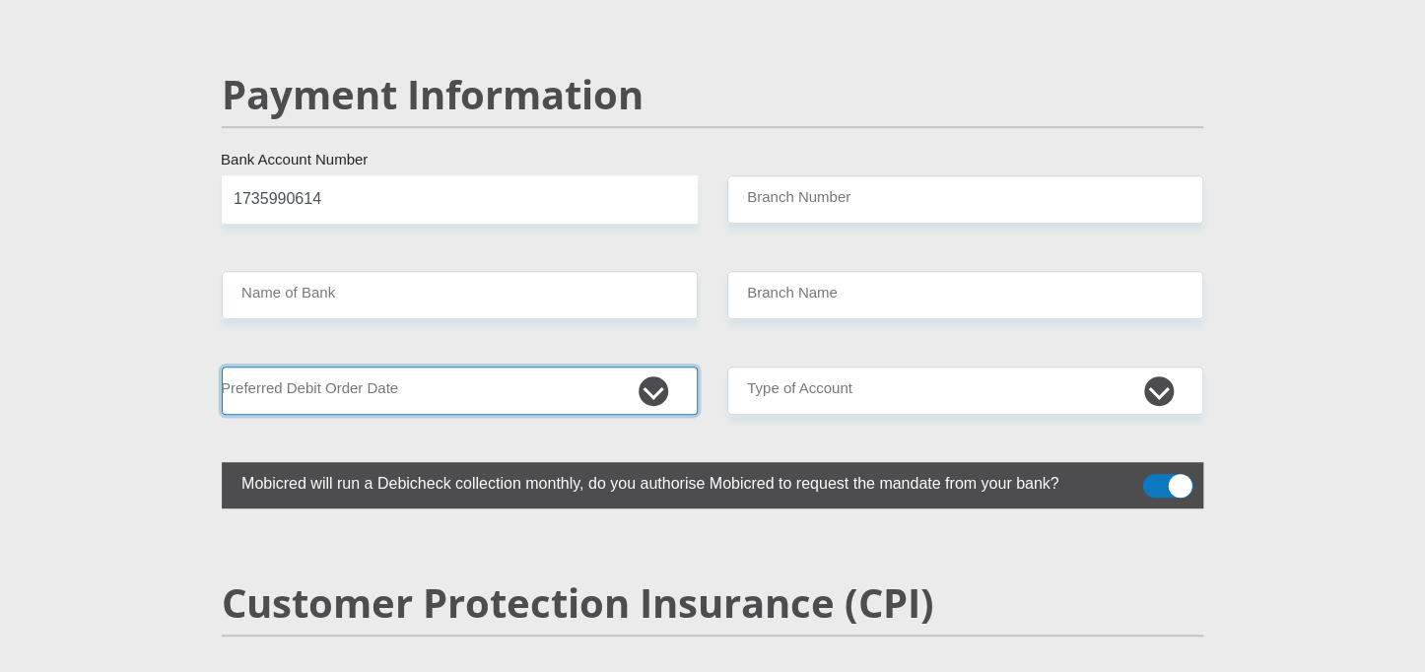
click at [578, 367] on select "1st 2nd 3rd 4th 5th 7th 18th 19th 20th 21st 22nd 23rd 24th 25th 26th 27th 28th …" at bounding box center [460, 391] width 476 height 48
select select "25"
click at [222, 367] on select "1st 2nd 3rd 4th 5th 7th 18th 19th 20th 21st 22nd 23rd 24th 25th 26th 27th 28th …" at bounding box center [460, 391] width 476 height 48
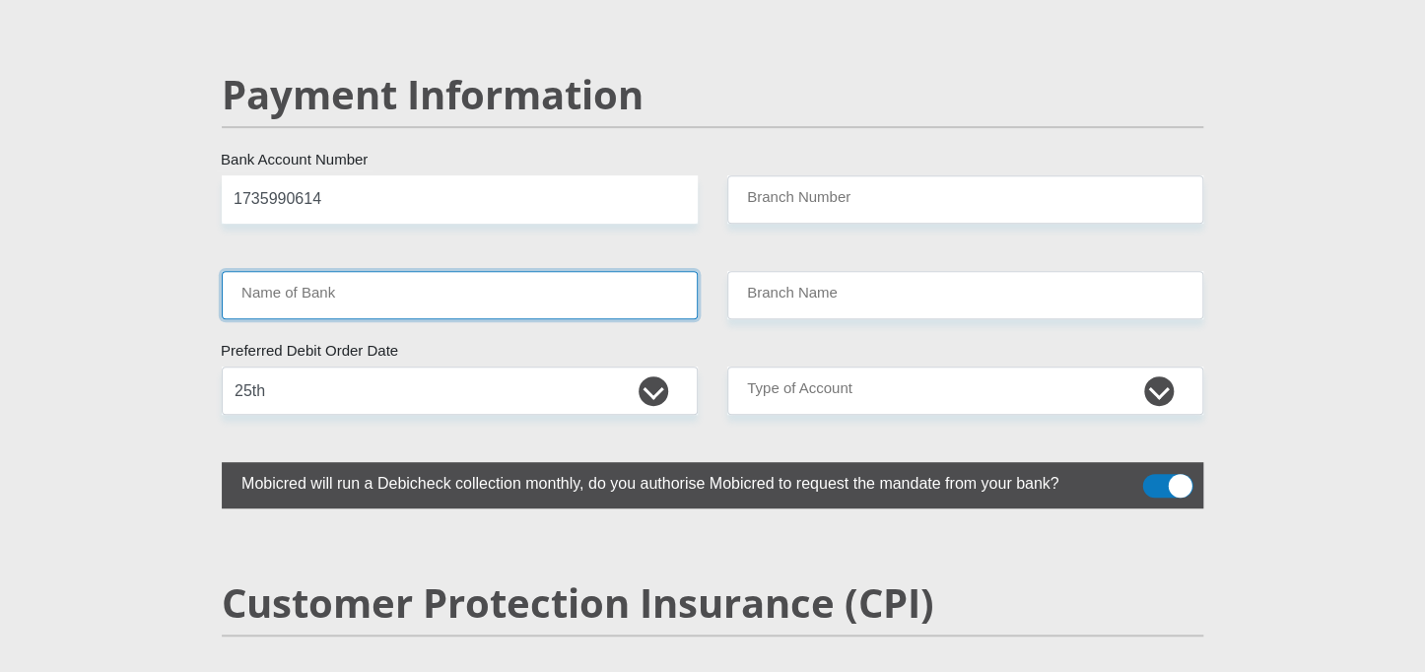
click at [533, 271] on input "Name of Bank" at bounding box center [460, 295] width 476 height 48
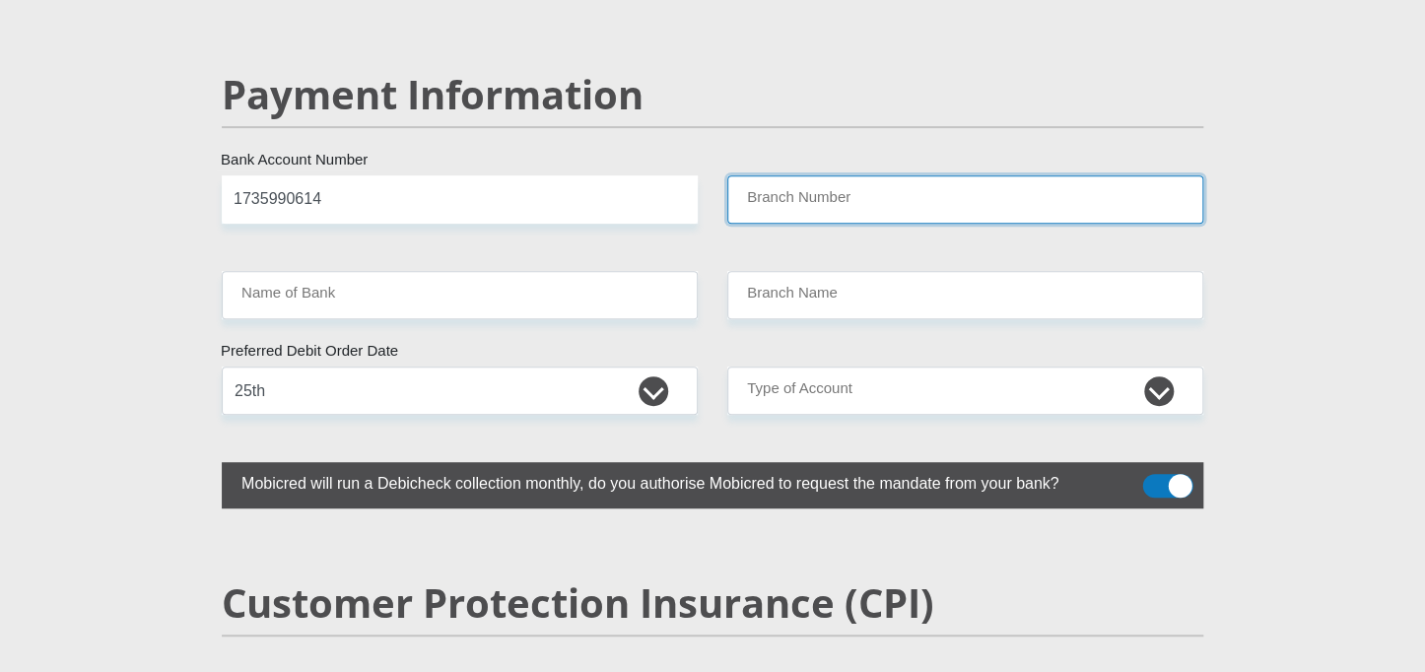
click at [813, 175] on input "Branch Number" at bounding box center [965, 199] width 476 height 48
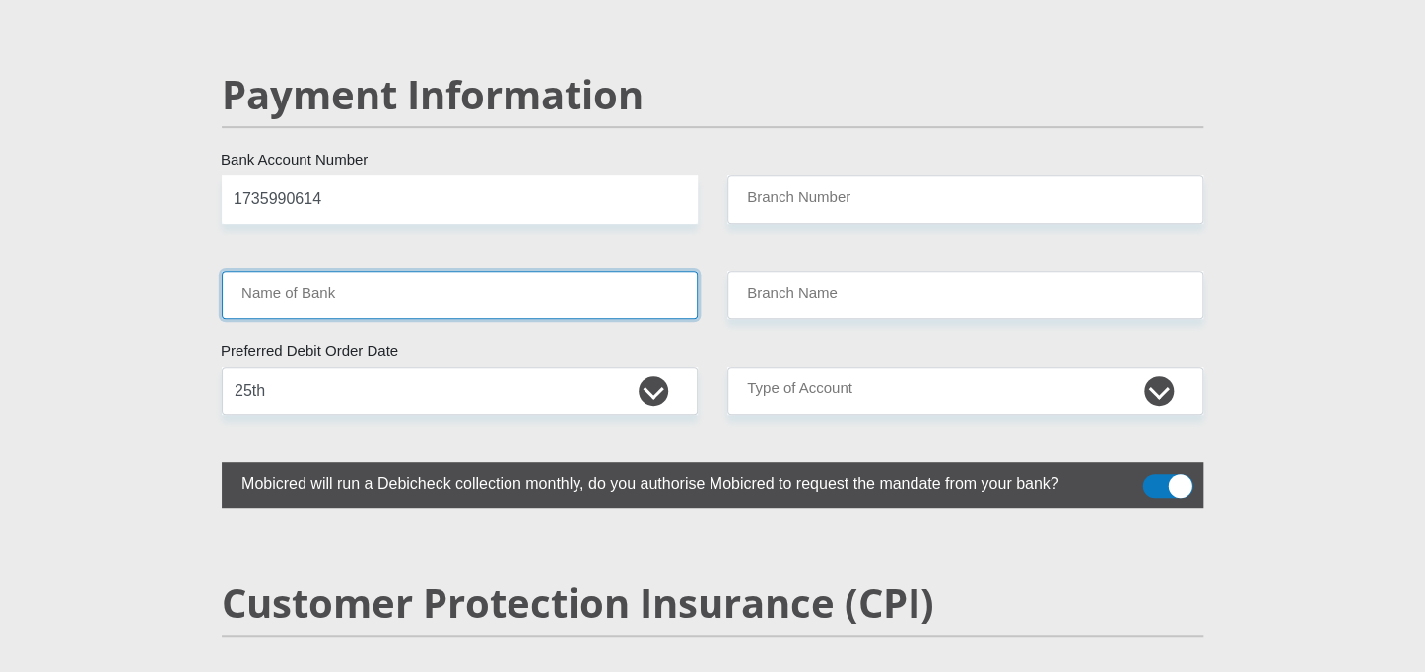
click at [518, 271] on input "Name of Bank" at bounding box center [460, 295] width 476 height 48
click at [687, 271] on input "Name of Bank" at bounding box center [460, 295] width 476 height 48
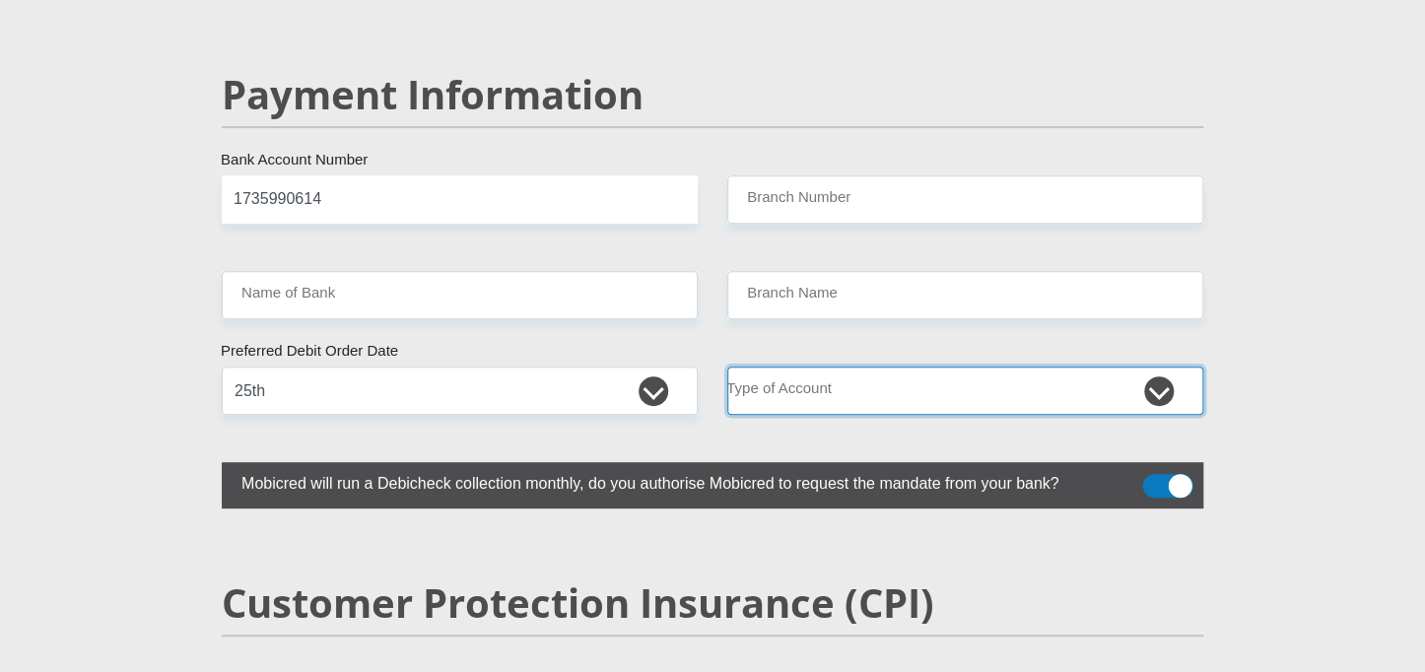
click at [873, 367] on select "Cheque Savings" at bounding box center [965, 391] width 476 height 48
select select "SAV"
click at [727, 367] on select "Cheque Savings" at bounding box center [965, 391] width 476 height 48
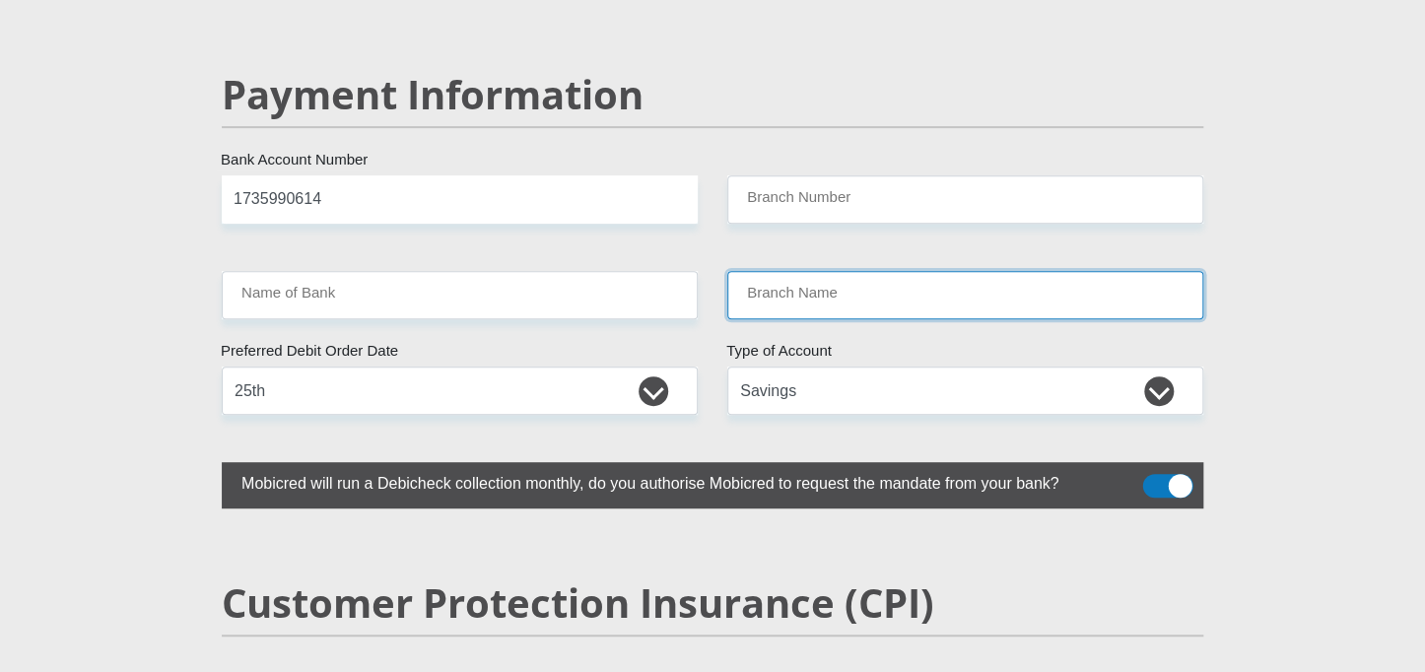
click at [882, 271] on input "Branch Name" at bounding box center [965, 295] width 476 height 48
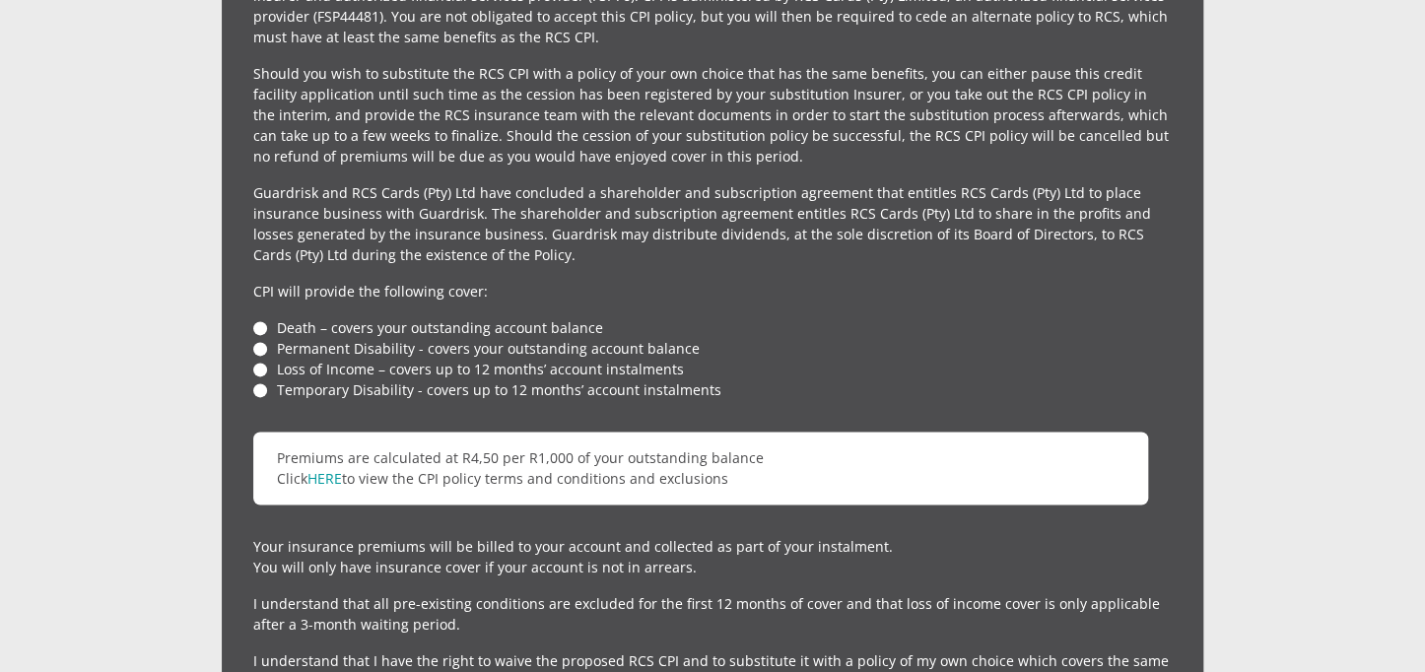
scroll to position [4593, 0]
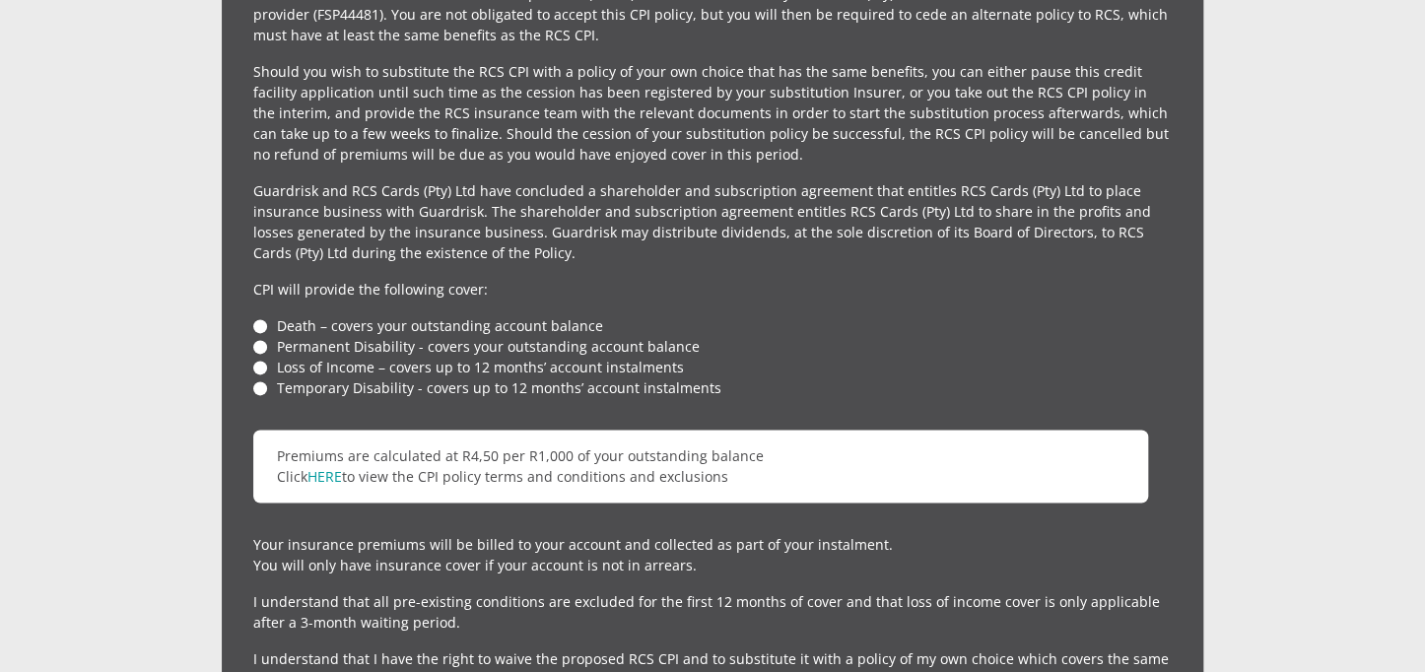
click at [256, 315] on li "Death – covers your outstanding account balance" at bounding box center [712, 325] width 919 height 21
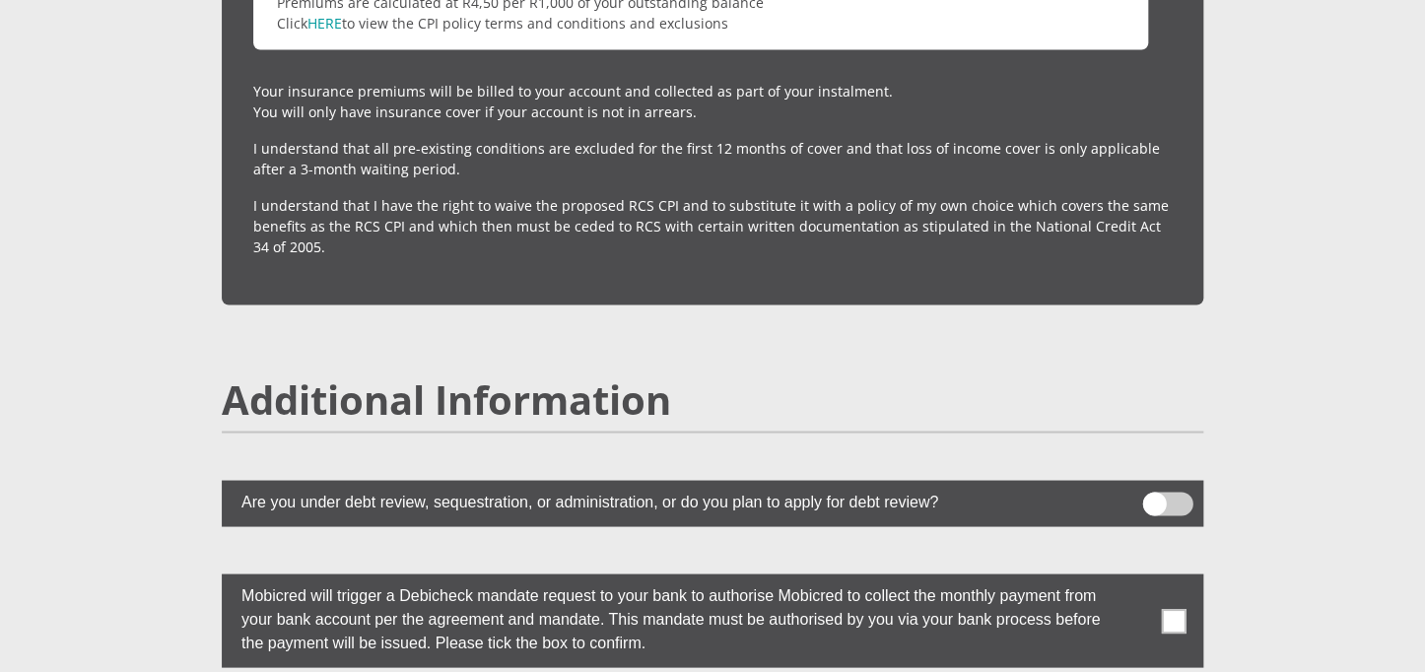
scroll to position [5046, 0]
click at [1154, 492] on span at bounding box center [1168, 504] width 50 height 24
click at [1154, 497] on input "checkbox" at bounding box center [1154, 497] width 0 height 0
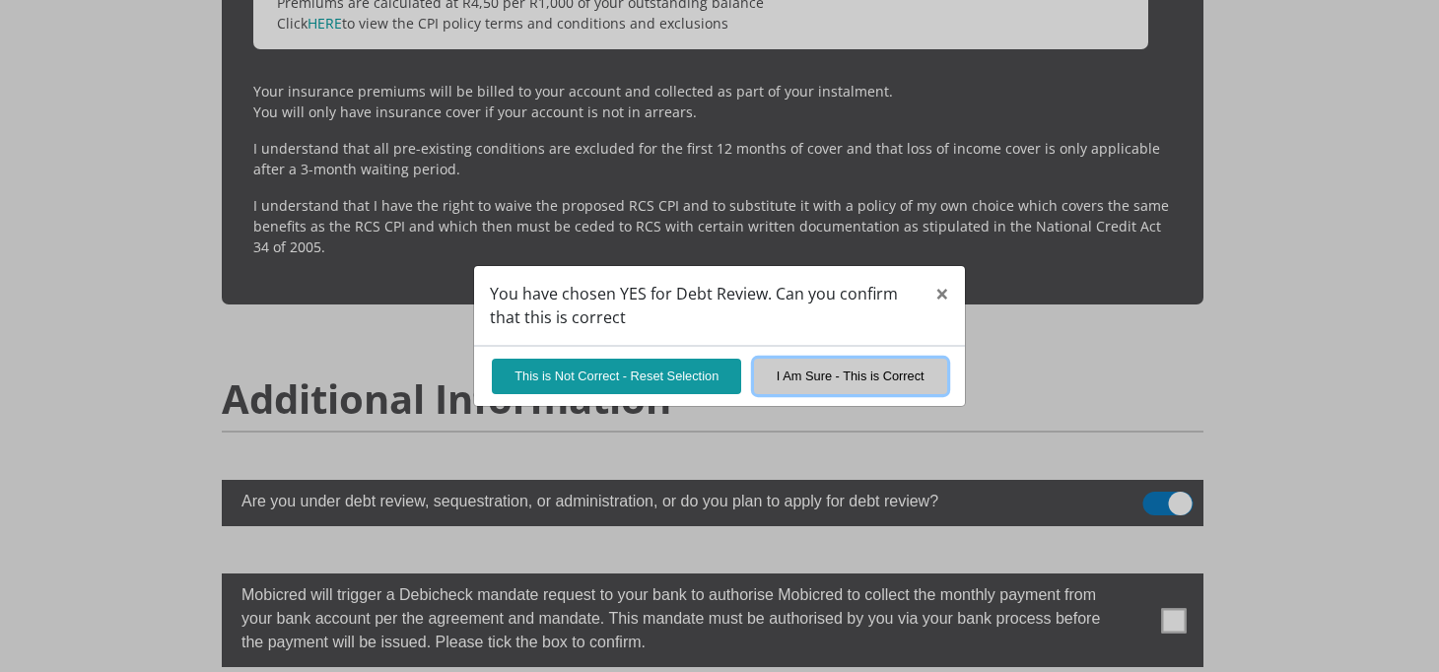
click at [822, 379] on button "I Am Sure - This is Correct" at bounding box center [850, 376] width 193 height 34
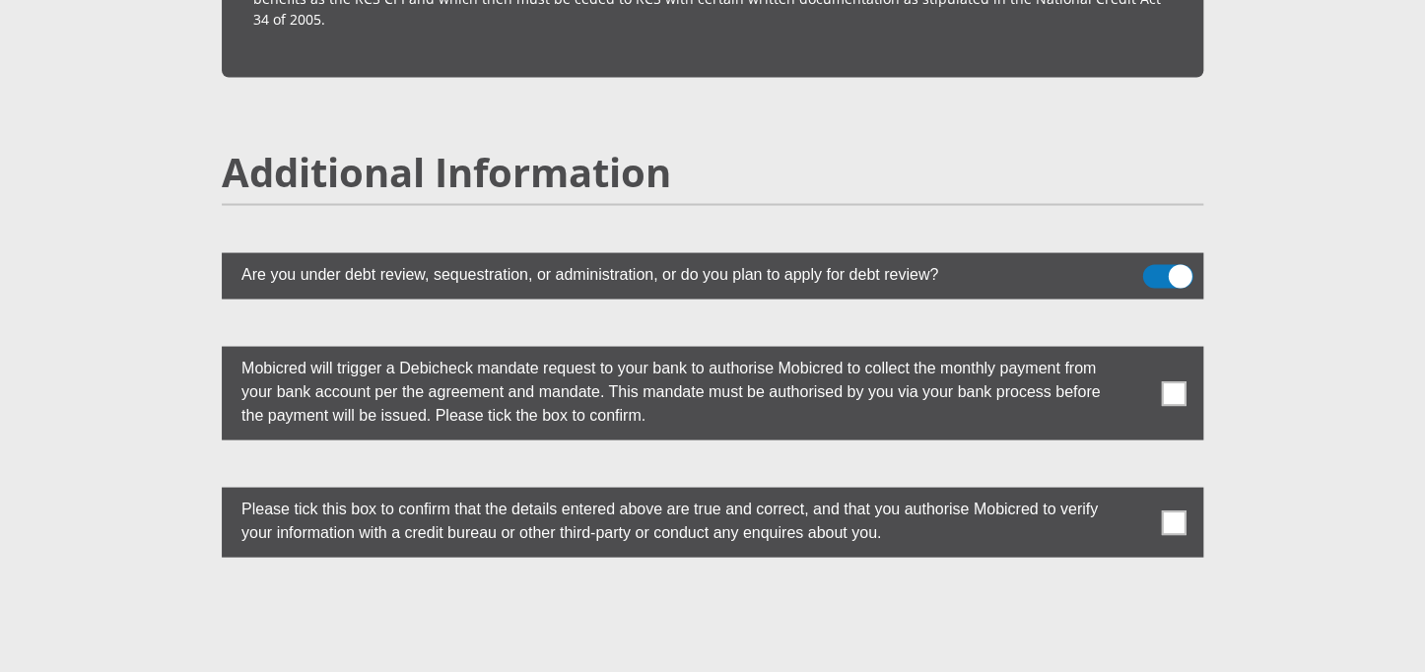
scroll to position [5285, 0]
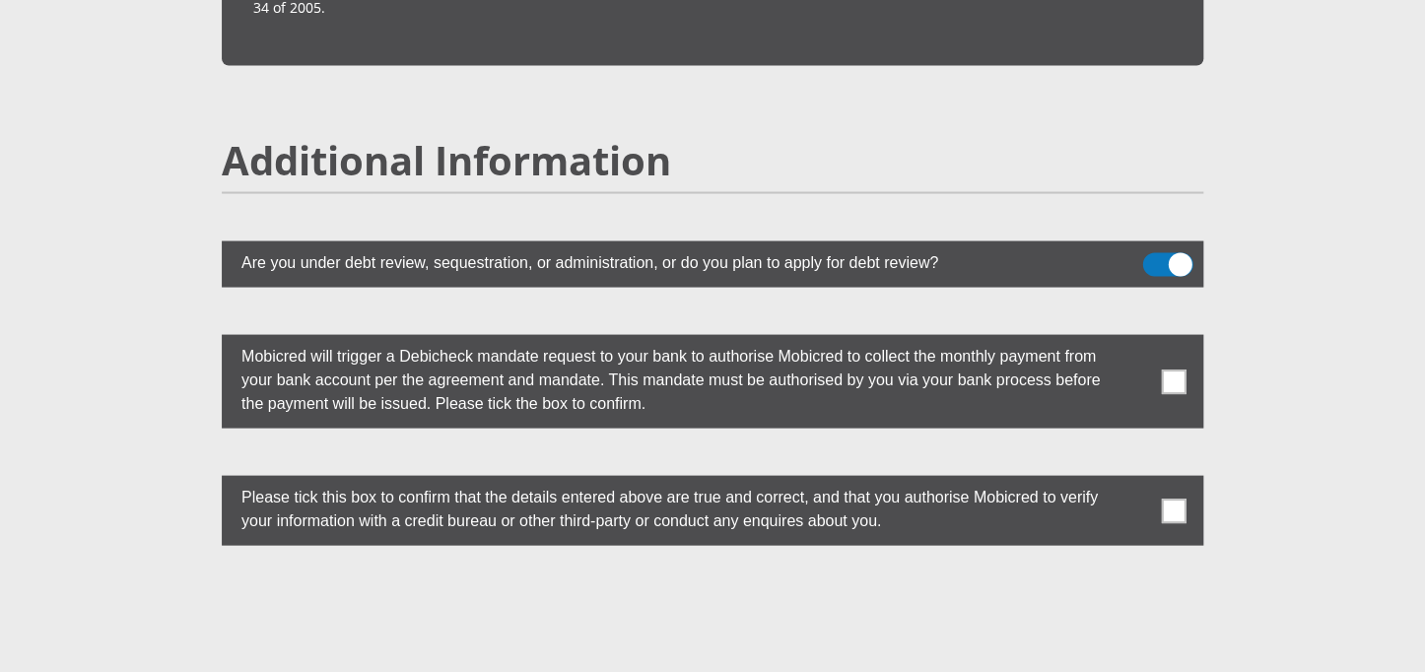
click at [1176, 369] on span at bounding box center [1174, 381] width 25 height 25
click at [1134, 339] on input "checkbox" at bounding box center [1134, 339] width 0 height 0
click at [1179, 498] on span at bounding box center [1174, 510] width 25 height 25
click at [1134, 480] on input "checkbox" at bounding box center [1134, 480] width 0 height 0
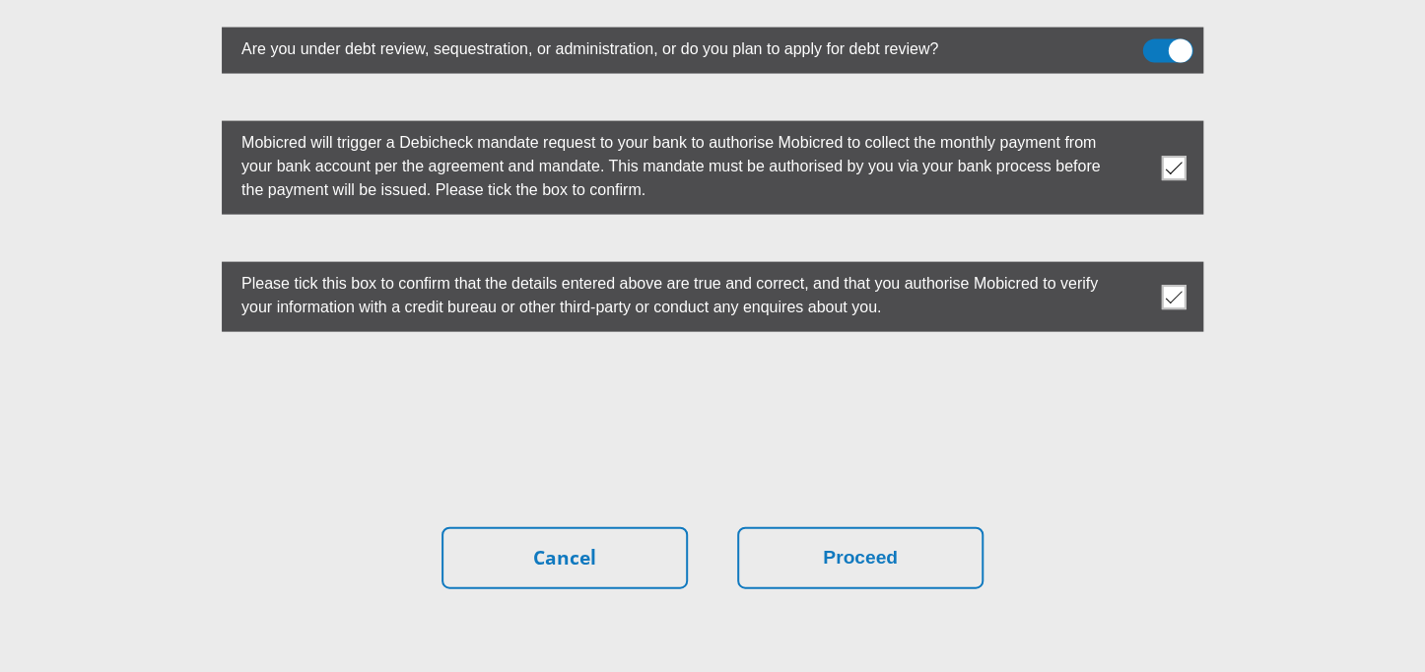
scroll to position [5507, 0]
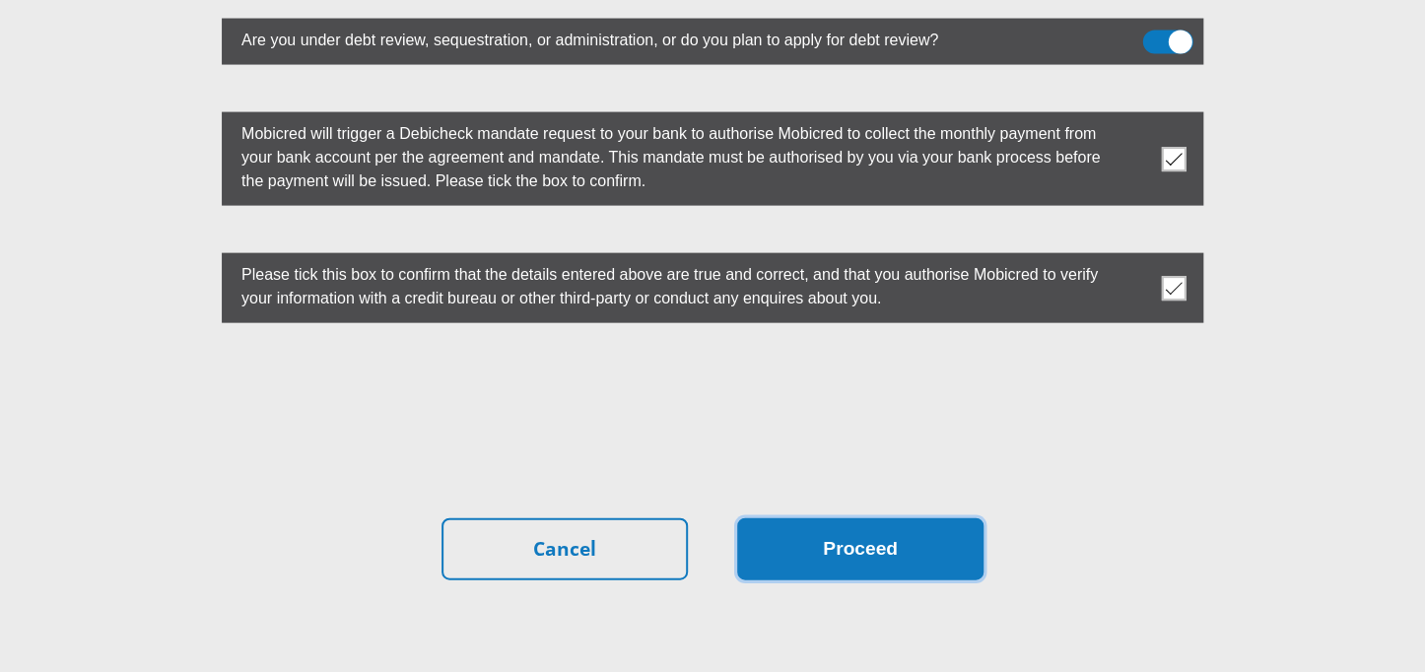
click at [792, 518] on button "Proceed" at bounding box center [860, 549] width 246 height 62
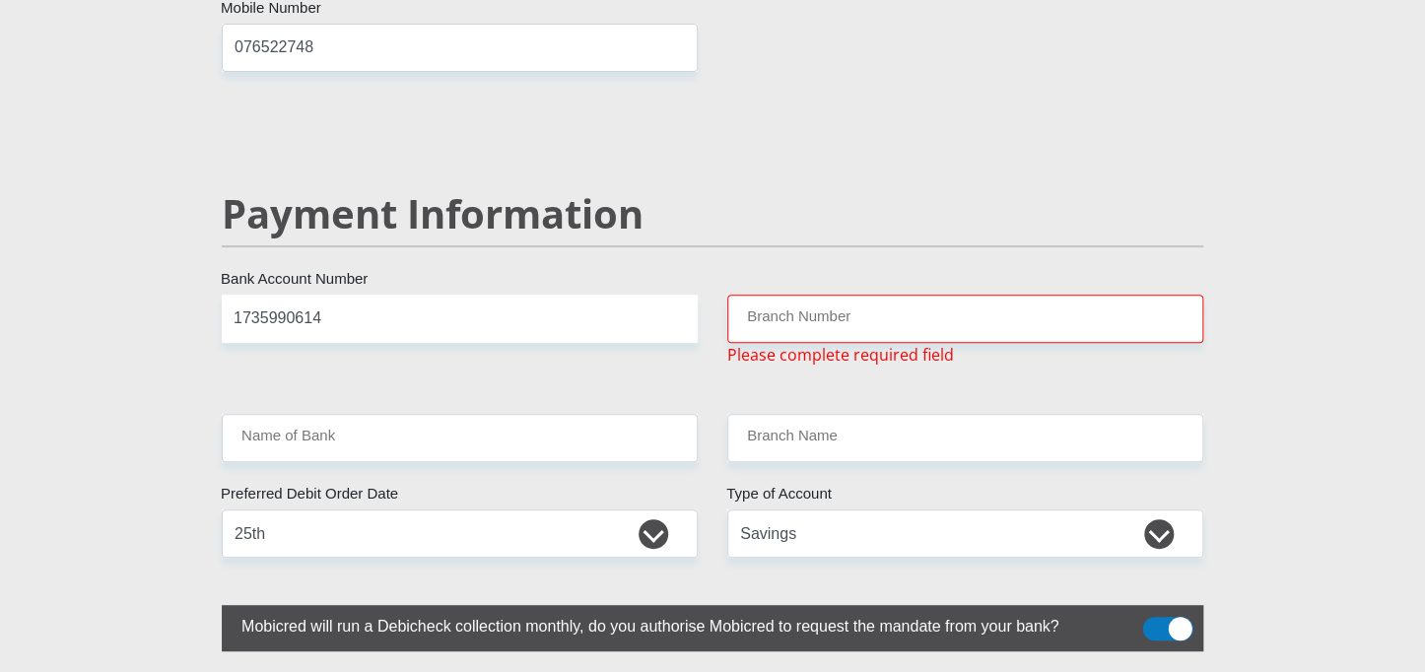
scroll to position [3719, 0]
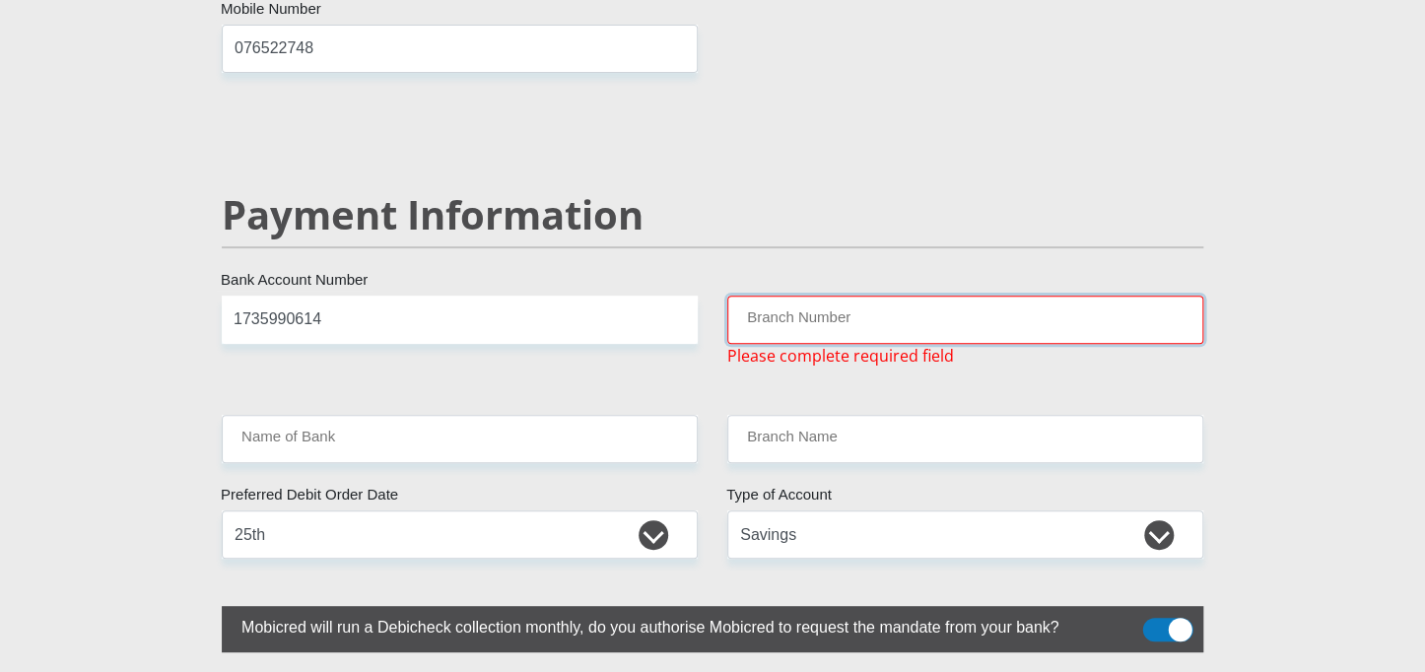
click at [853, 296] on input "Branch Number" at bounding box center [965, 320] width 476 height 48
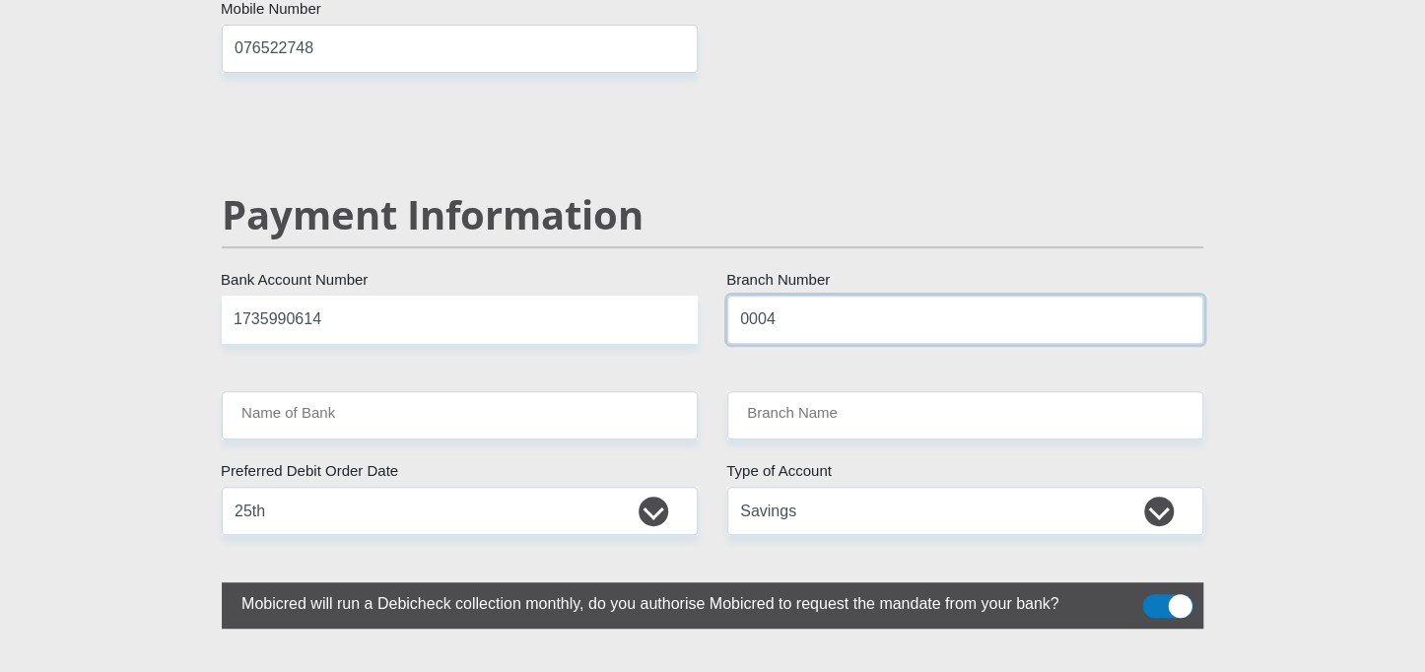
type input "00045"
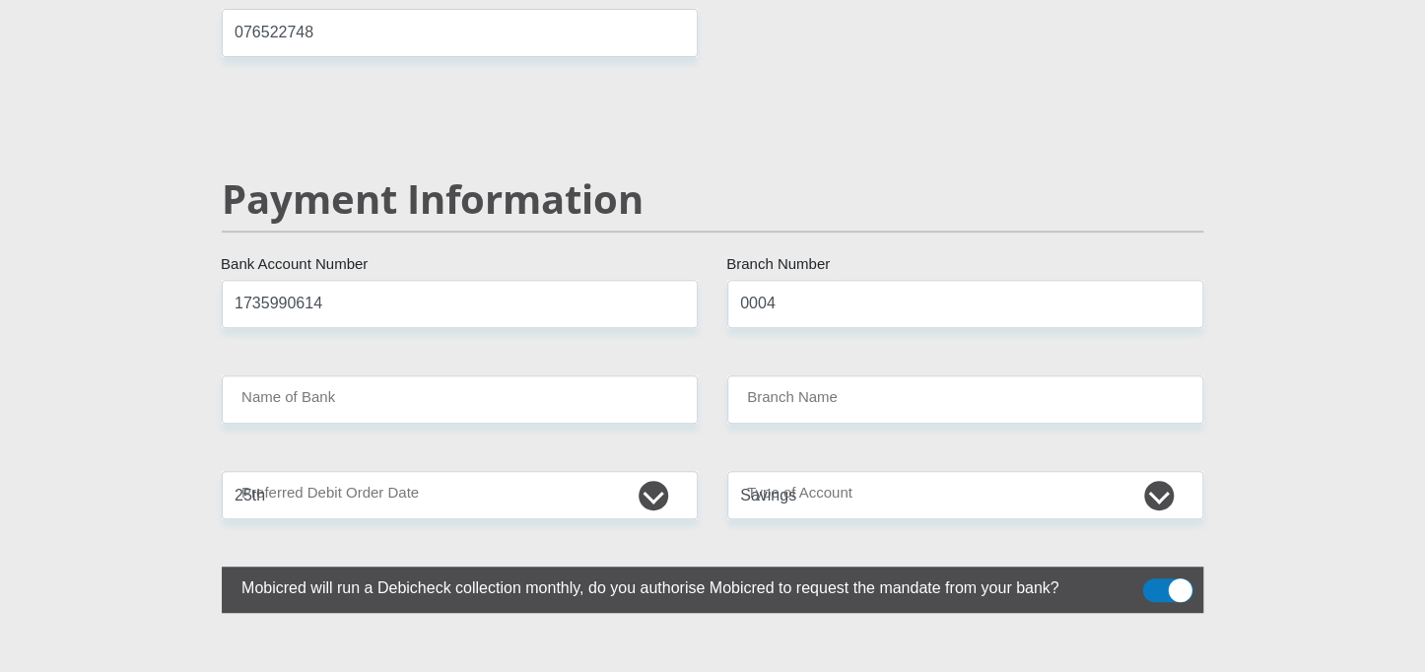
scroll to position [3909, 0]
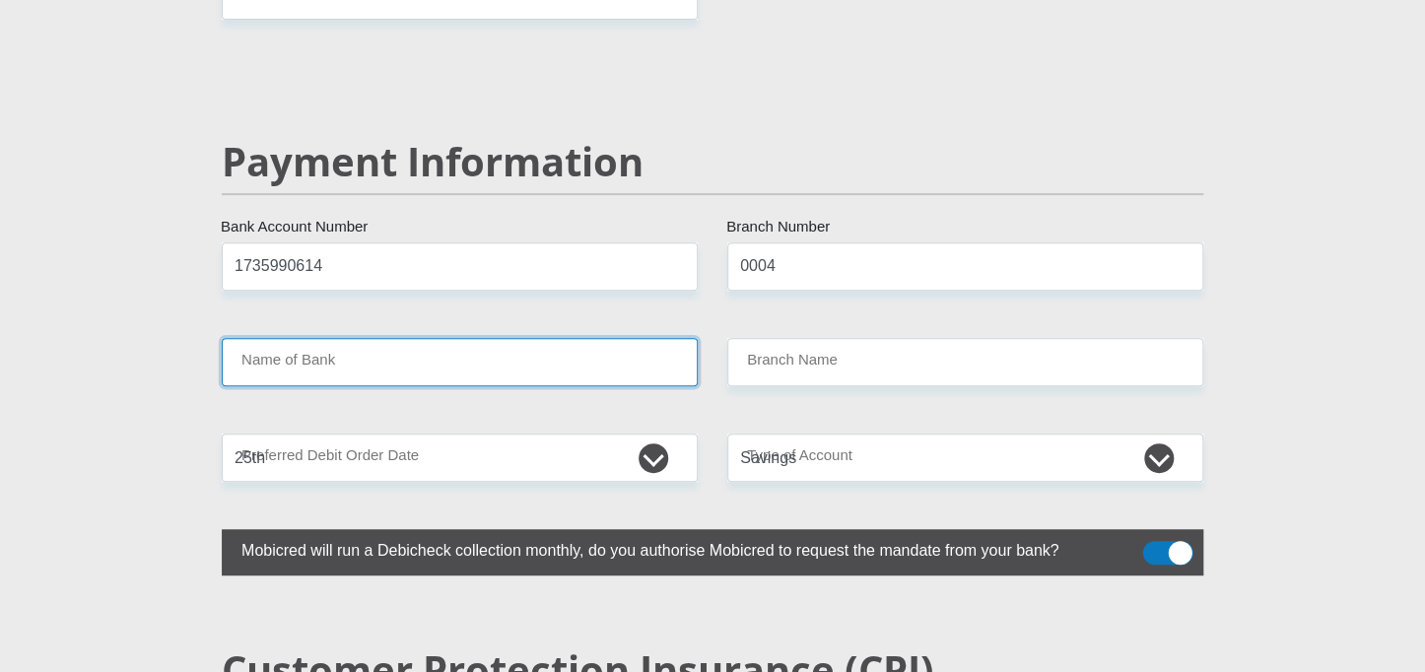
click at [552, 338] on input "Name of Bank" at bounding box center [460, 362] width 476 height 48
click at [257, 338] on input "Name of Bank" at bounding box center [460, 362] width 476 height 48
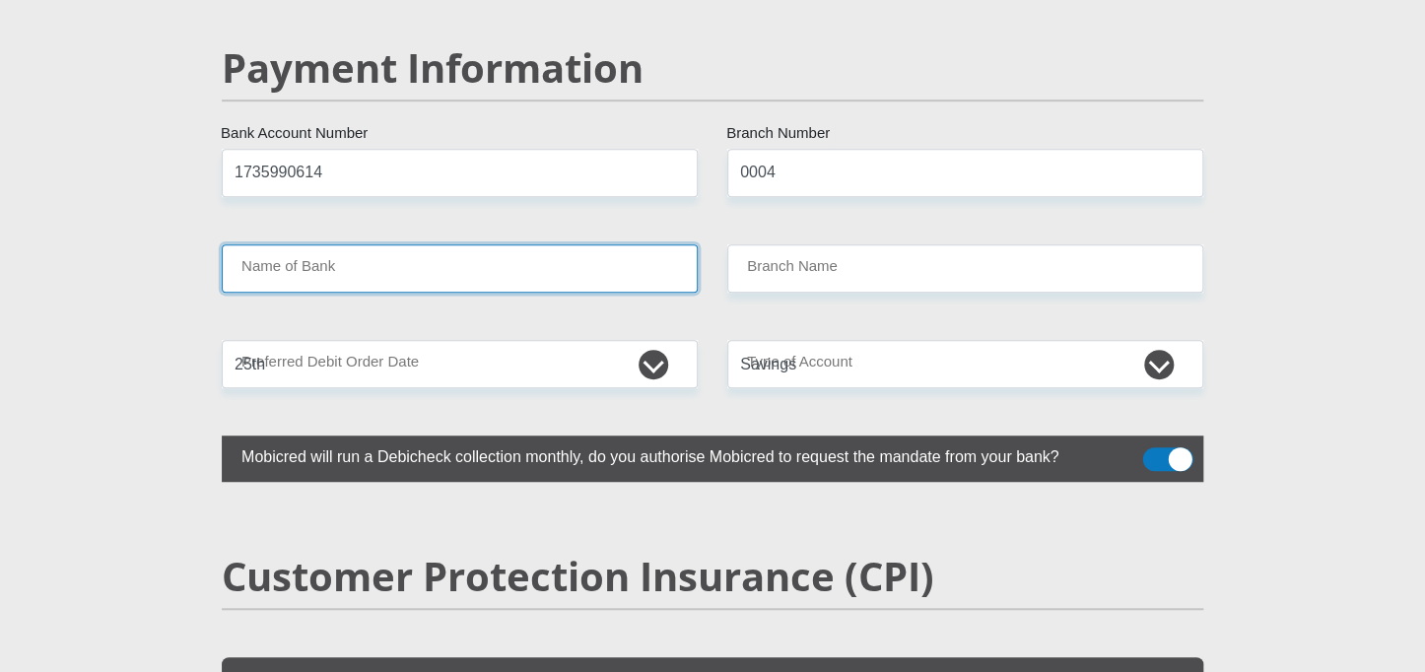
scroll to position [3946, 0]
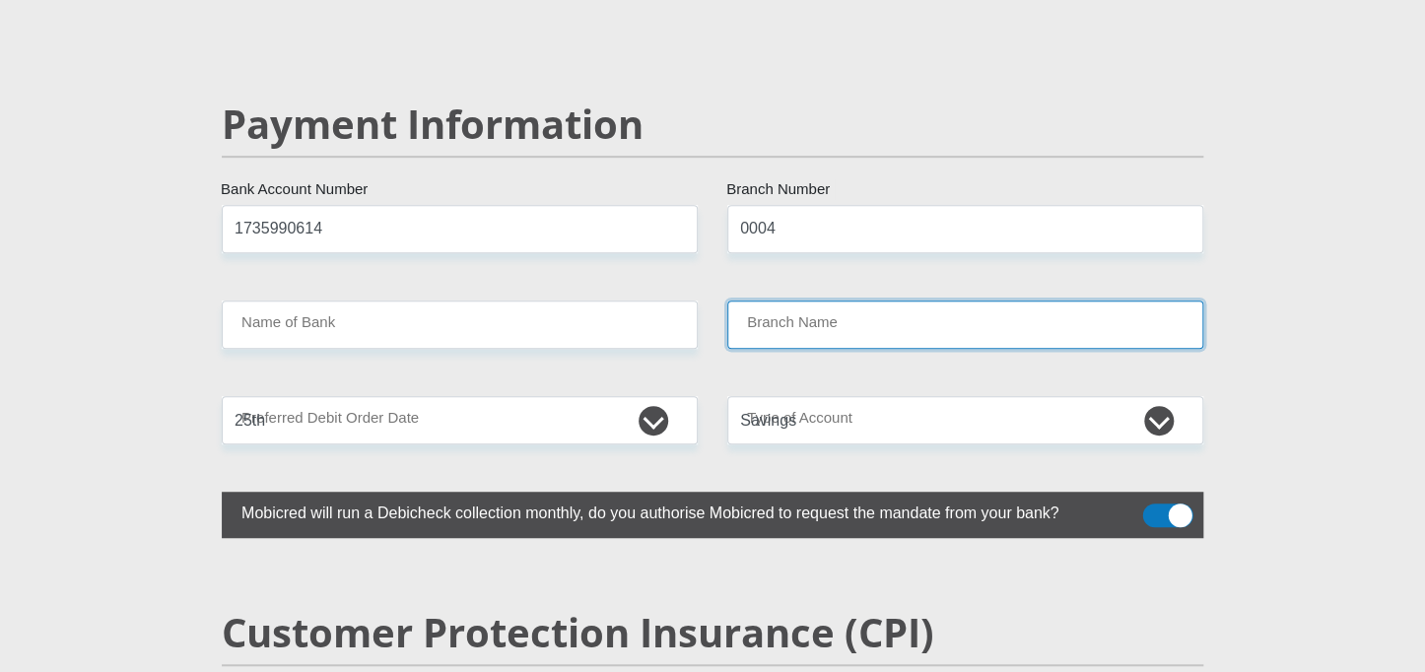
click at [791, 301] on input "Branch Name" at bounding box center [965, 325] width 476 height 48
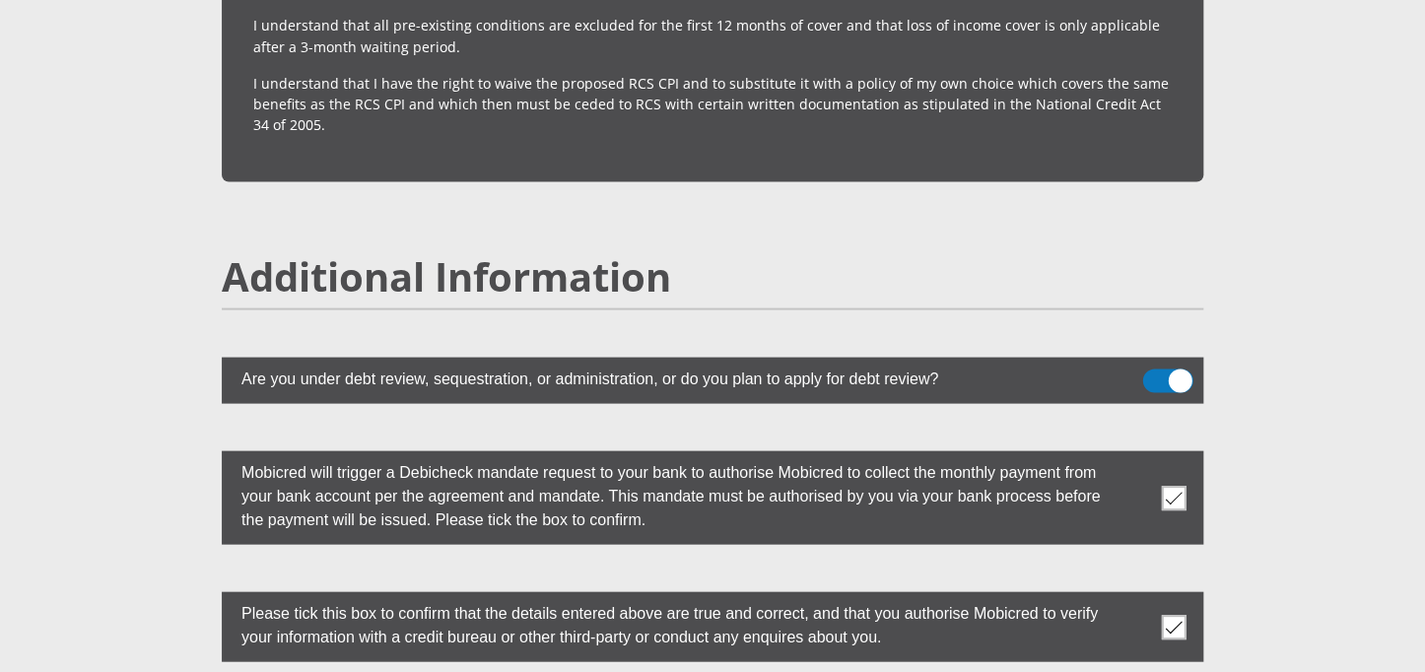
scroll to position [5732, 0]
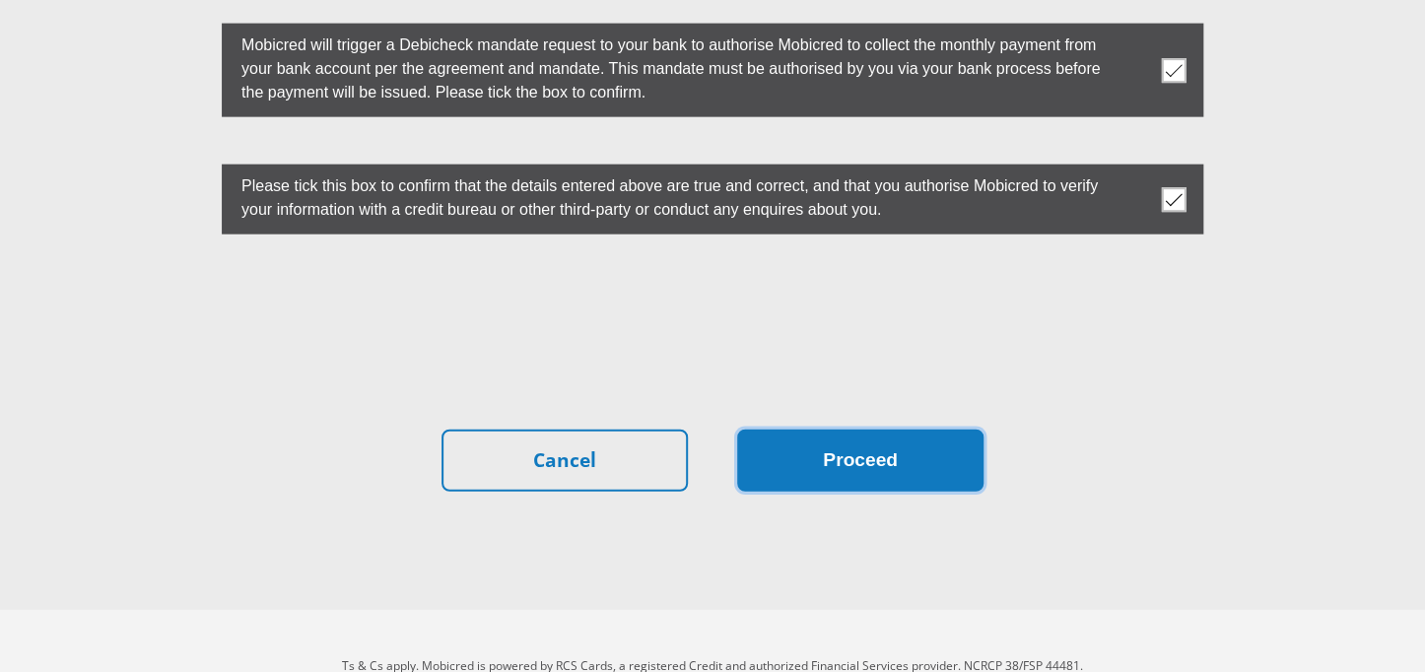
click at [839, 430] on button "Proceed" at bounding box center [860, 461] width 246 height 62
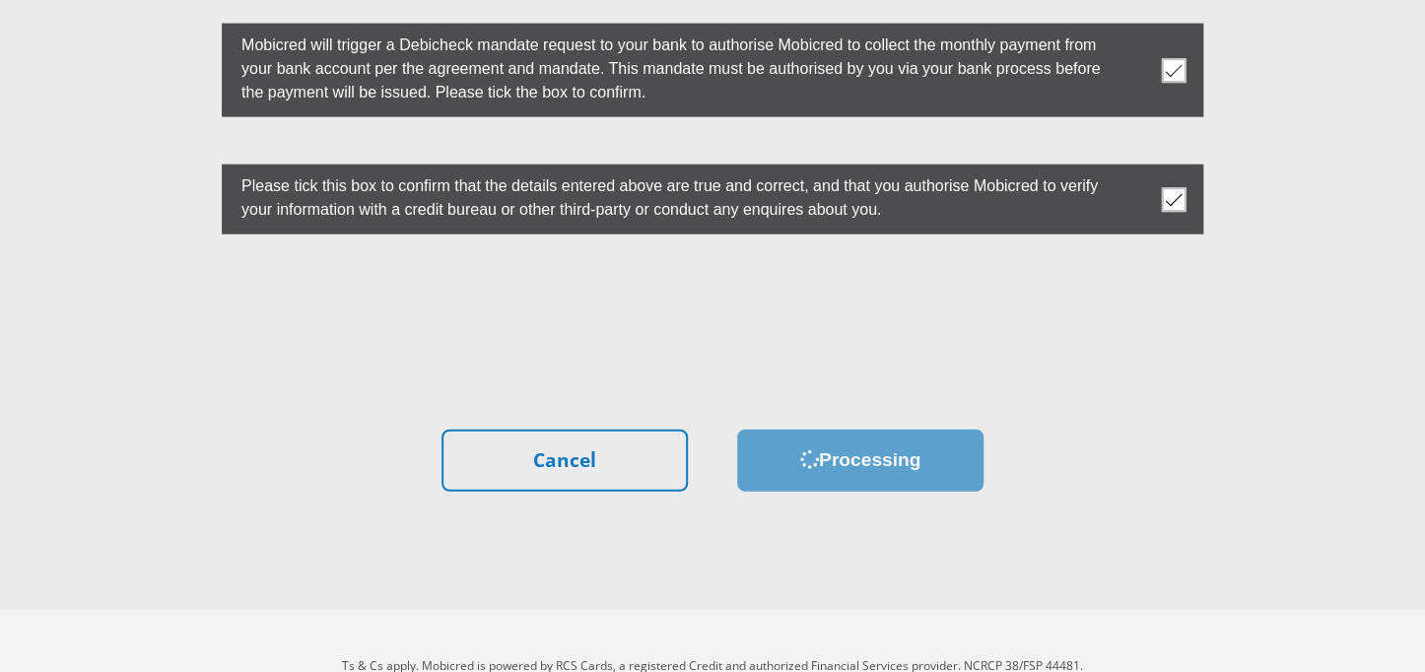
scroll to position [0, 0]
